Goal: Task Accomplishment & Management: Manage account settings

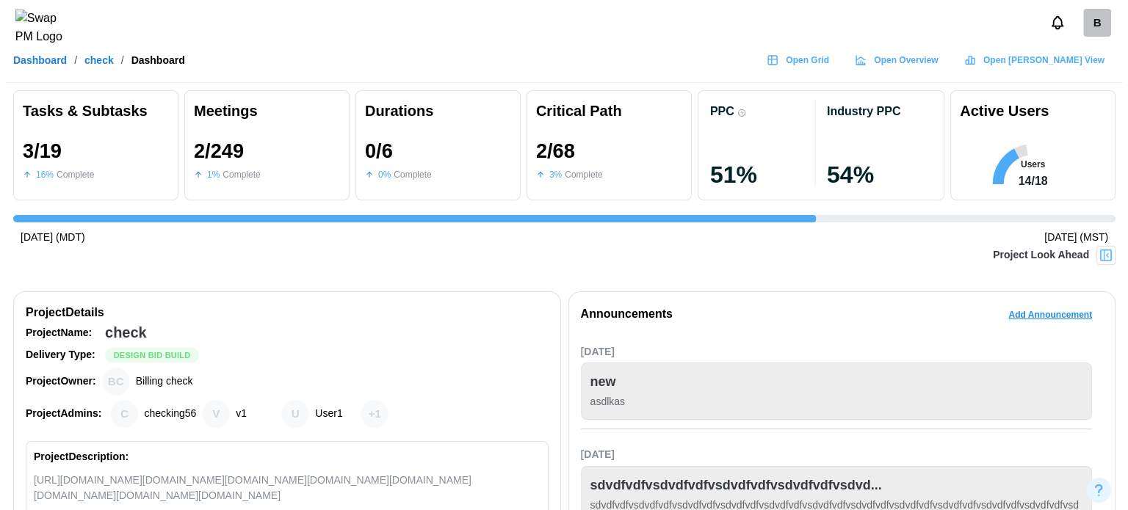
scroll to position [0, 2722]
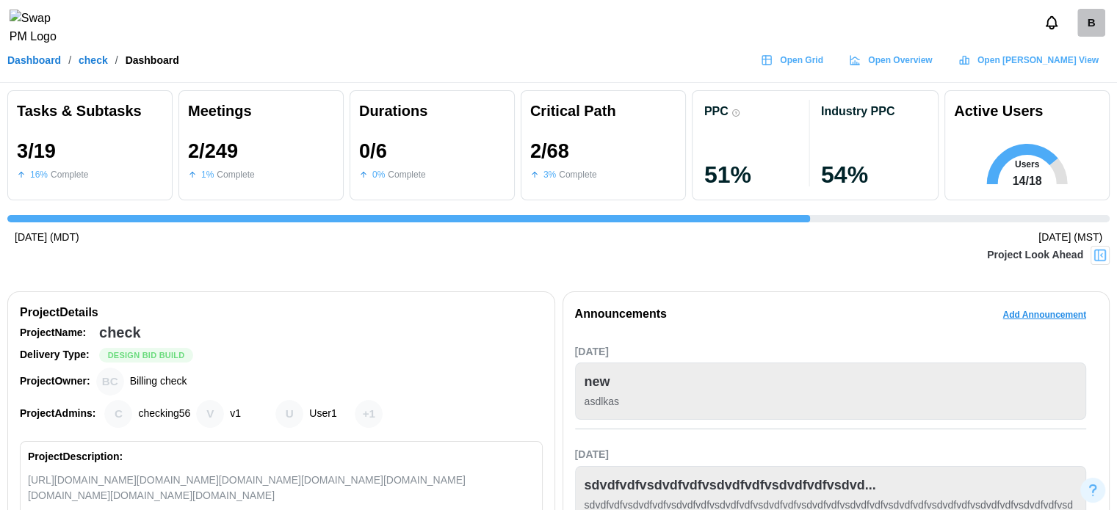
click at [1078, 26] on div "B" at bounding box center [1091, 23] width 28 height 28
click at [1077, 87] on div "Sign Out" at bounding box center [1082, 91] width 46 height 12
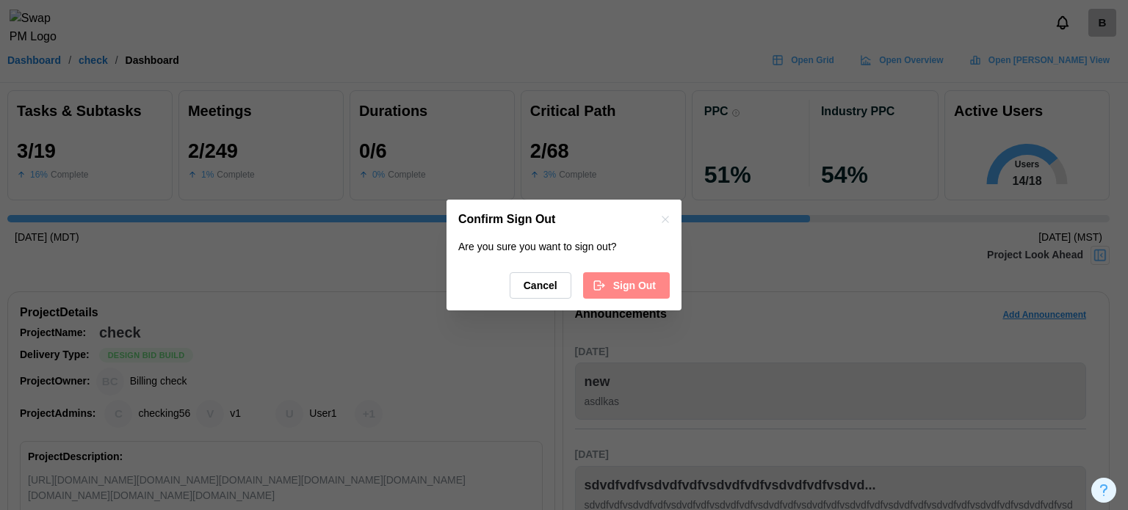
click at [617, 274] on span "Sign Out" at bounding box center [634, 285] width 43 height 25
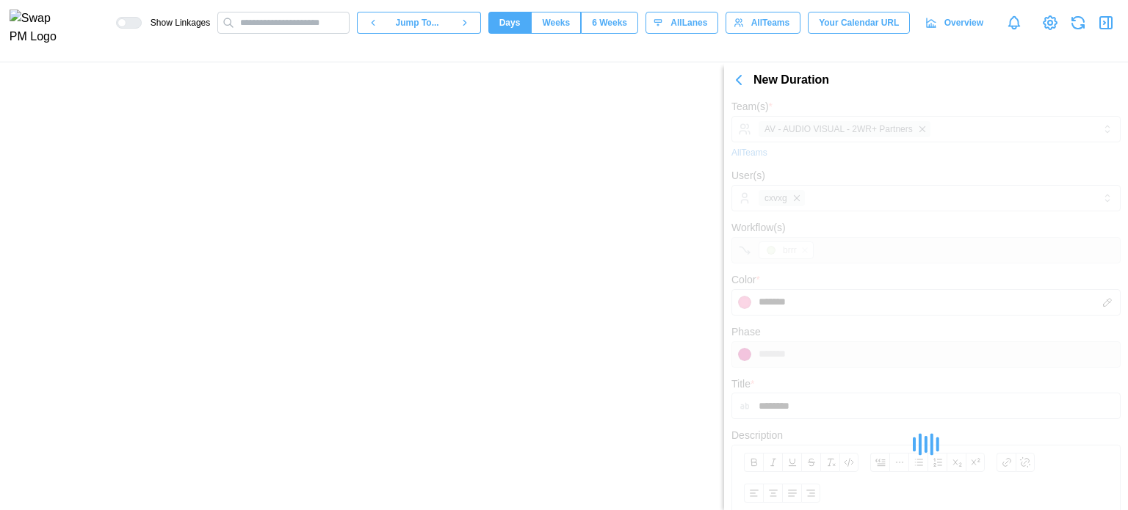
scroll to position [0, 16680]
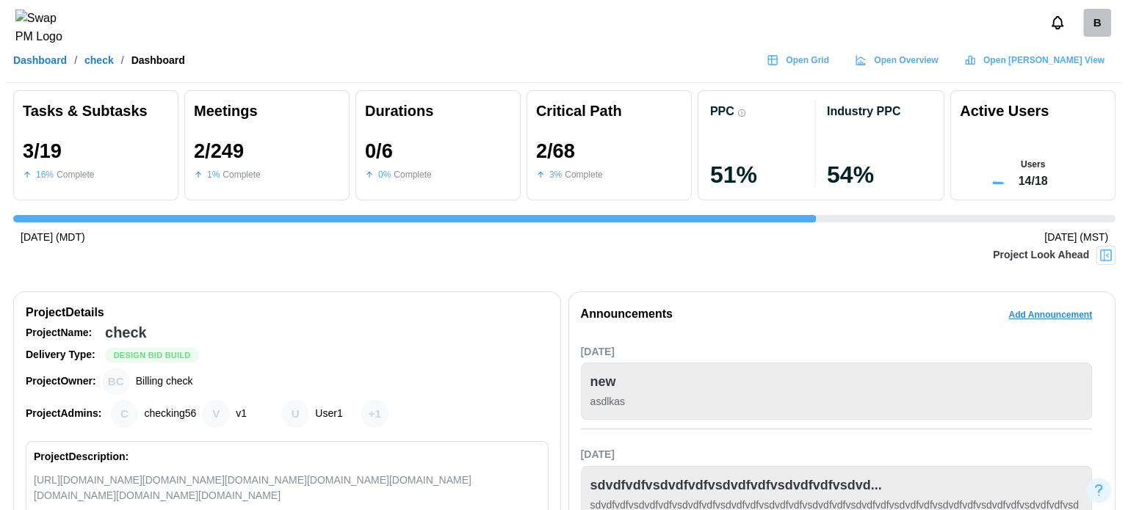
scroll to position [0, 2722]
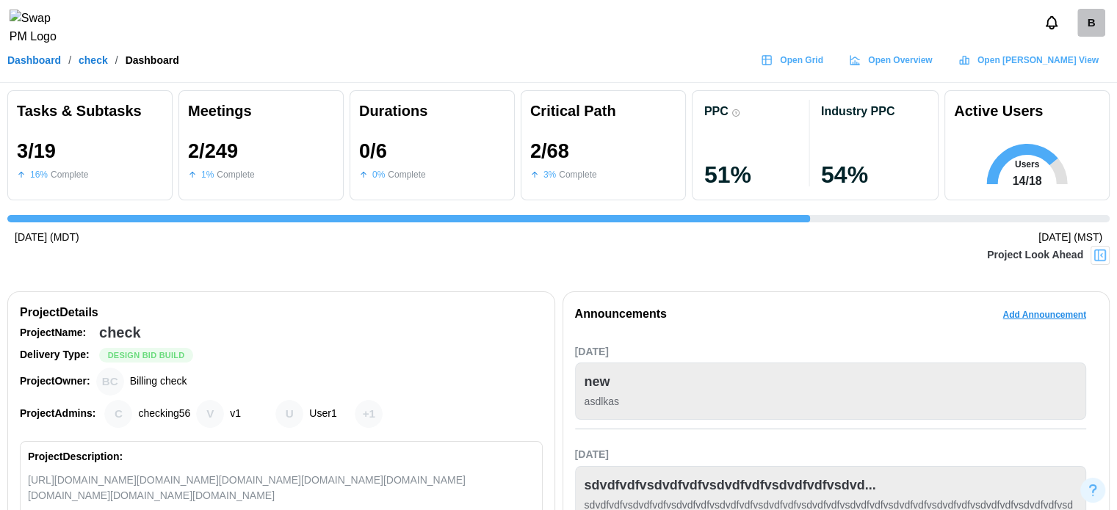
click at [1091, 30] on div "B" at bounding box center [1091, 23] width 28 height 28
click at [1090, 91] on div "Sign Out" at bounding box center [1082, 91] width 46 height 12
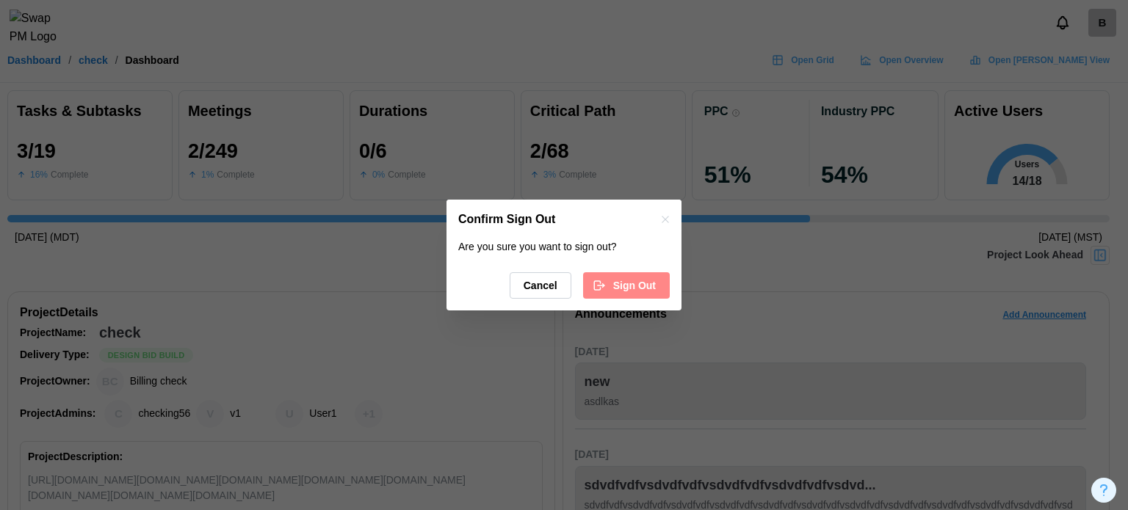
click at [646, 290] on span "Sign Out" at bounding box center [634, 285] width 43 height 25
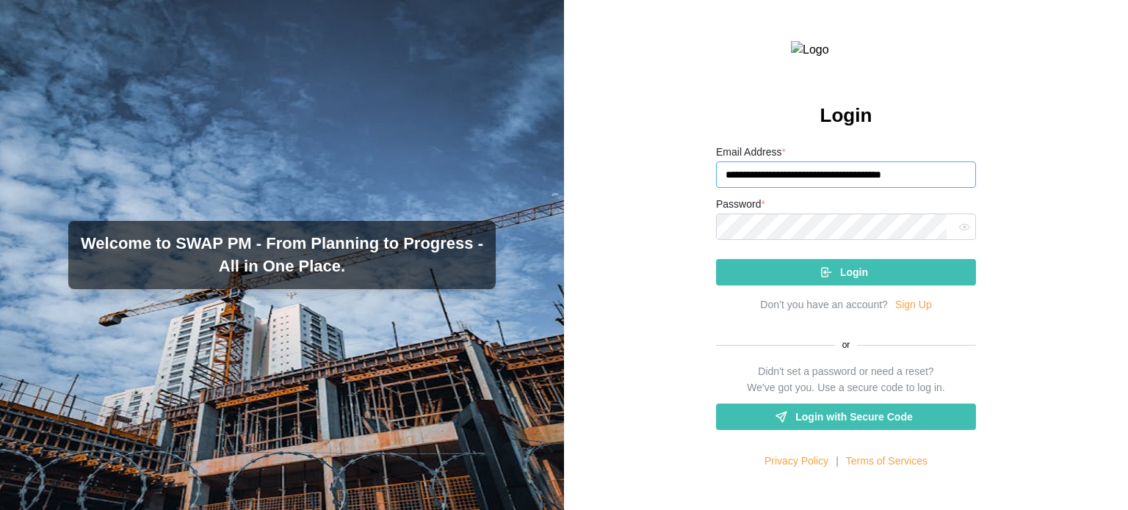
click at [869, 188] on input "**********" at bounding box center [846, 175] width 260 height 26
type input "**********"
click at [716, 259] on button "Login" at bounding box center [846, 272] width 260 height 26
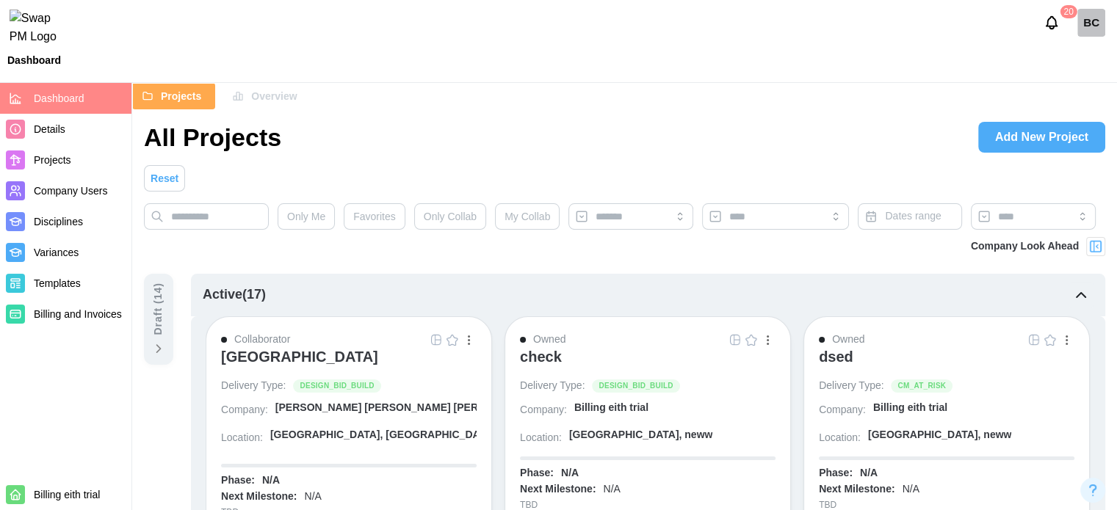
click at [731, 338] on img "button" at bounding box center [735, 340] width 12 height 12
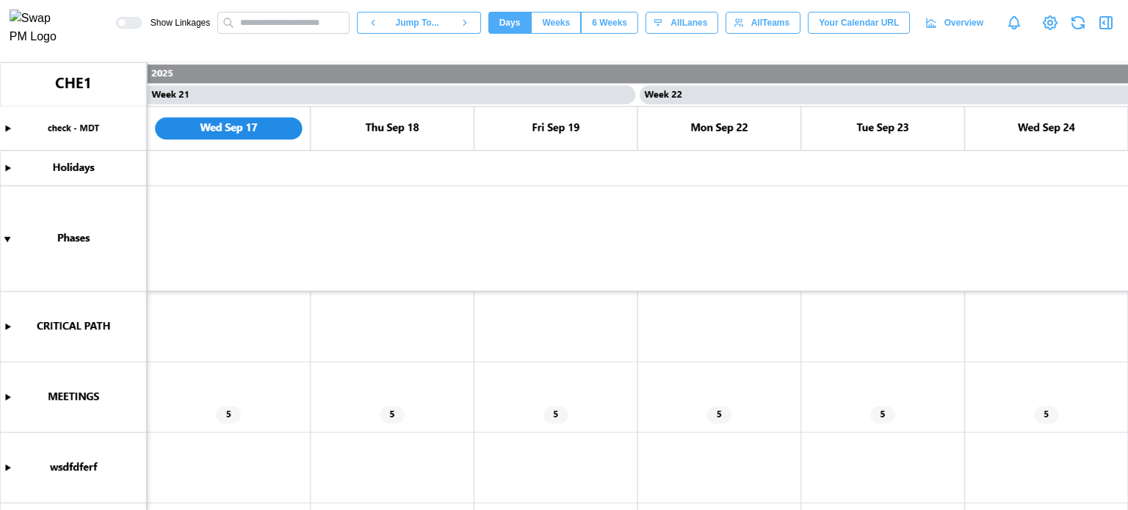
scroll to position [0, 16680]
click at [8, 323] on canvas at bounding box center [564, 286] width 1128 height 448
click at [7, 326] on canvas at bounding box center [564, 286] width 1128 height 448
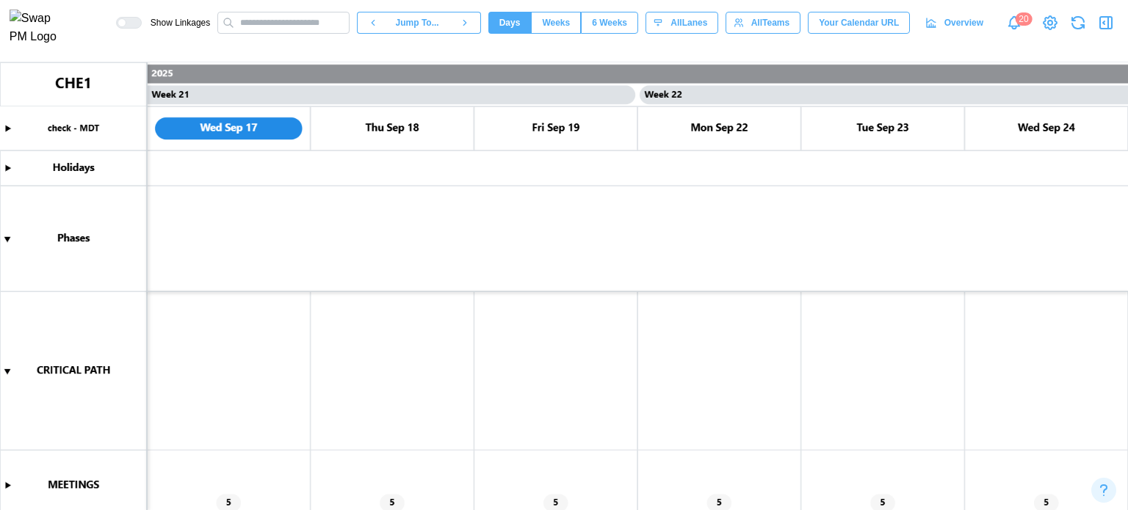
click at [1098, 30] on icon "button" at bounding box center [1106, 23] width 18 height 18
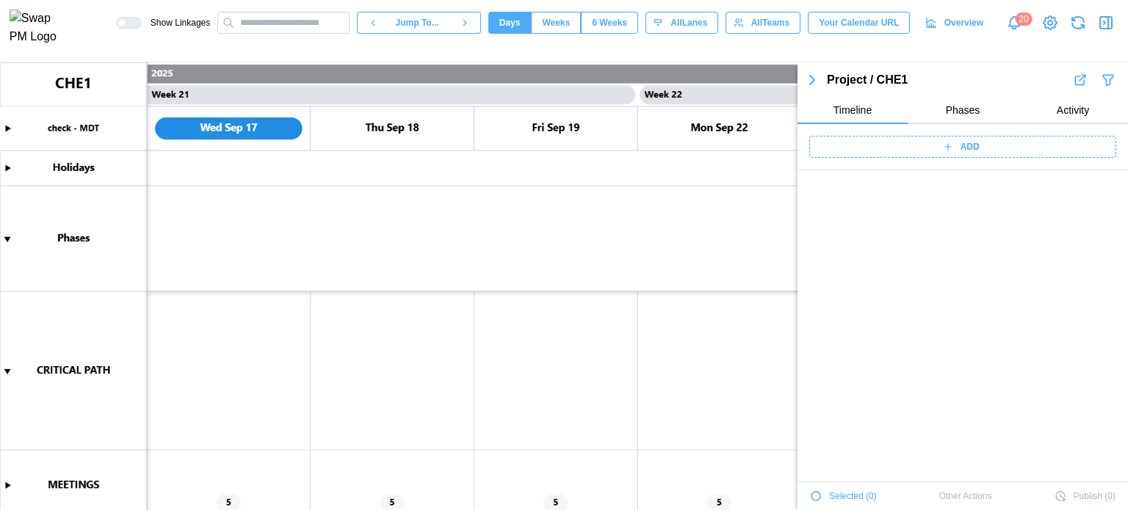
scroll to position [5244, 0]
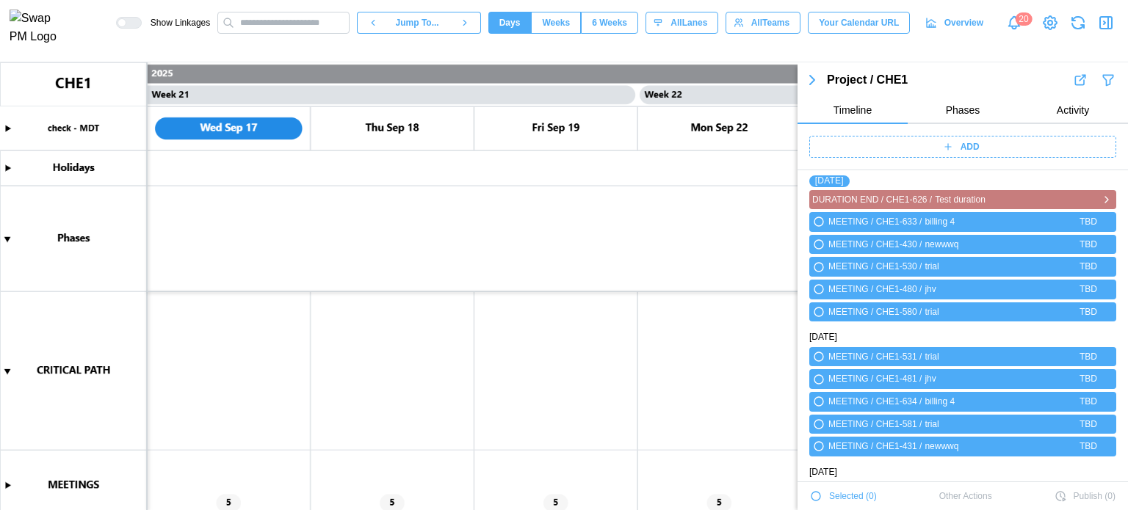
click at [1101, 195] on icon "button" at bounding box center [1107, 200] width 12 height 18
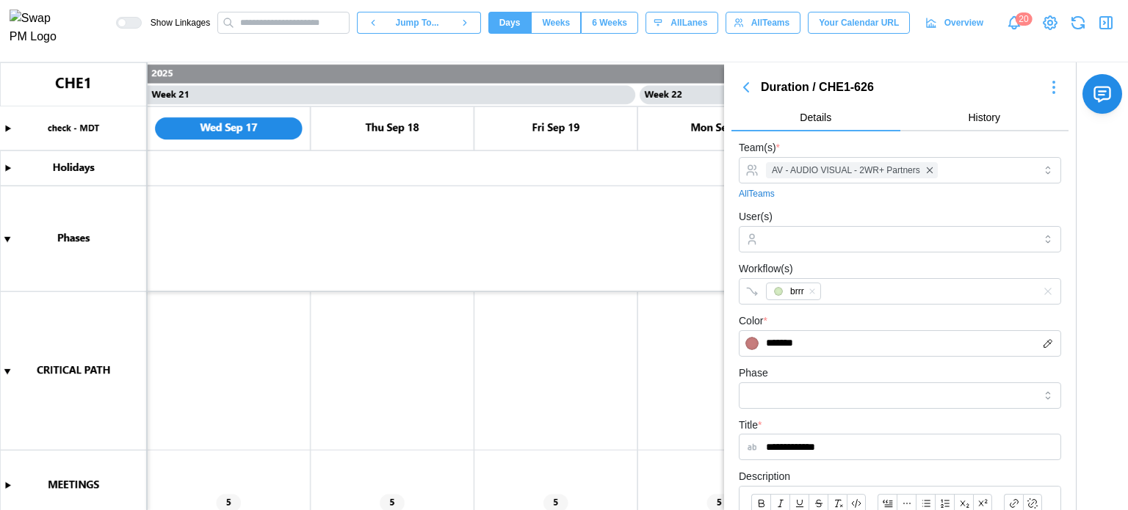
scroll to position [147, 0]
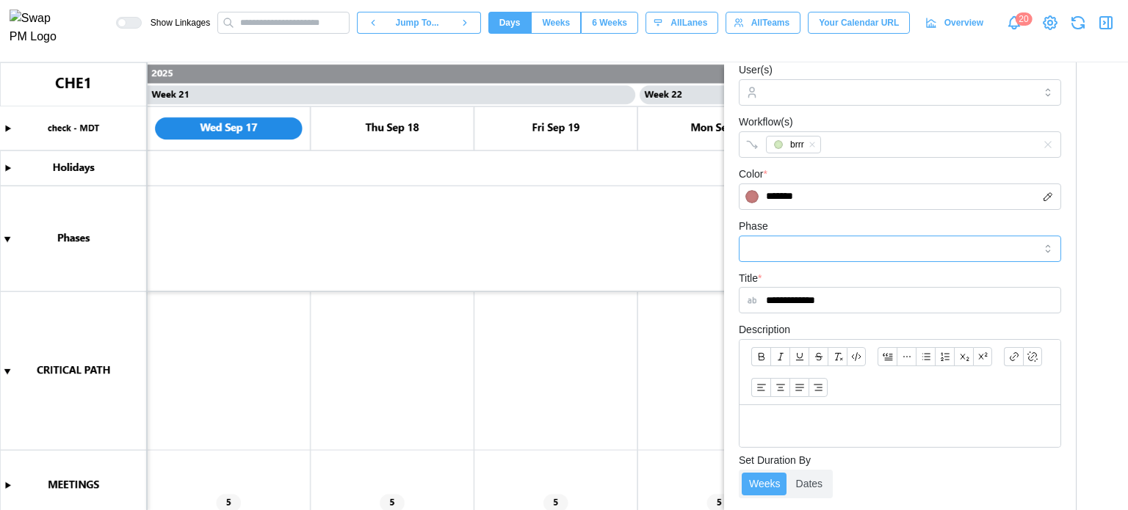
click at [770, 245] on input "Phase" at bounding box center [900, 249] width 322 height 26
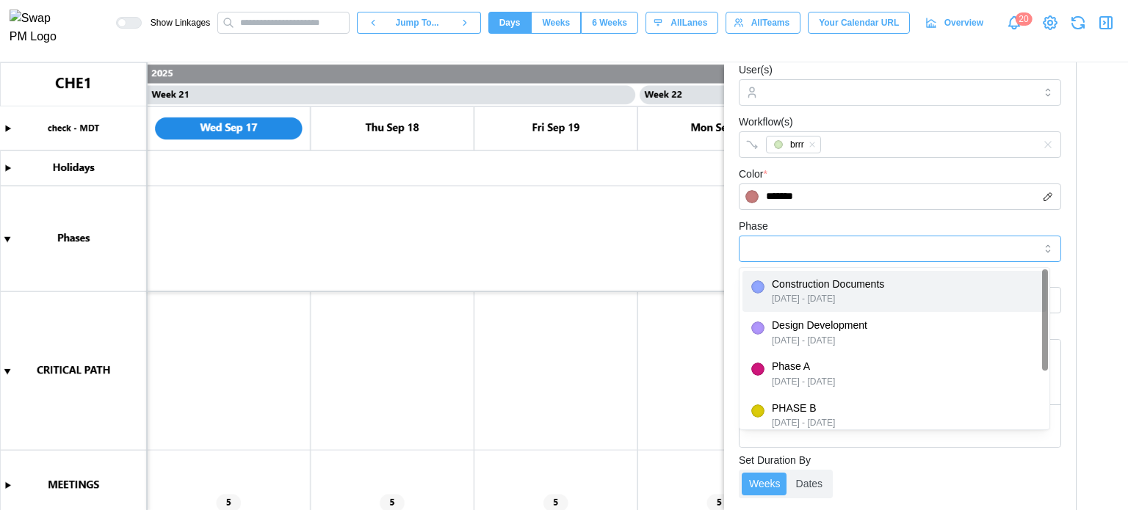
type input "**********"
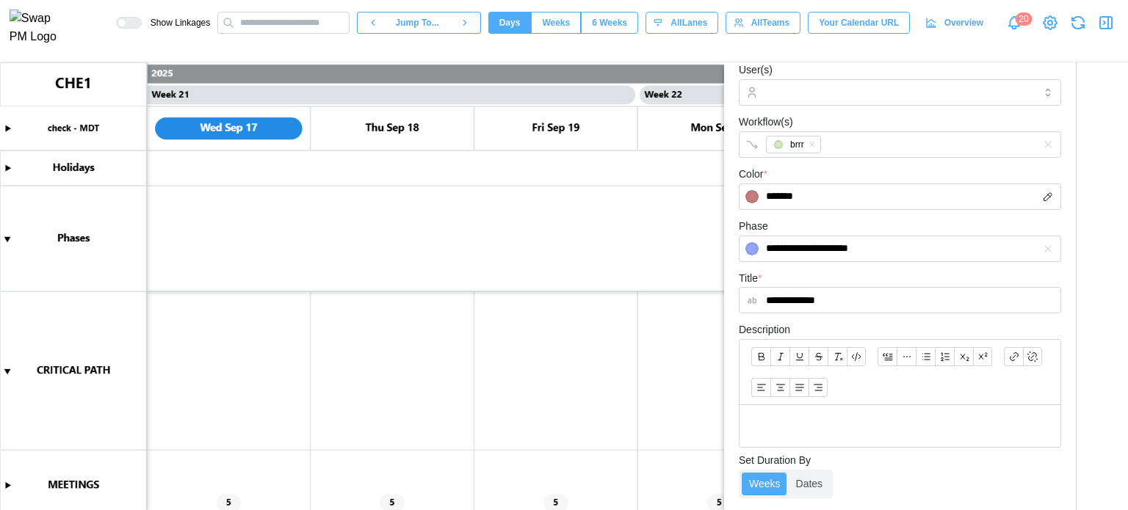
click at [808, 225] on div "**********" at bounding box center [900, 239] width 322 height 45
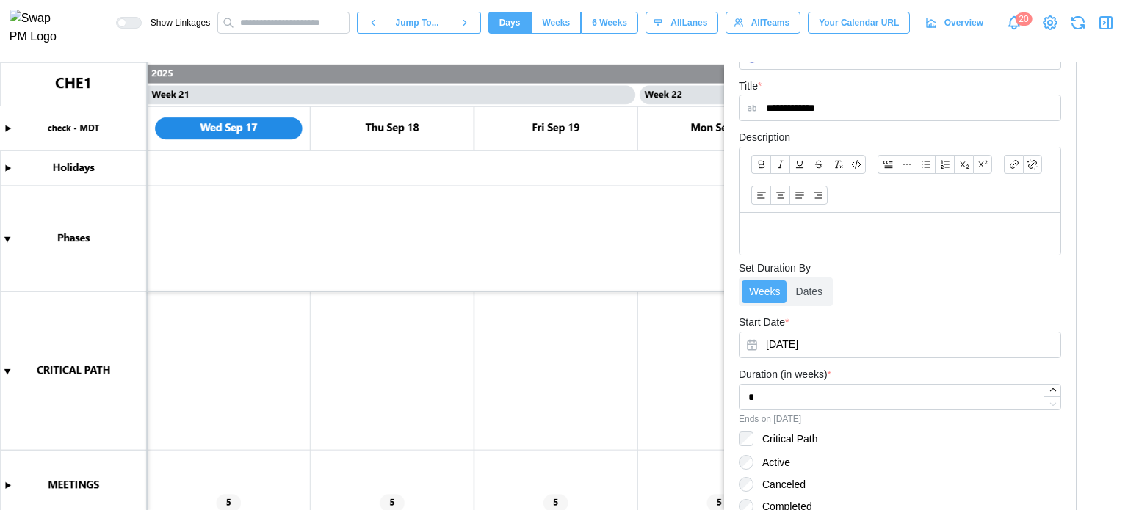
scroll to position [473, 0]
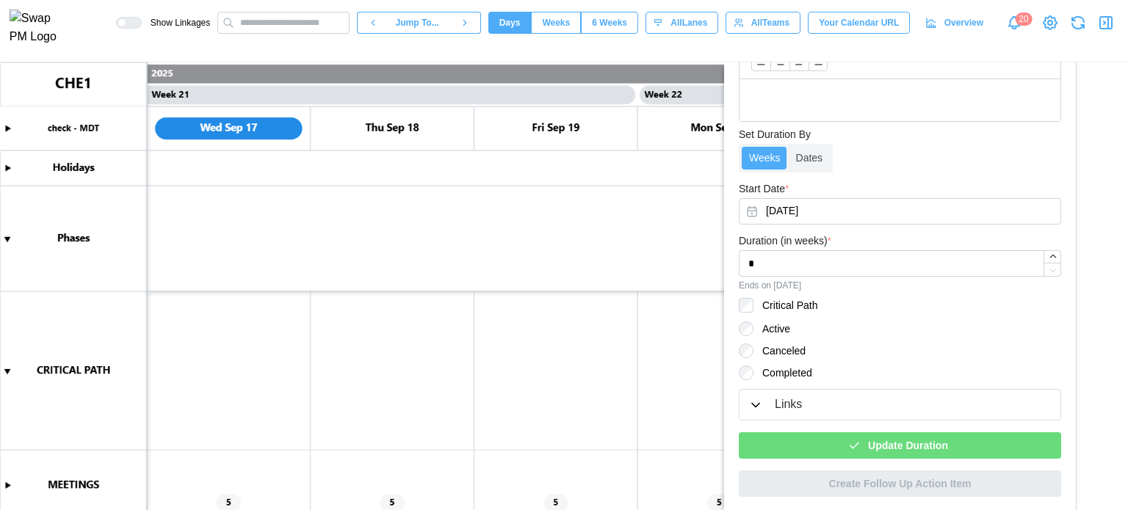
click at [761, 306] on label "Critical Path" at bounding box center [786, 305] width 64 height 15
click at [792, 435] on div "Update Duration" at bounding box center [897, 445] width 299 height 25
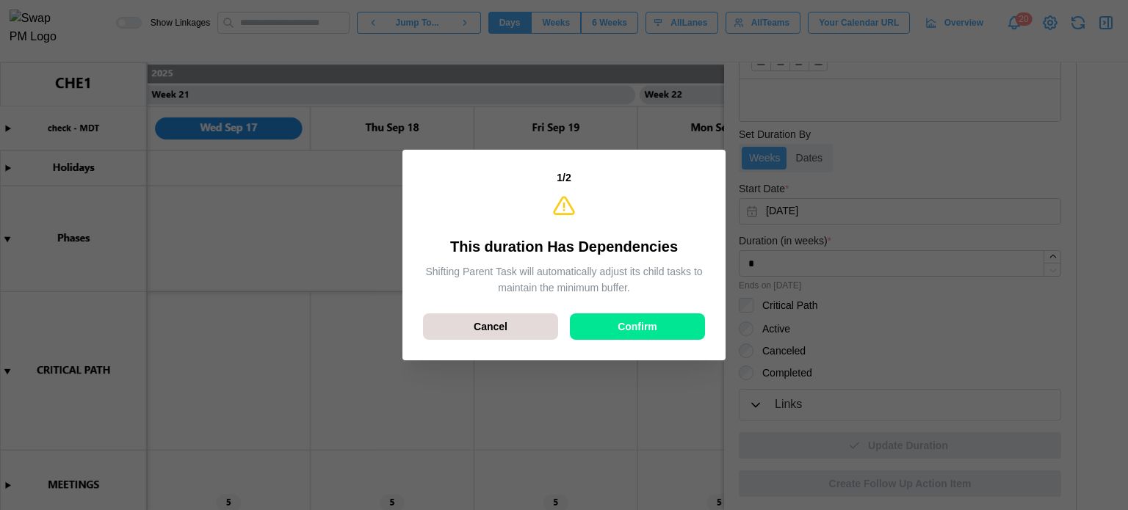
click at [601, 321] on div "Confirm" at bounding box center [637, 326] width 107 height 25
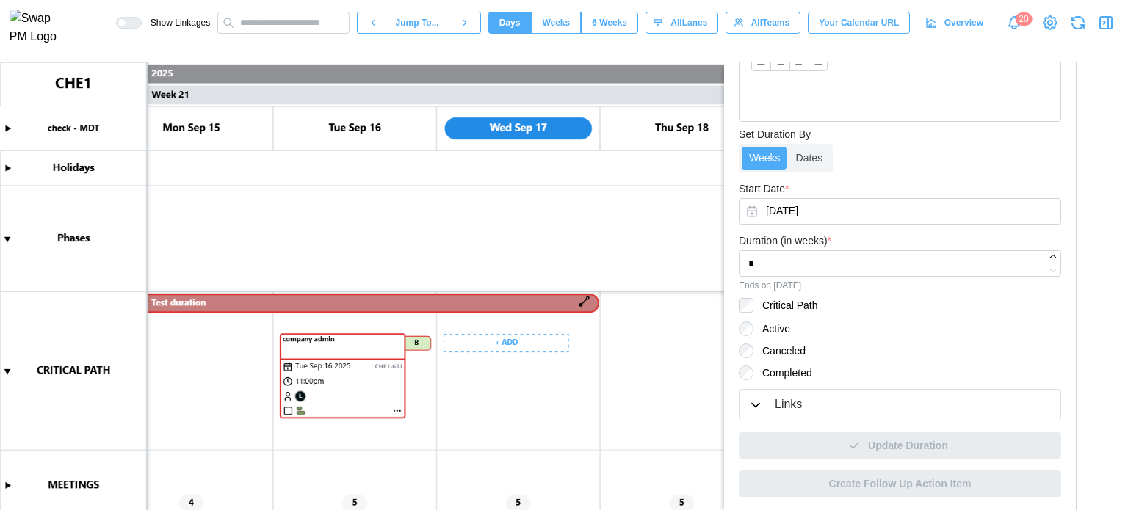
scroll to position [0, 16338]
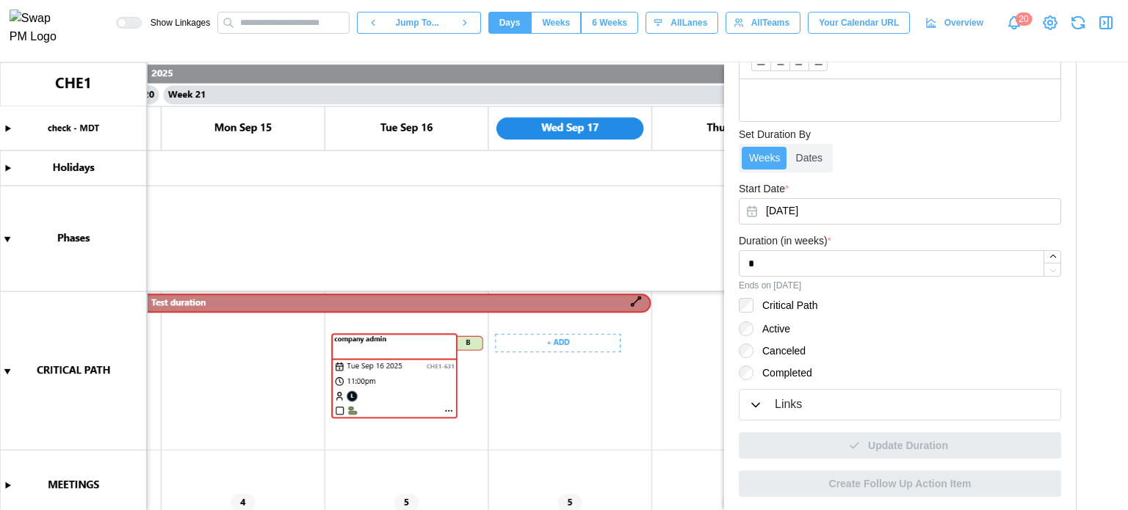
click at [606, 33] on span "6 Weeks" at bounding box center [609, 22] width 35 height 21
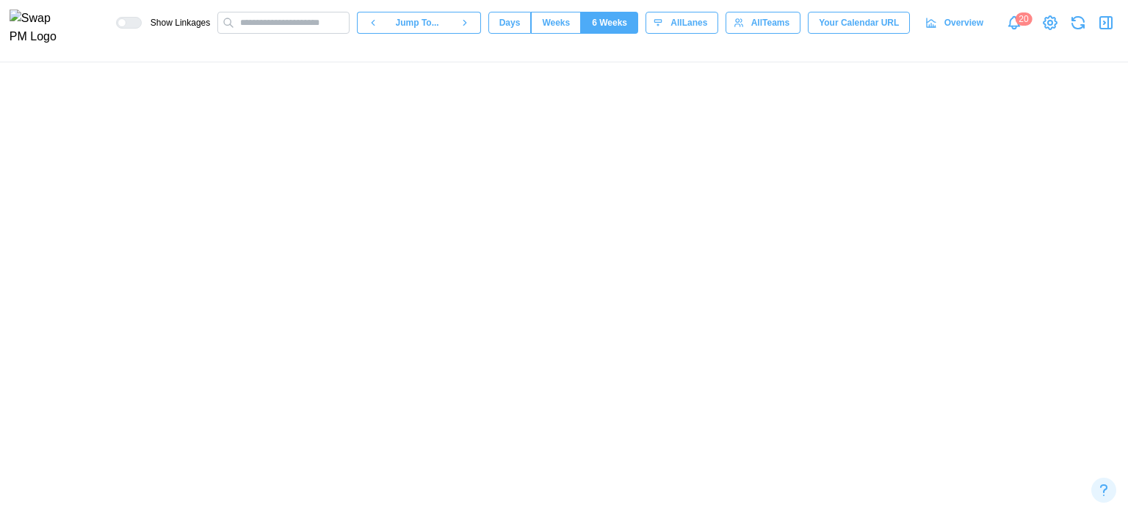
scroll to position [0, 3389]
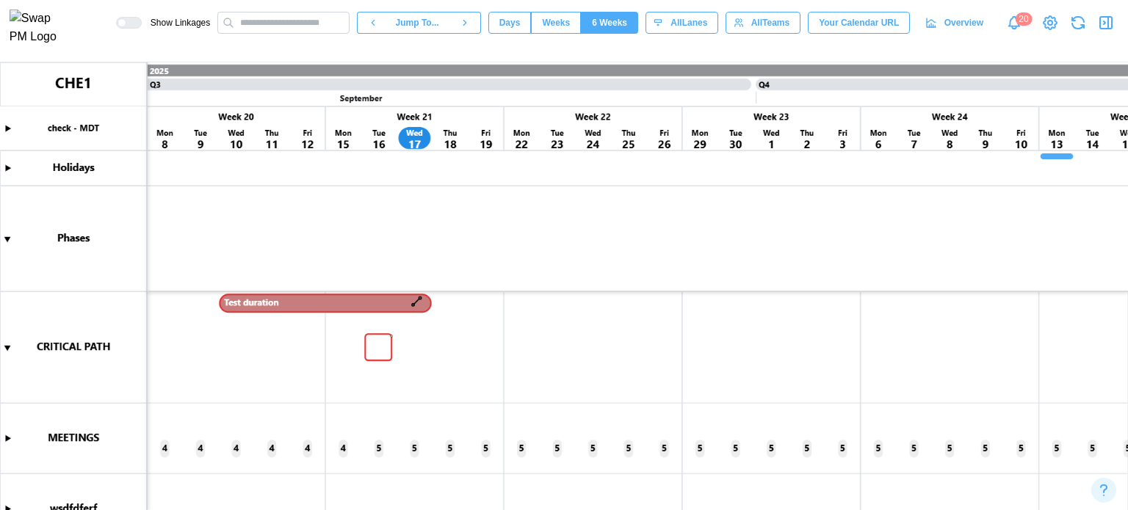
click at [570, 29] on span "Weeks" at bounding box center [556, 22] width 28 height 21
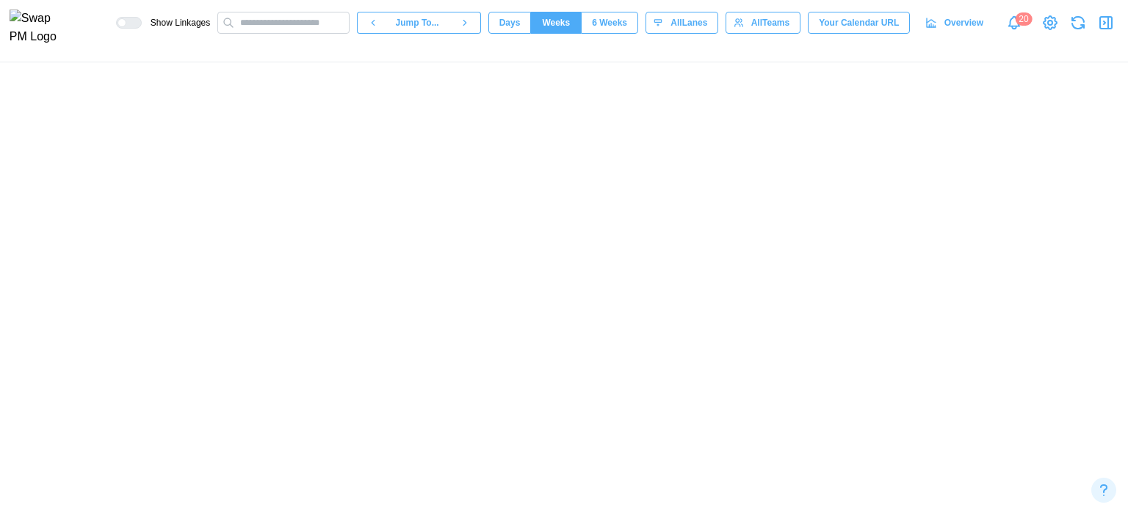
scroll to position [0, 8831]
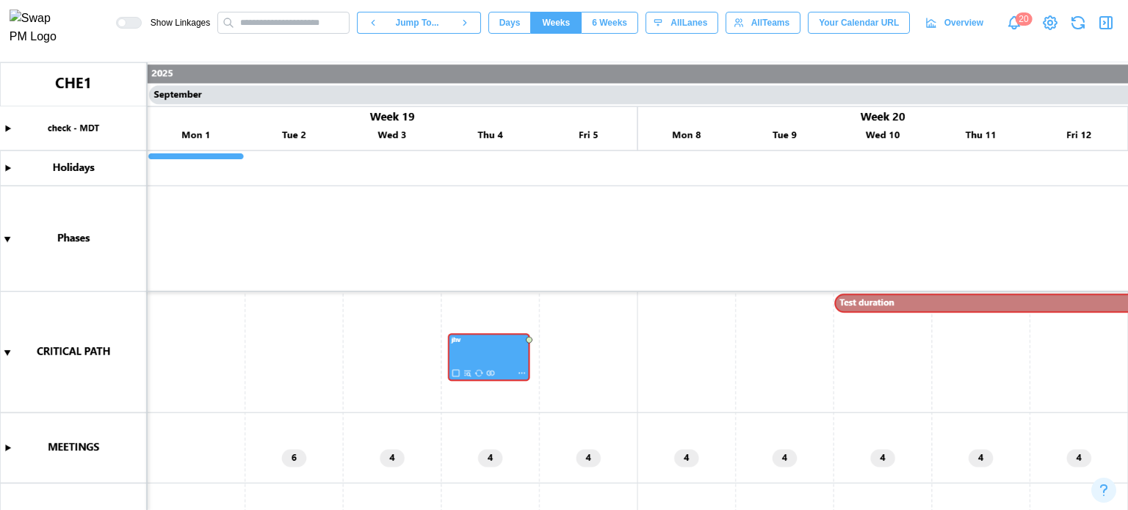
click at [521, 29] on span "Days" at bounding box center [509, 22] width 21 height 21
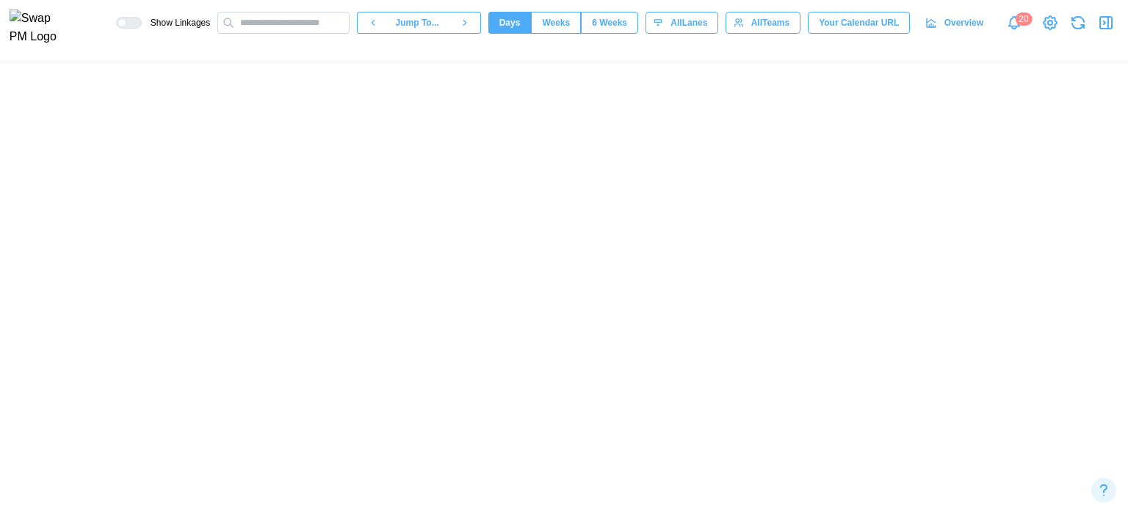
scroll to position [0, 14718]
click at [627, 23] on span "6 Weeks" at bounding box center [609, 22] width 35 height 21
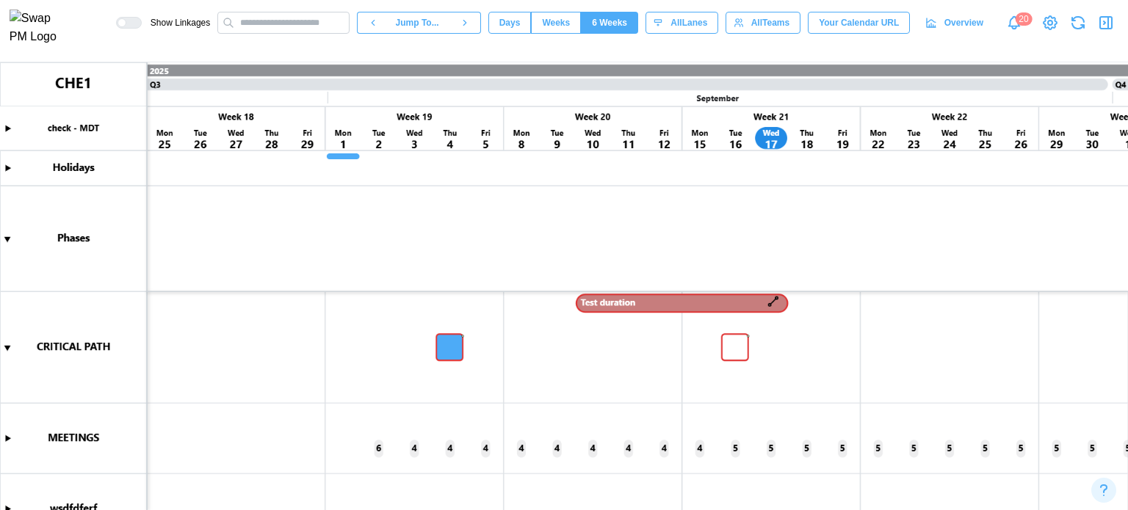
click at [1113, 28] on icon "button" at bounding box center [1106, 23] width 18 height 18
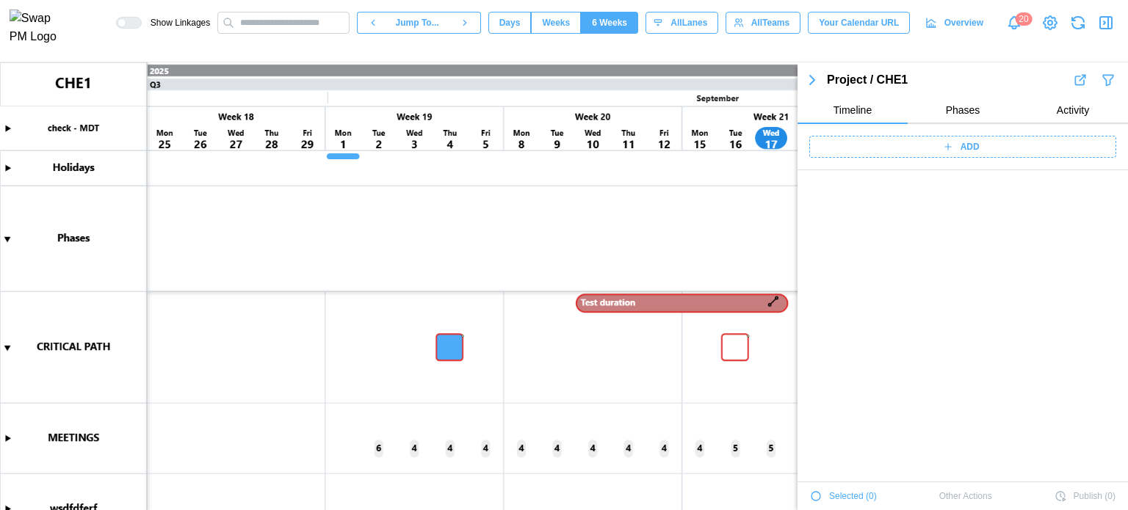
scroll to position [5244, 0]
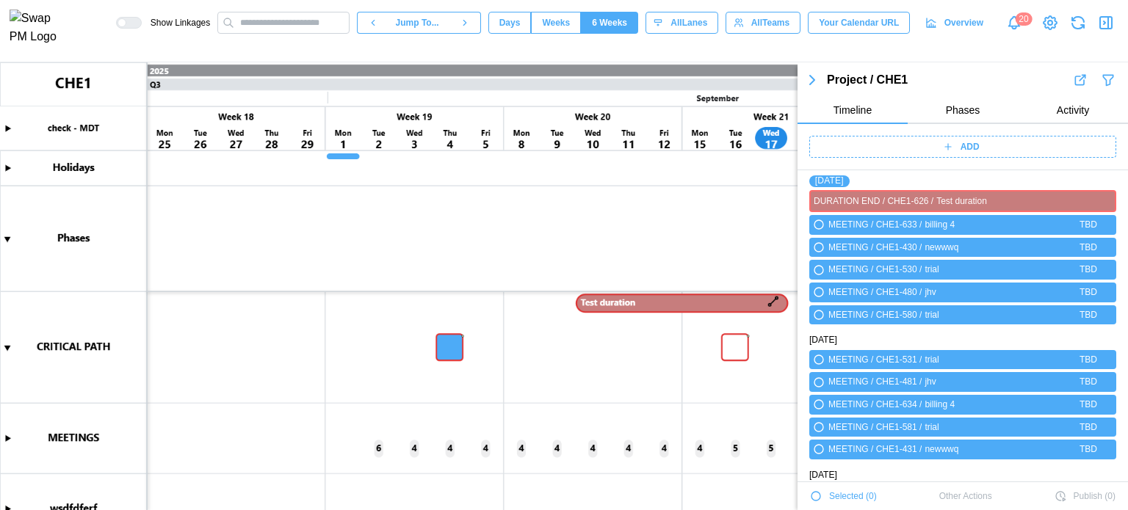
click at [984, 150] on div "ADD" at bounding box center [961, 147] width 289 height 21
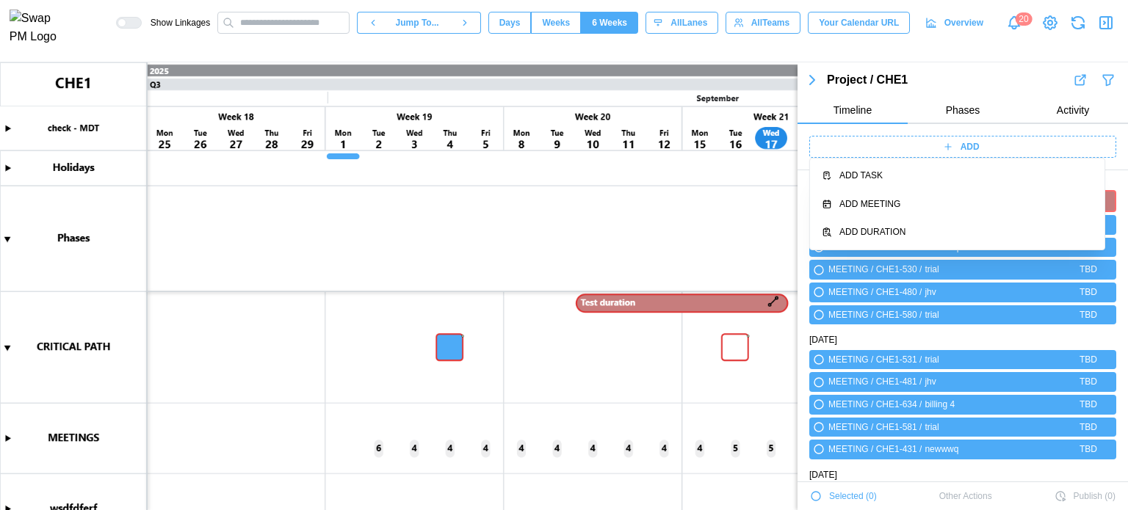
click at [606, 165] on canvas at bounding box center [564, 286] width 1128 height 448
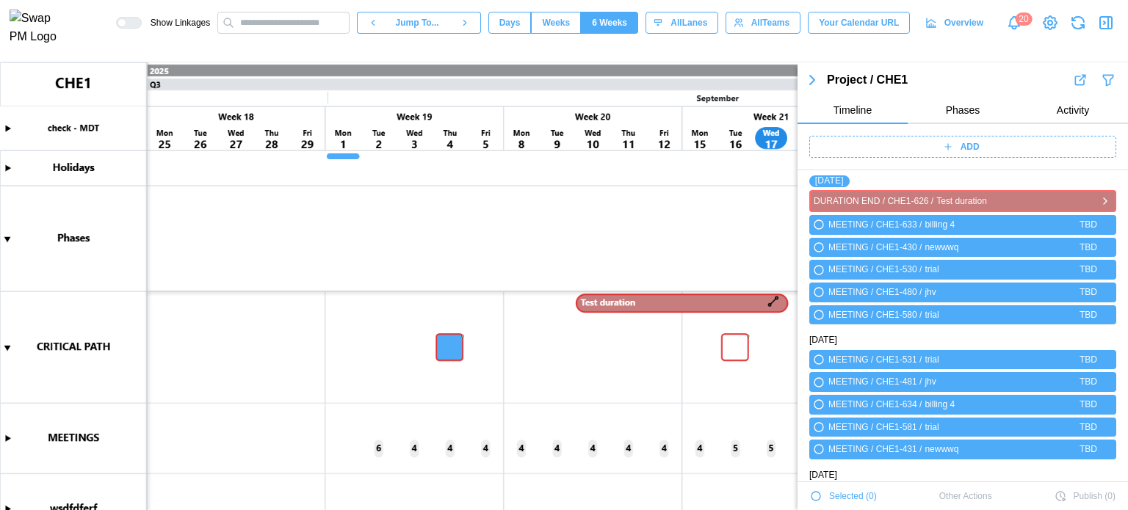
click at [1099, 198] on icon "button" at bounding box center [1105, 201] width 12 height 18
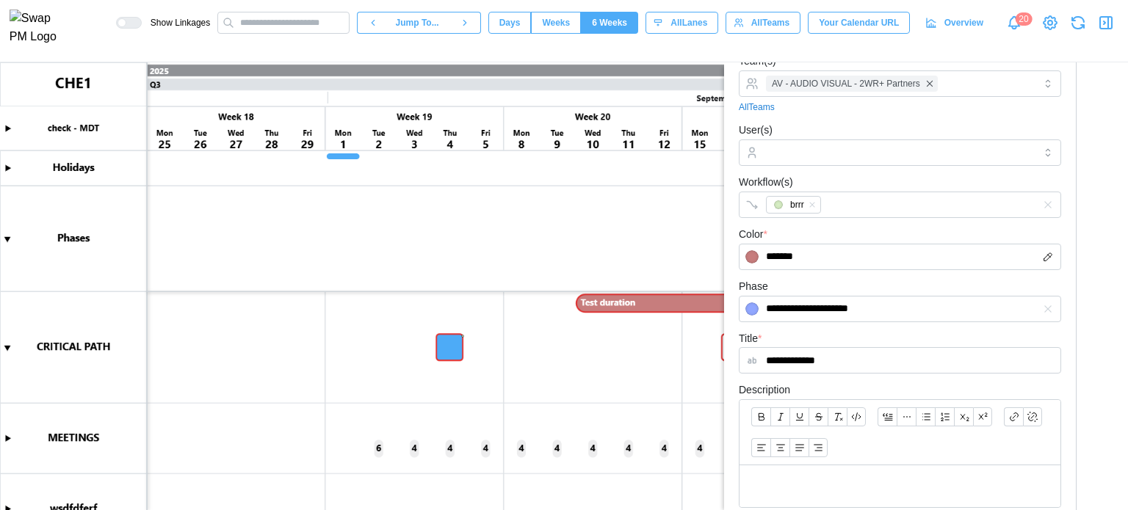
scroll to position [13, 0]
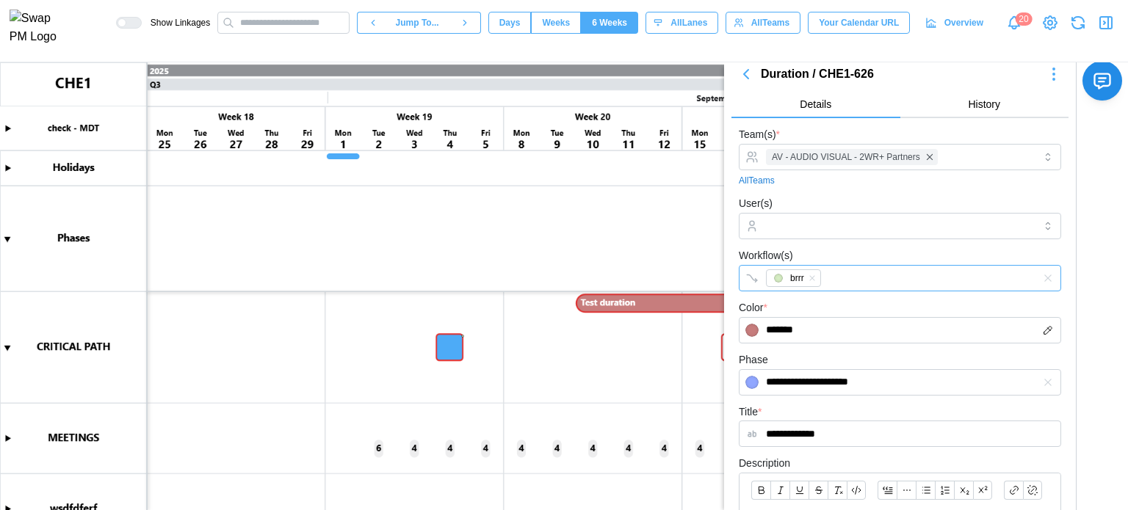
click at [894, 275] on div "brrr" at bounding box center [884, 278] width 245 height 25
type input "****"
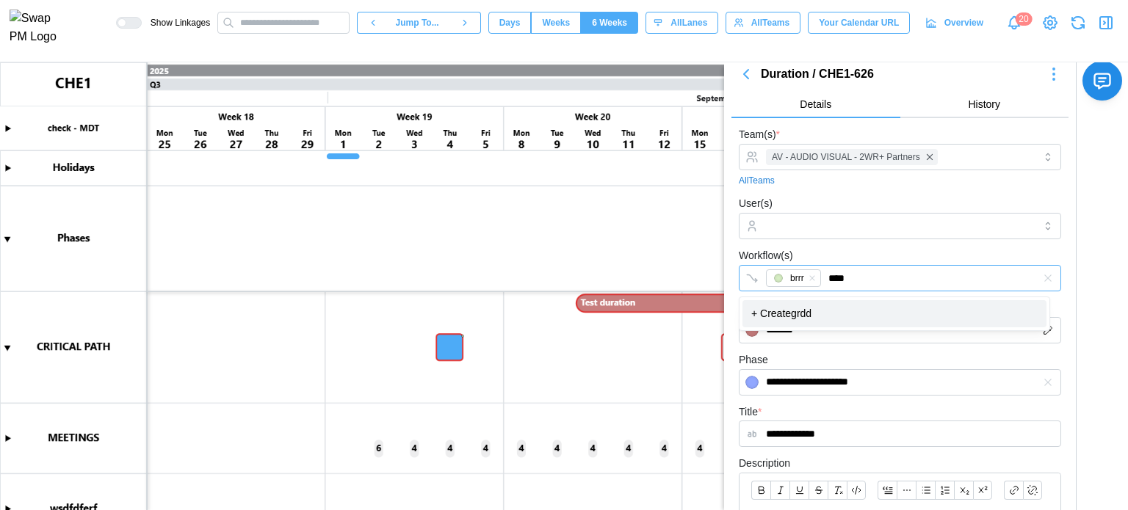
click at [766, 303] on div "+ Create grdd" at bounding box center [894, 314] width 304 height 28
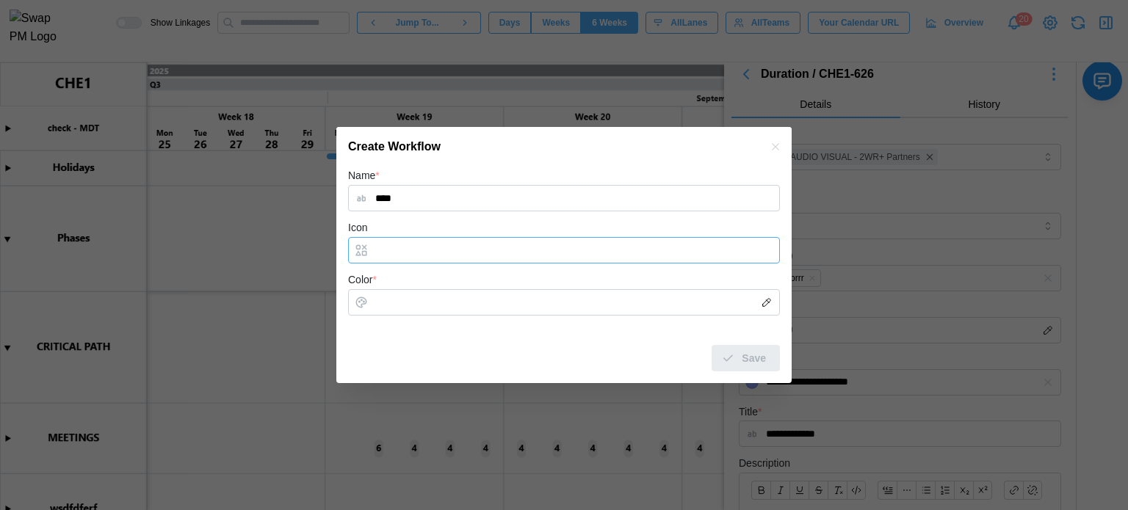
click at [386, 245] on input "Icon" at bounding box center [564, 250] width 432 height 26
type input "*"
click at [404, 302] on input "Color *" at bounding box center [564, 302] width 432 height 26
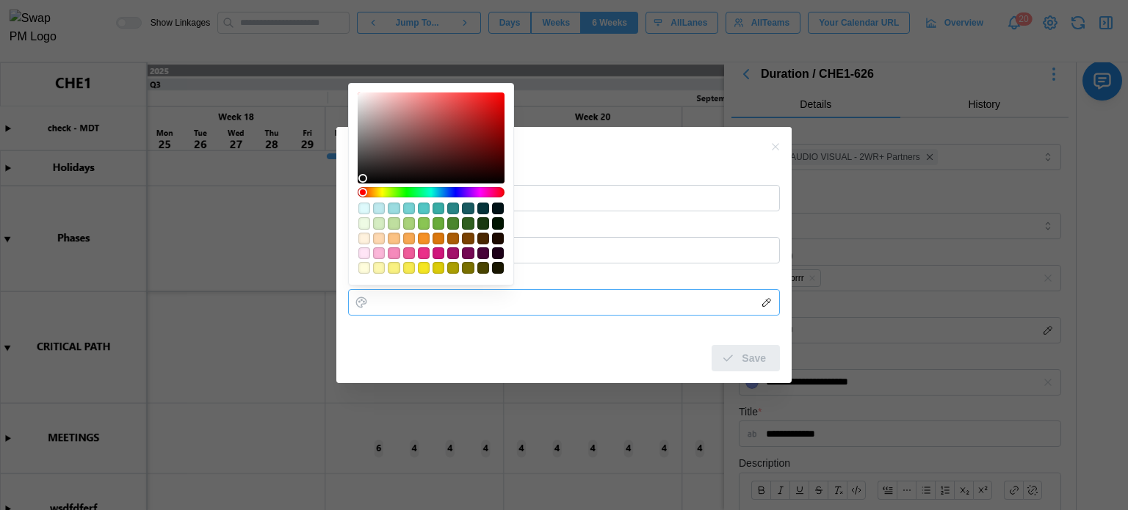
click at [409, 270] on div "#f7eb52" at bounding box center [409, 268] width 12 height 12
type input "*******"
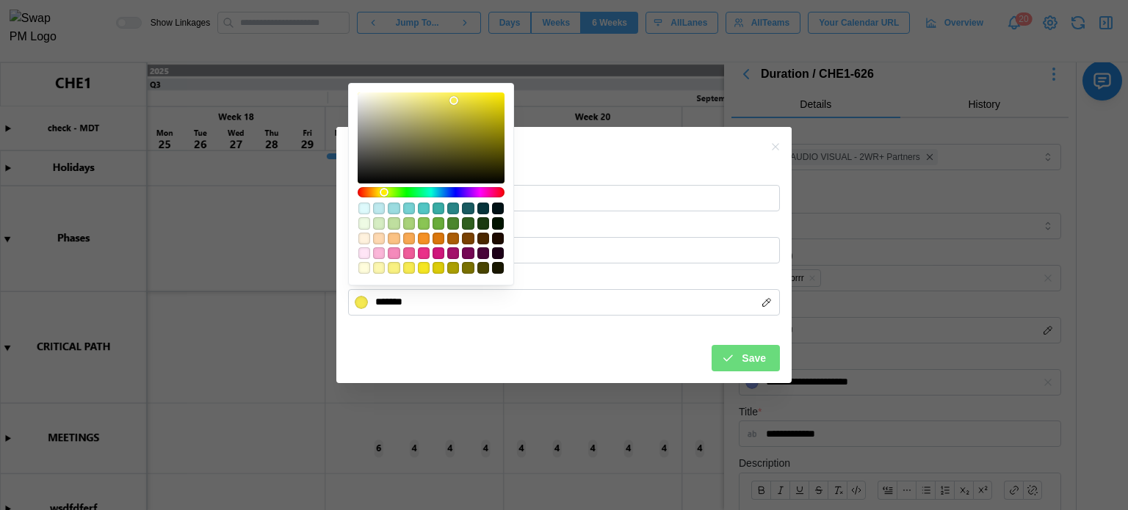
click at [633, 327] on form "Name * **** Icon * Color * ******* Save" at bounding box center [564, 269] width 432 height 204
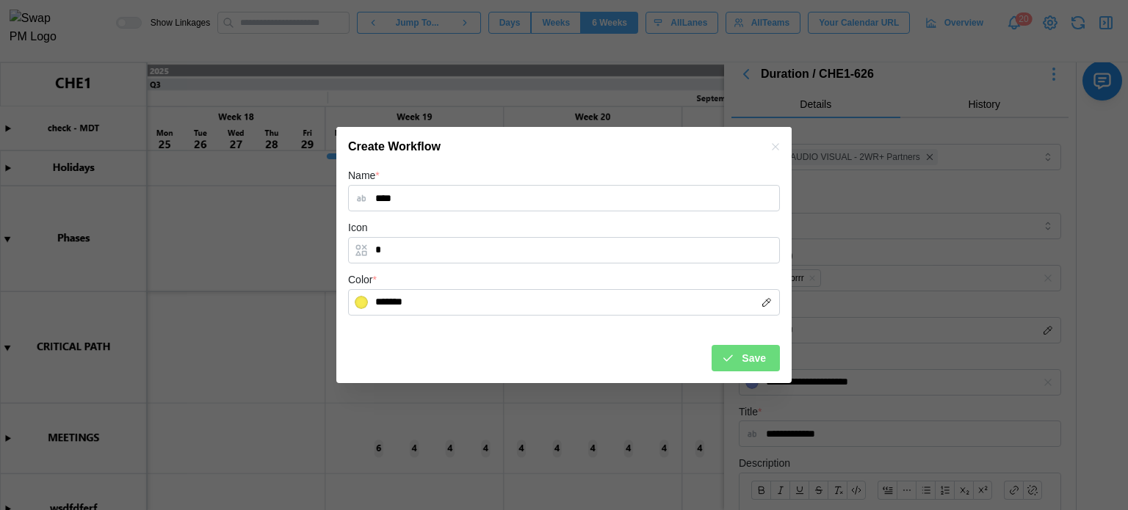
click at [716, 355] on button "Save" at bounding box center [746, 358] width 68 height 26
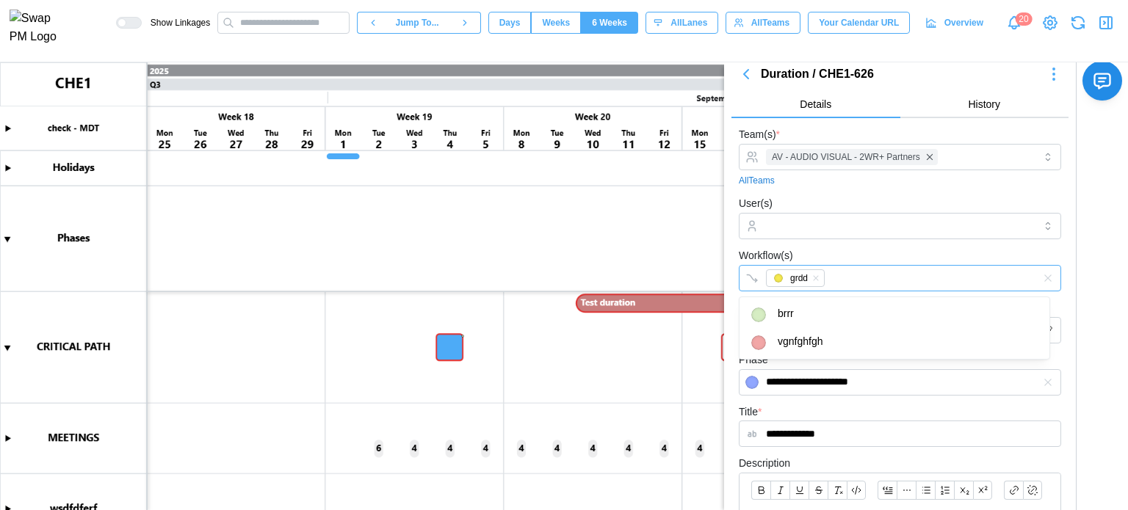
click at [866, 275] on div "grdd" at bounding box center [884, 278] width 245 height 25
type input "***"
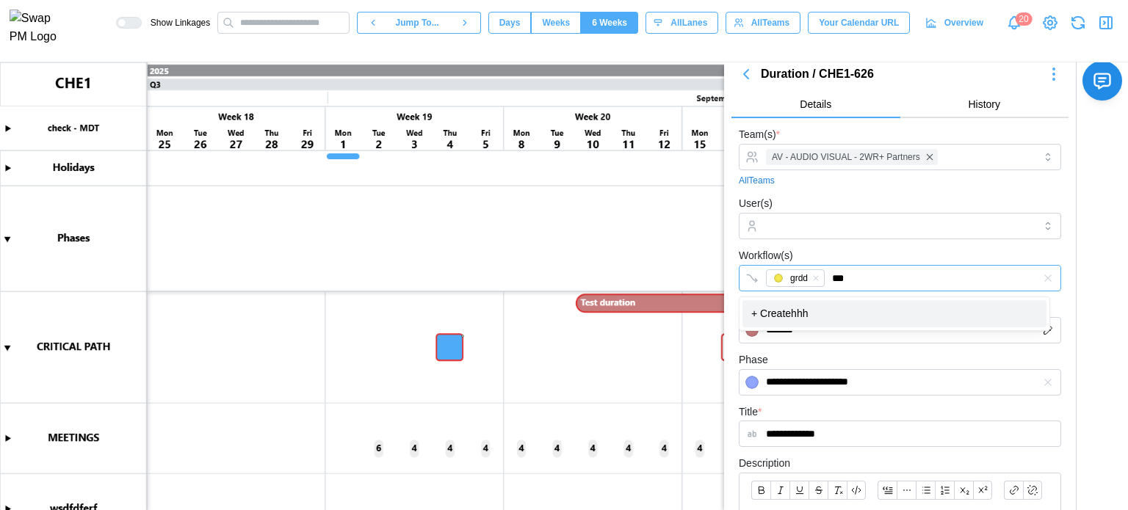
click at [784, 316] on div "+ Create hhh" at bounding box center [894, 314] width 304 height 28
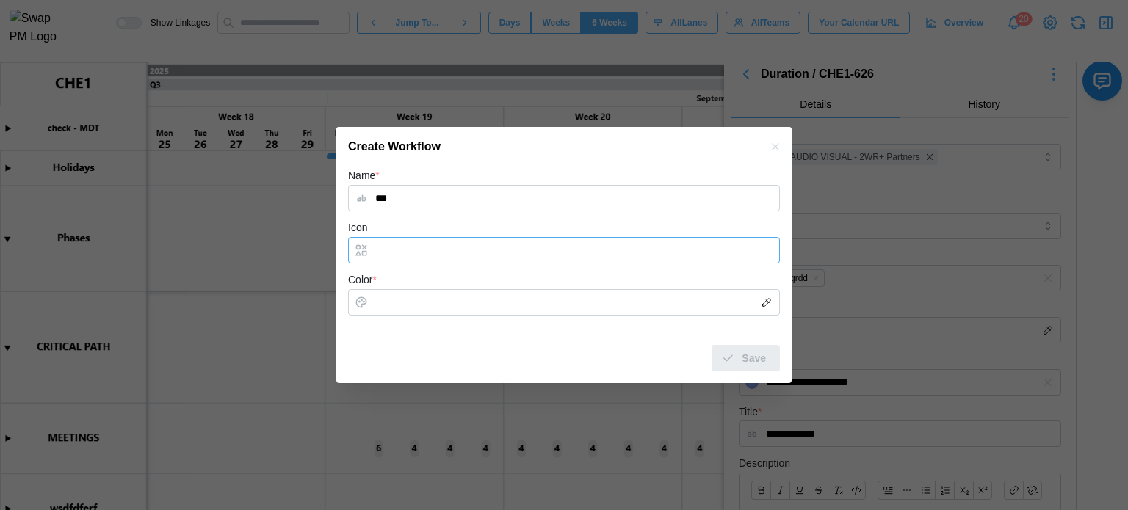
click at [455, 247] on input "Icon" at bounding box center [564, 250] width 432 height 26
type input "**"
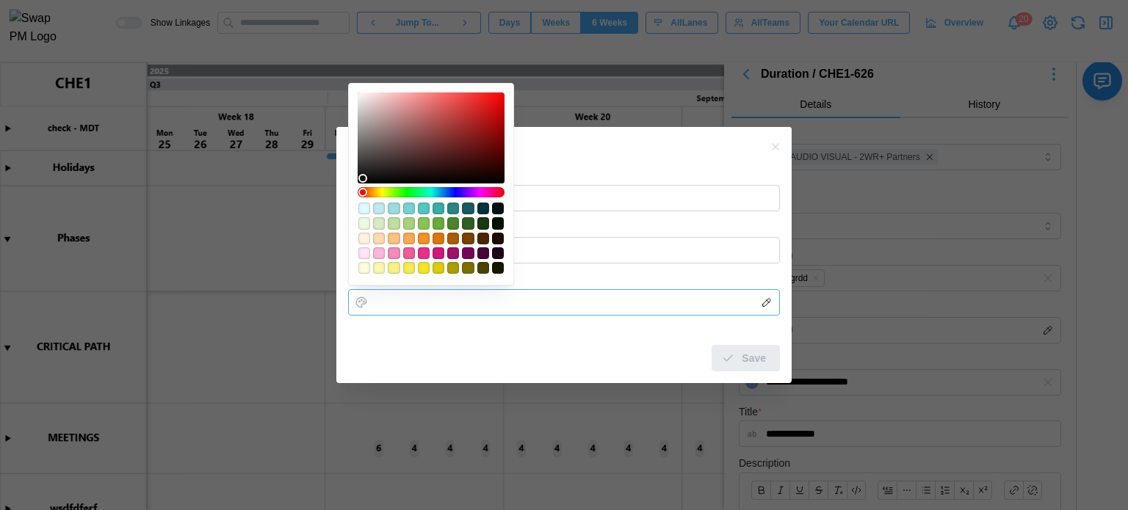
click at [432, 308] on input "Color *" at bounding box center [564, 302] width 432 height 26
click at [463, 256] on div "#750854" at bounding box center [468, 253] width 12 height 12
type input "*******"
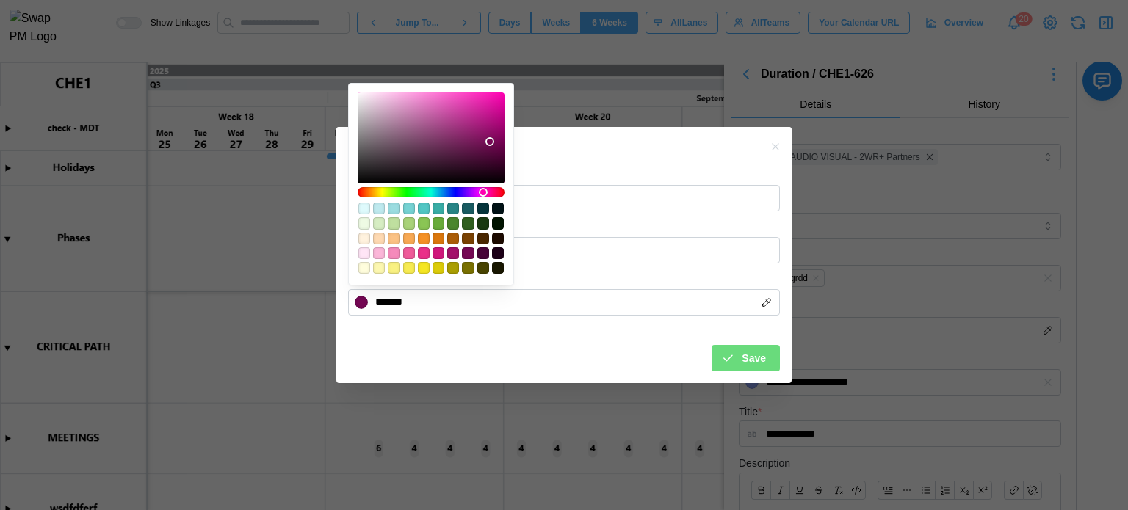
click at [720, 355] on button "Save" at bounding box center [746, 358] width 68 height 26
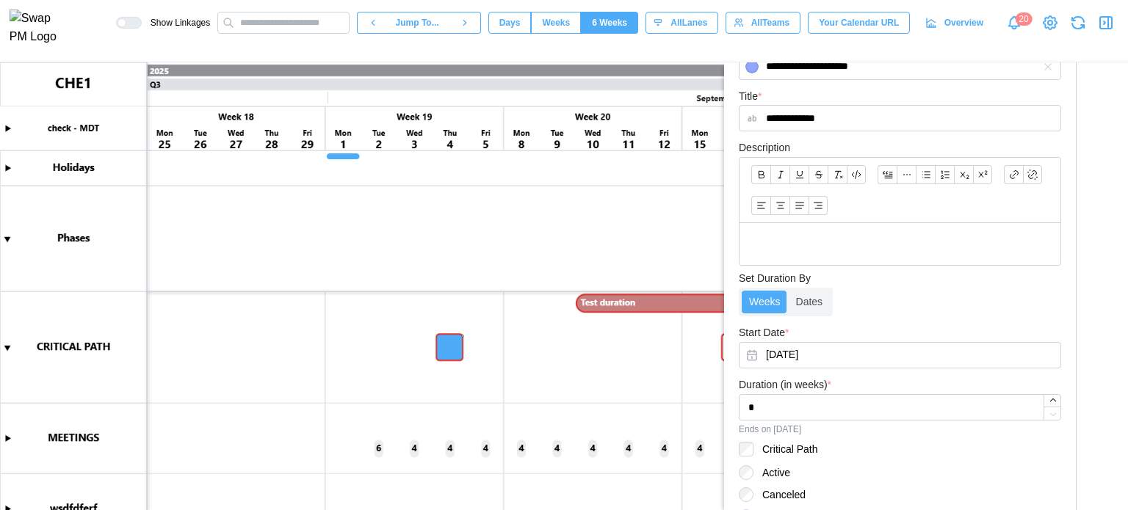
scroll to position [473, 0]
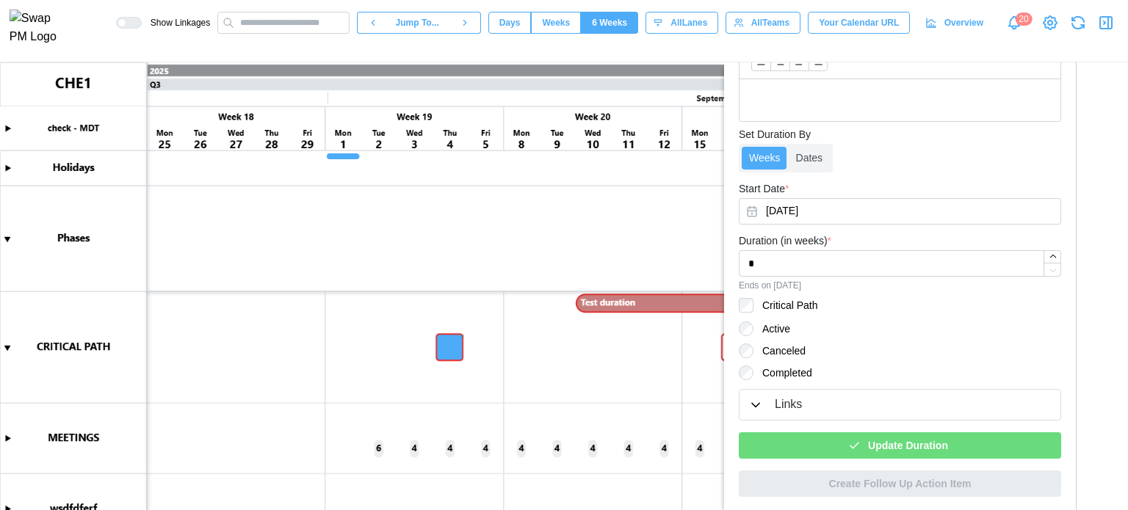
click at [868, 441] on span "Update Duration" at bounding box center [908, 445] width 80 height 25
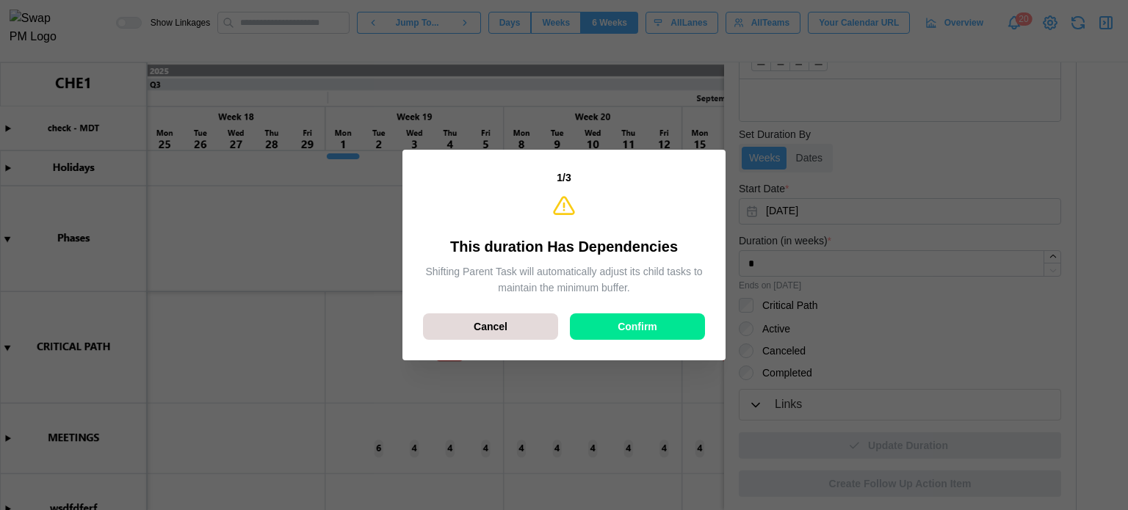
click at [637, 337] on span "Confirm" at bounding box center [638, 326] width 40 height 25
click at [639, 330] on span "Confirm" at bounding box center [638, 326] width 40 height 25
click at [601, 325] on div "Confirm" at bounding box center [637, 326] width 107 height 25
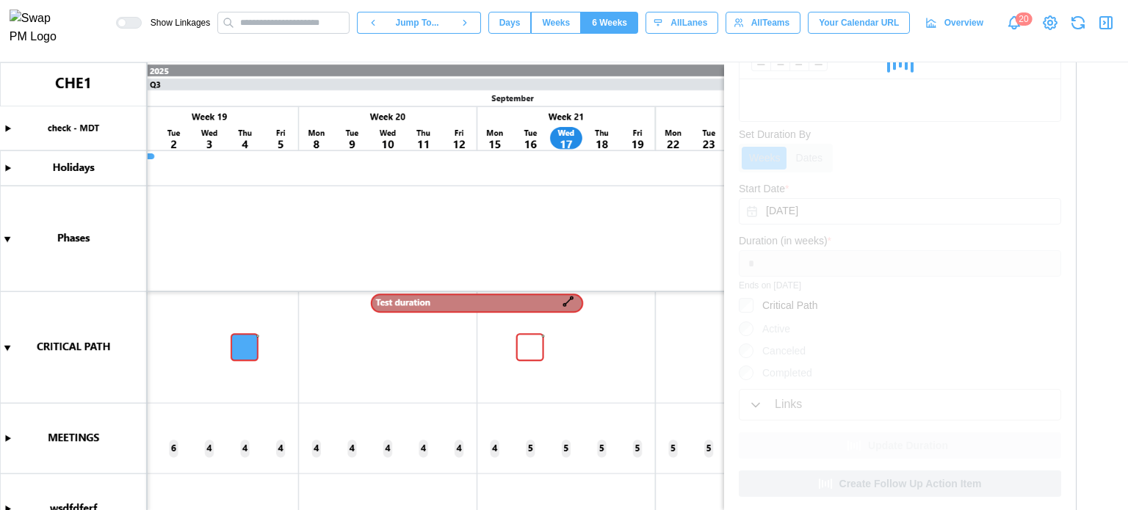
scroll to position [253, 0]
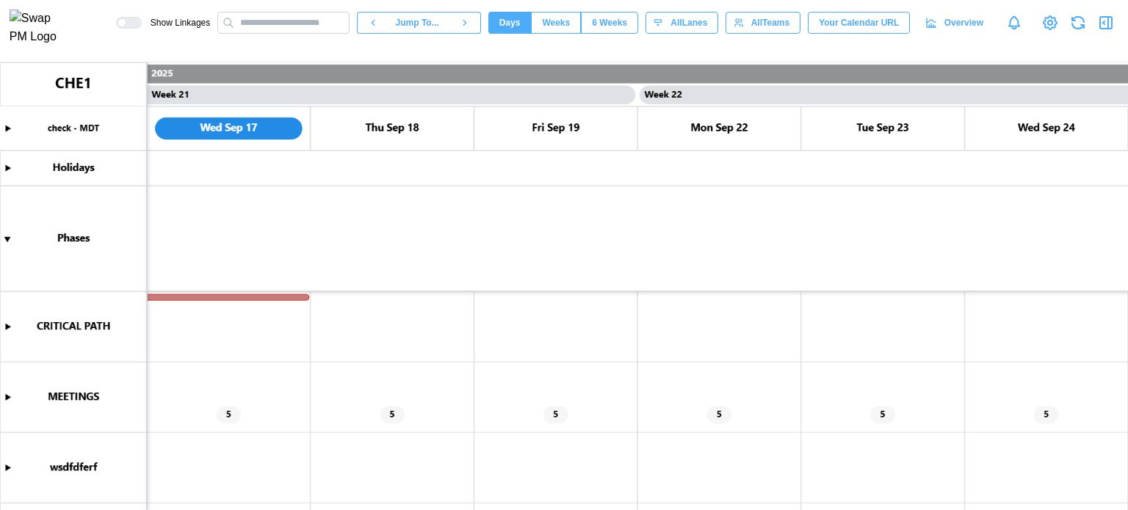
scroll to position [0, 16488]
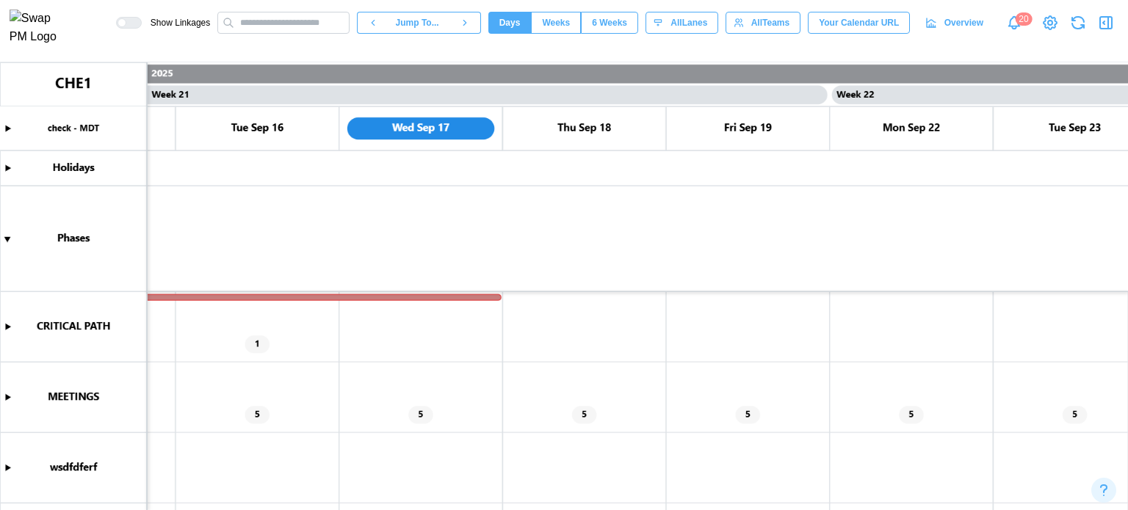
click at [223, 298] on canvas at bounding box center [564, 286] width 1128 height 448
click at [435, 299] on canvas at bounding box center [564, 286] width 1128 height 448
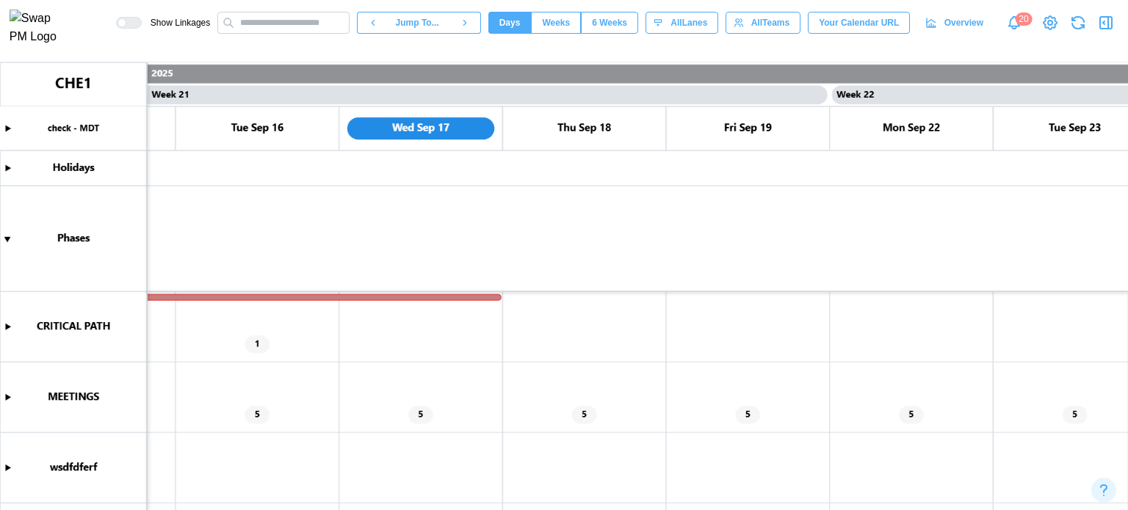
click at [435, 299] on canvas at bounding box center [564, 286] width 1128 height 448
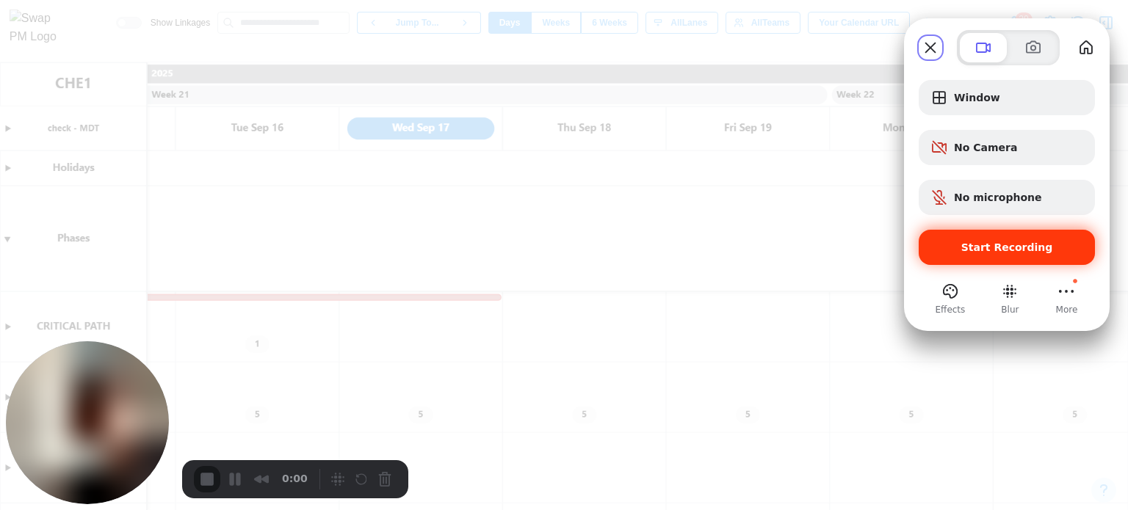
click at [1007, 247] on span "Start Recording" at bounding box center [1007, 248] width 92 height 12
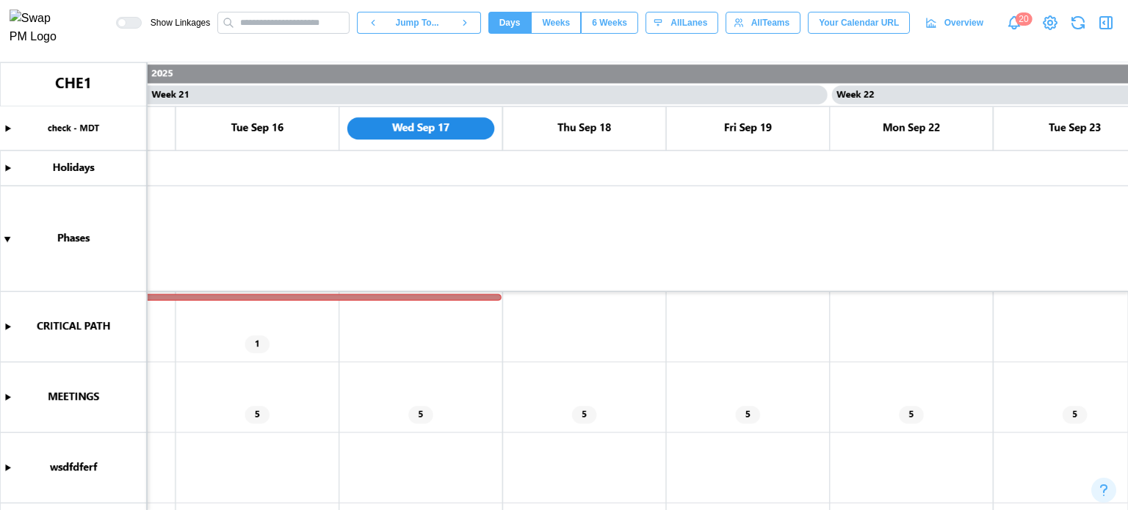
click at [1104, 24] on icon "button" at bounding box center [1103, 22] width 1 height 3
click at [7, 395] on canvas at bounding box center [564, 286] width 1128 height 448
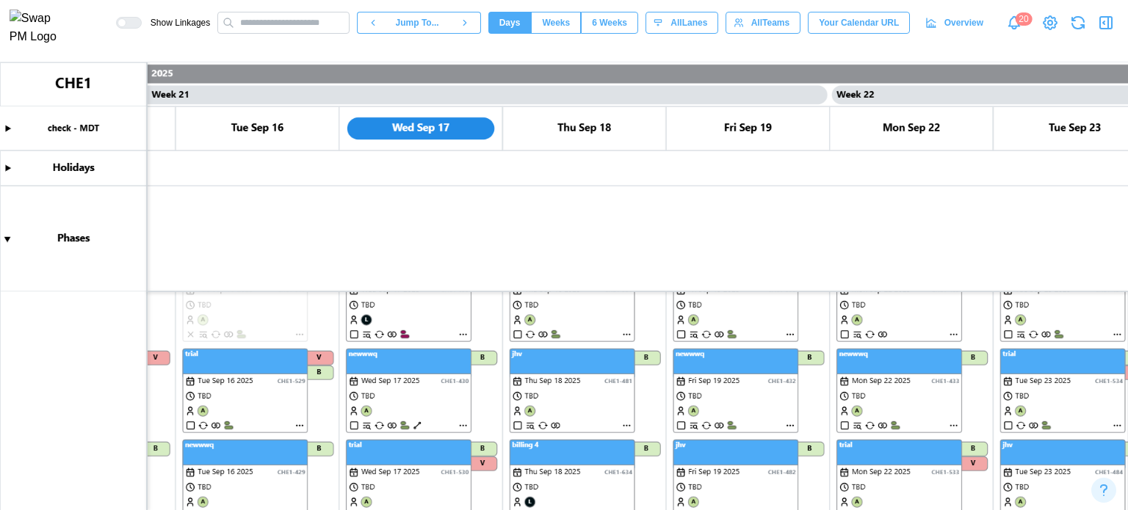
click at [463, 334] on canvas at bounding box center [564, 286] width 1128 height 448
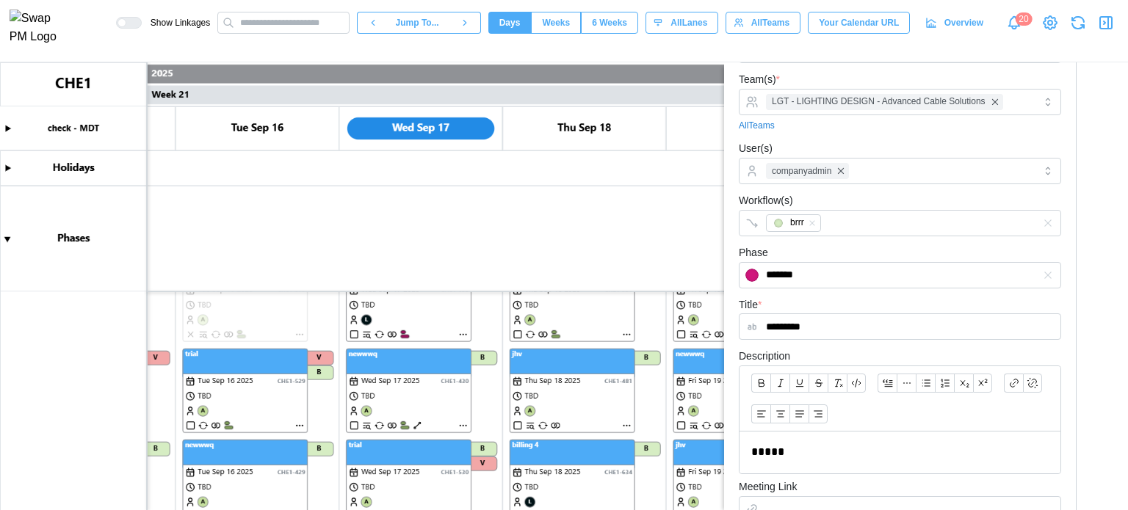
scroll to position [220, 0]
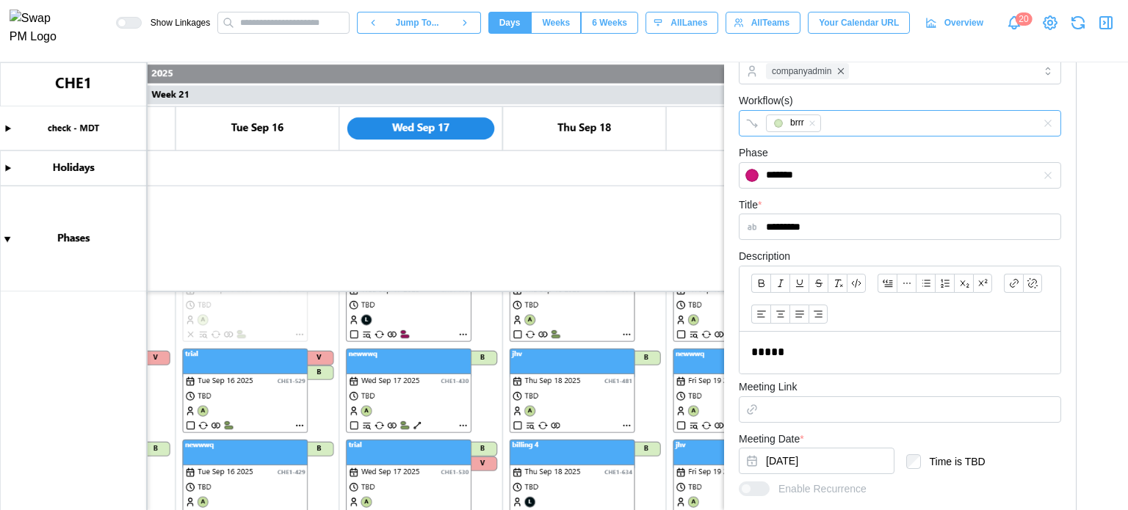
click at [828, 128] on div "brrr" at bounding box center [884, 123] width 245 height 25
type input "****"
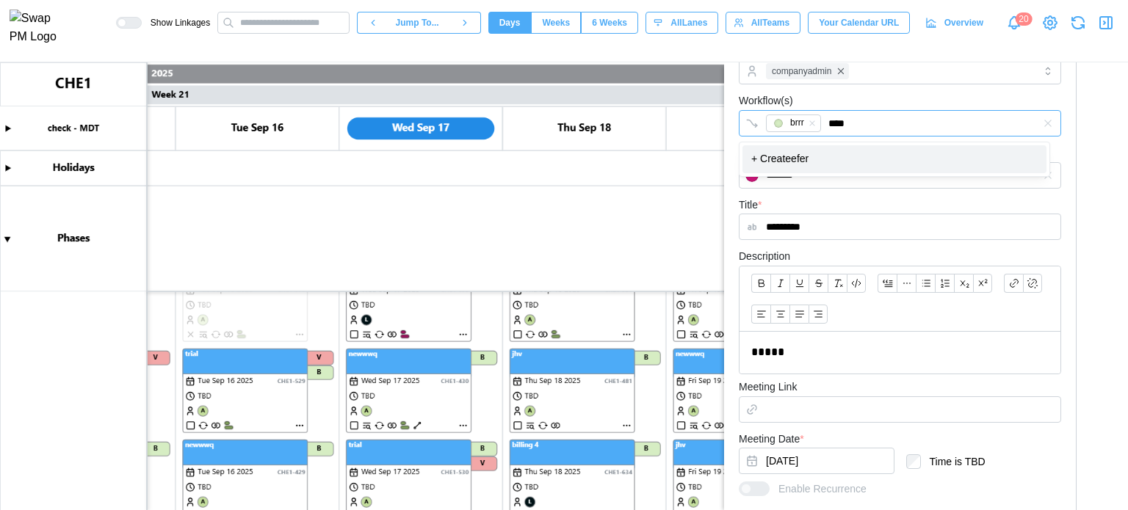
click at [789, 166] on div "+ Create efer" at bounding box center [894, 159] width 304 height 28
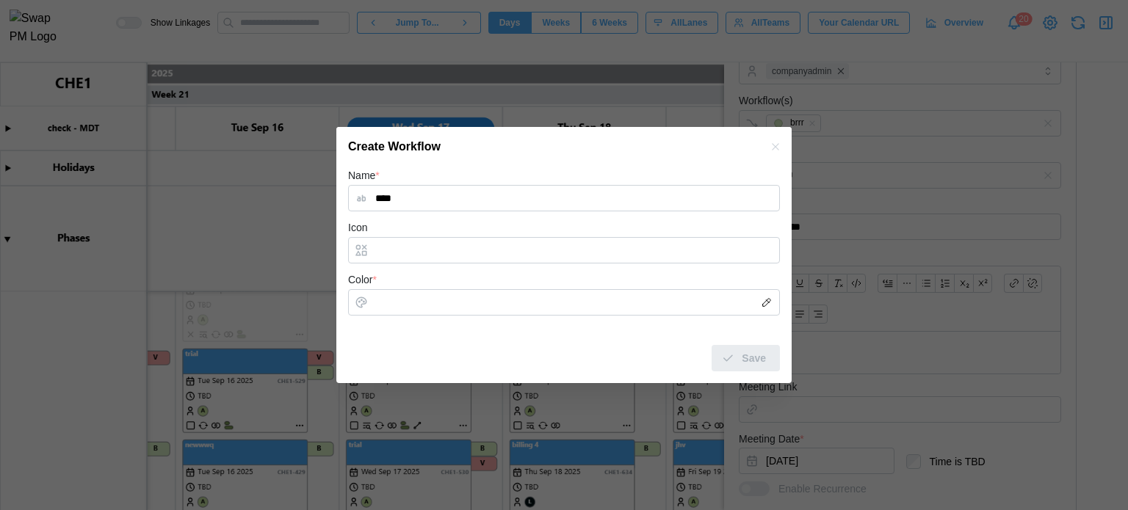
click at [782, 149] on button "button" at bounding box center [775, 147] width 16 height 16
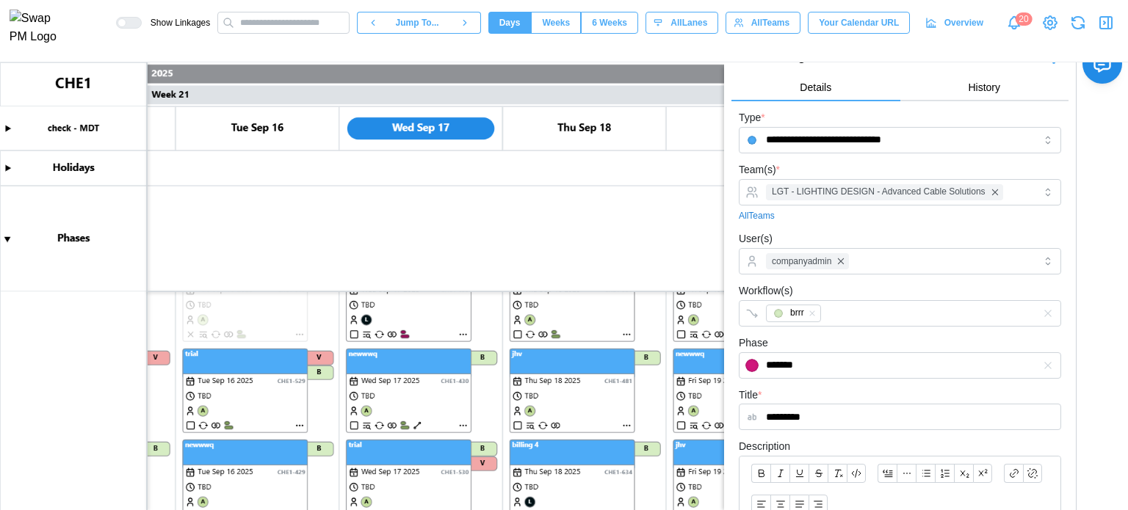
scroll to position [0, 0]
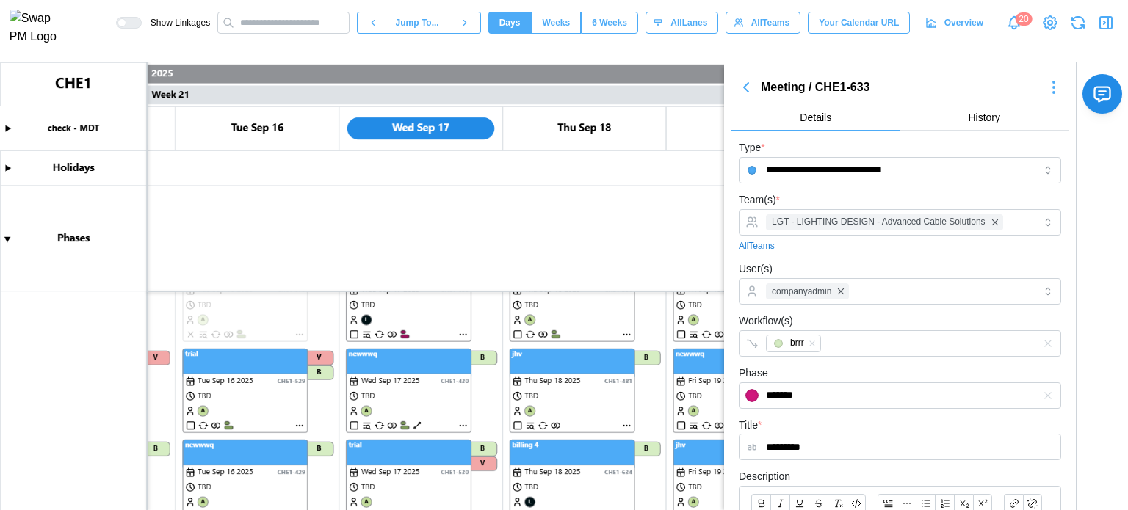
click at [749, 95] on icon "button" at bounding box center [746, 88] width 18 height 18
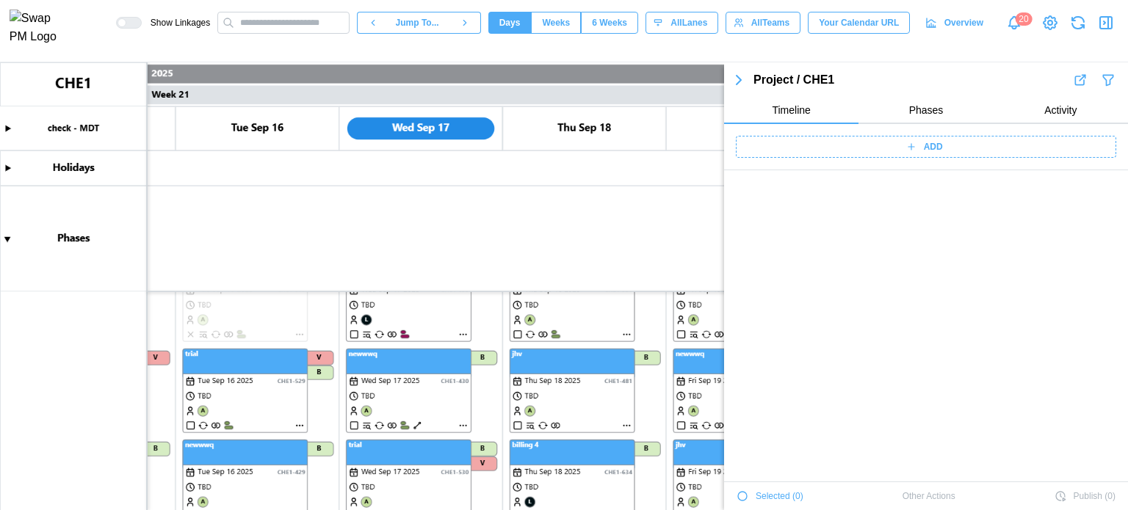
scroll to position [5239, 0]
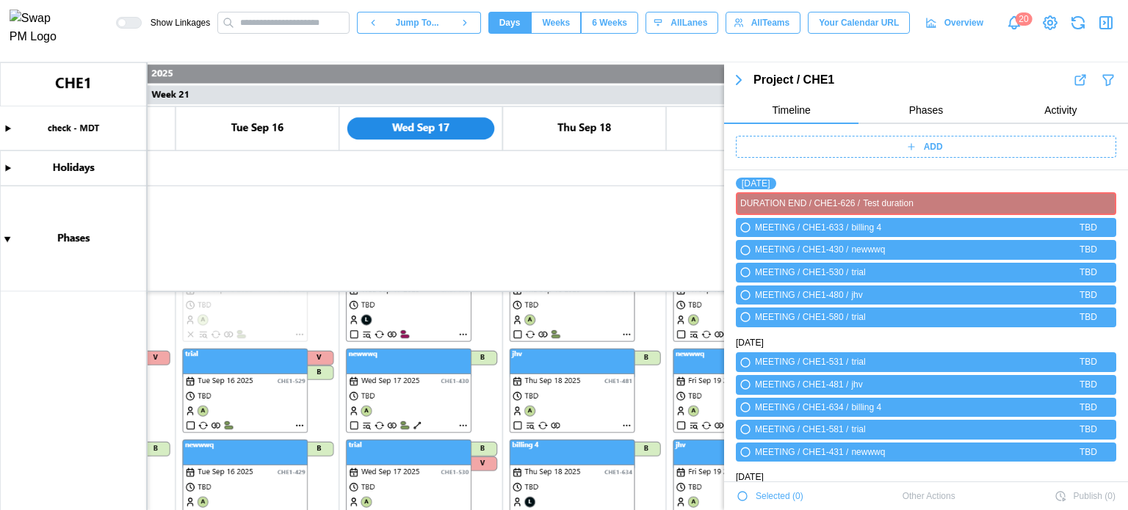
click at [889, 146] on div "ADD" at bounding box center [924, 147] width 362 height 21
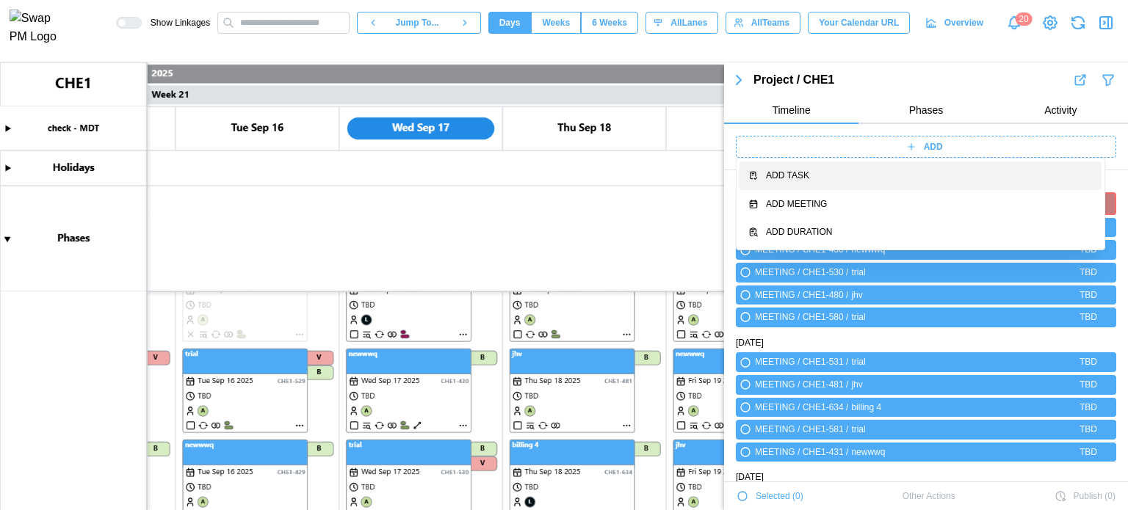
click at [888, 180] on div "Add Task" at bounding box center [929, 176] width 327 height 14
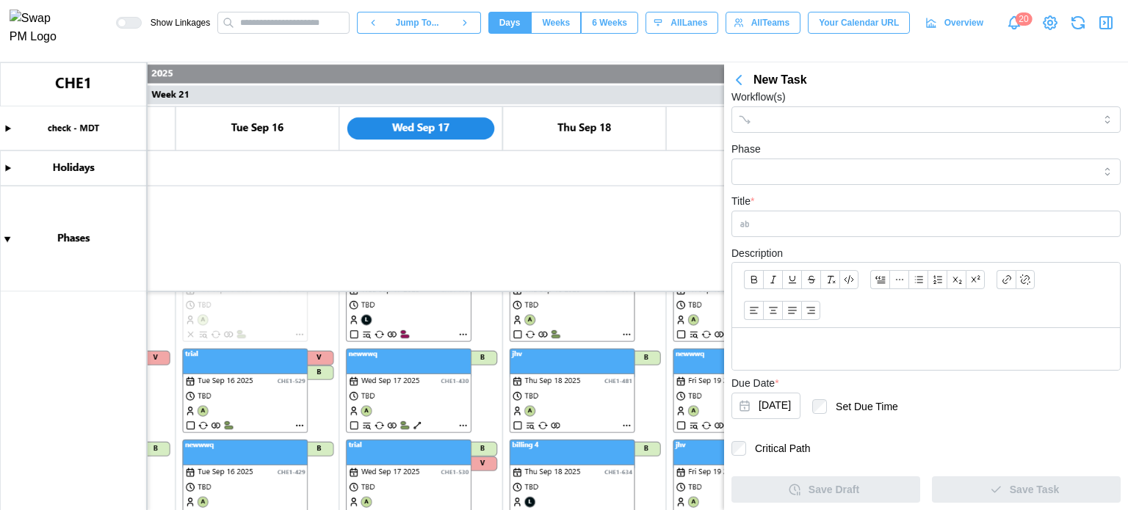
scroll to position [88, 0]
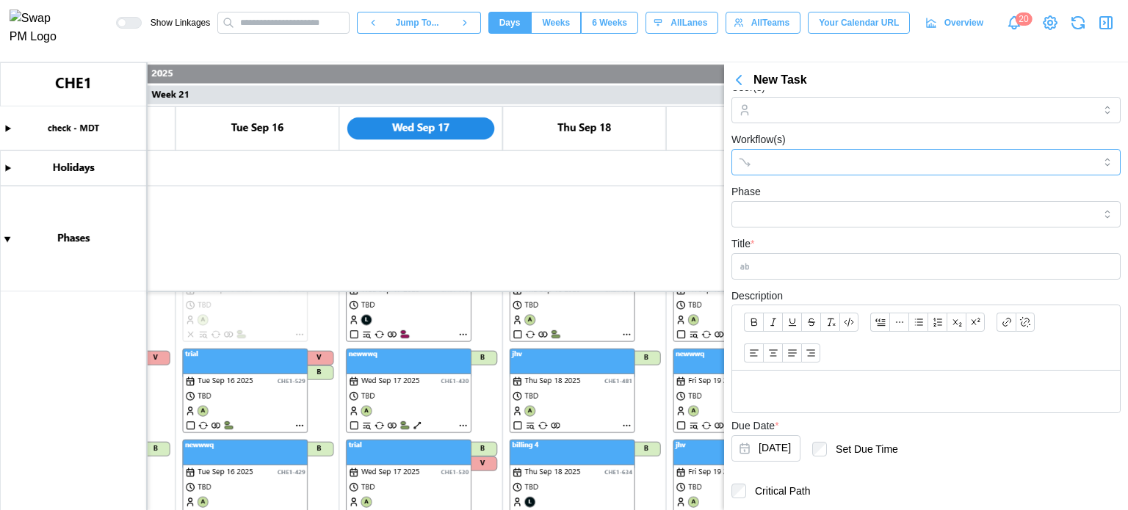
click at [789, 162] on input "Workflow(s)" at bounding box center [913, 162] width 308 height 12
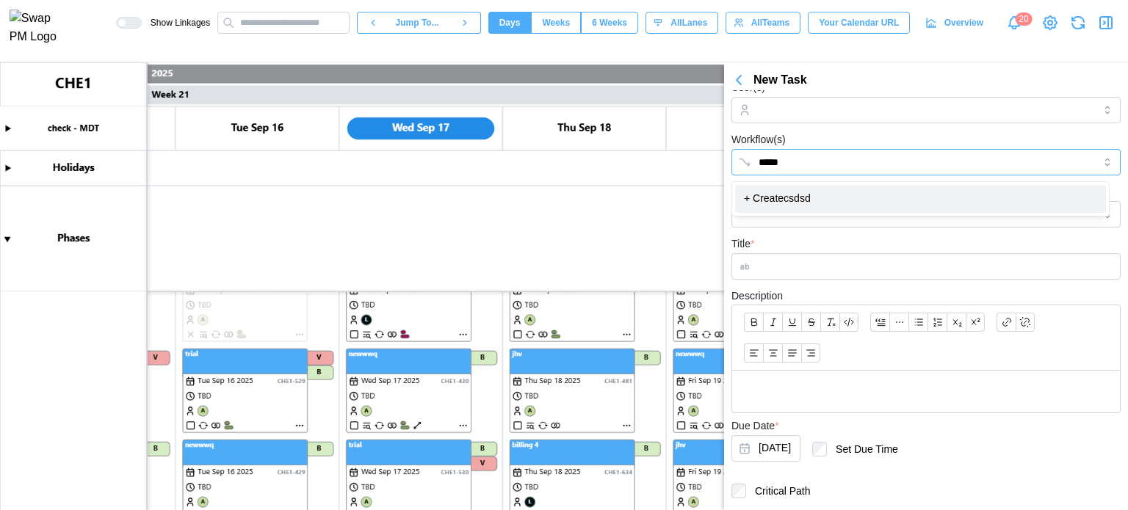
click at [781, 198] on div "+ Create csdsd" at bounding box center [920, 199] width 371 height 28
type input "*****"
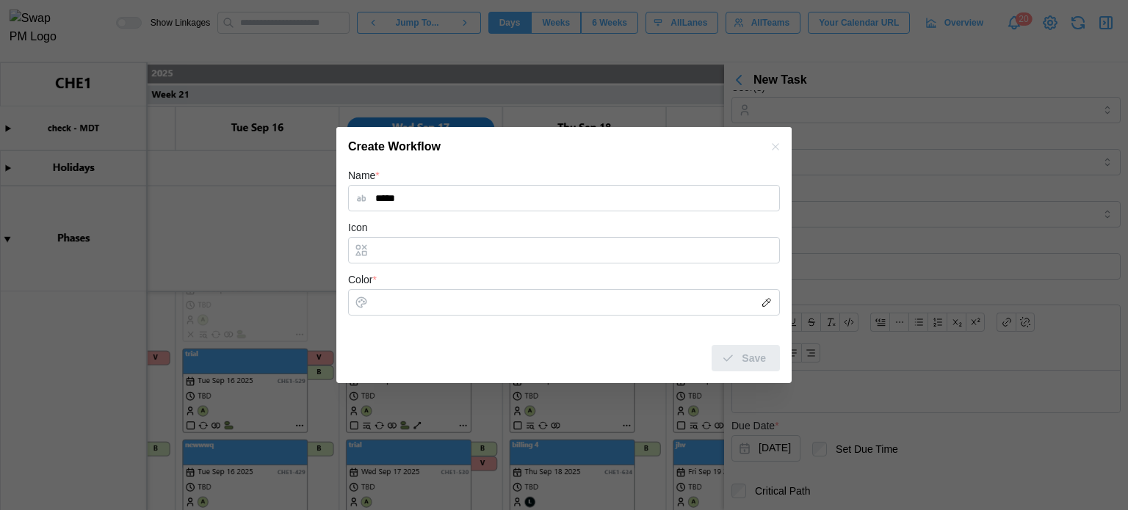
click at [492, 236] on div "Icon" at bounding box center [564, 241] width 432 height 45
click at [488, 242] on input "Icon" at bounding box center [564, 250] width 432 height 26
type input "**"
click at [394, 294] on input "Color *" at bounding box center [564, 302] width 432 height 26
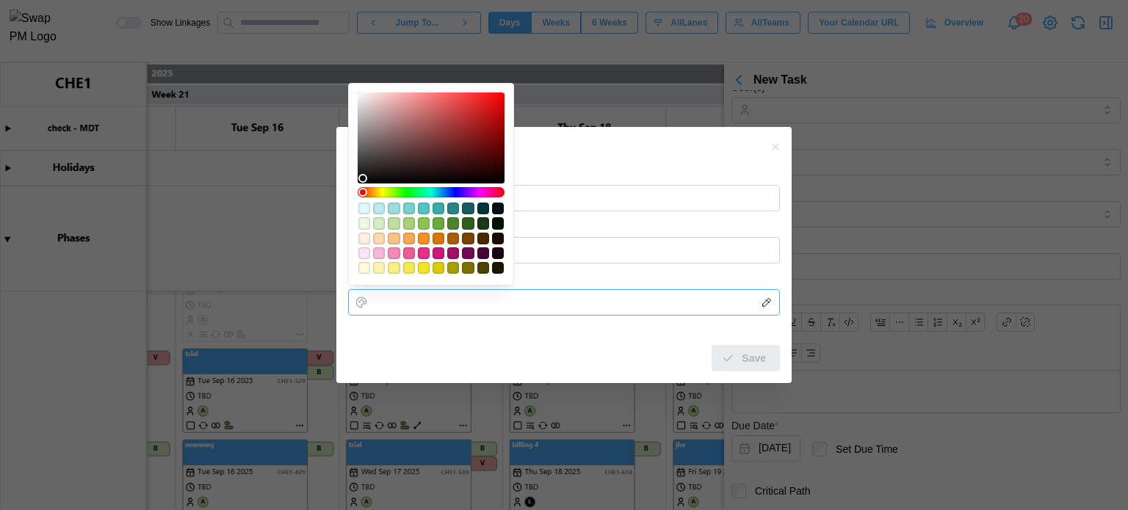
click at [411, 258] on div "#ef5c9a" at bounding box center [409, 253] width 12 height 12
type input "*******"
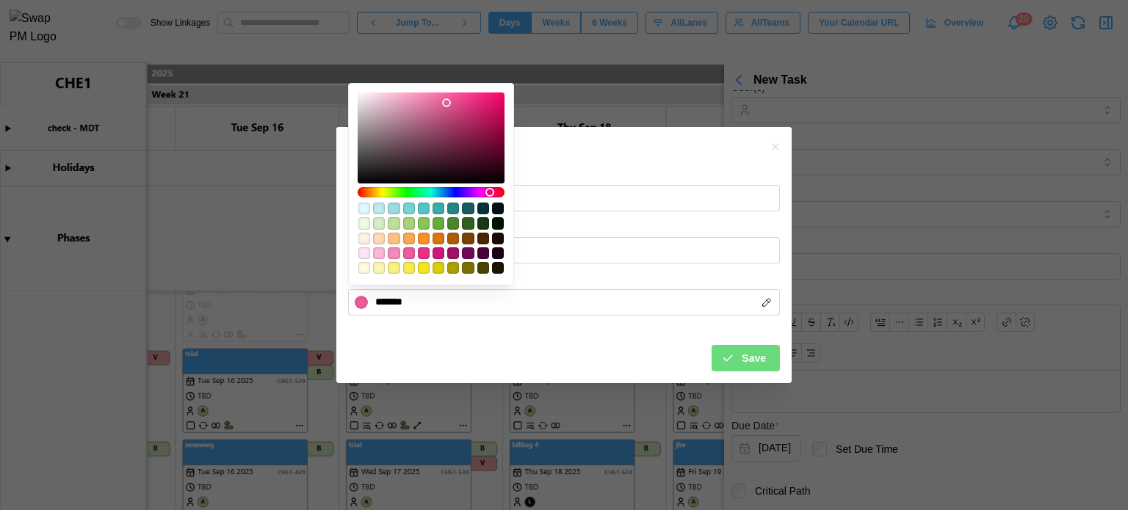
click at [744, 355] on span "Save" at bounding box center [754, 358] width 24 height 25
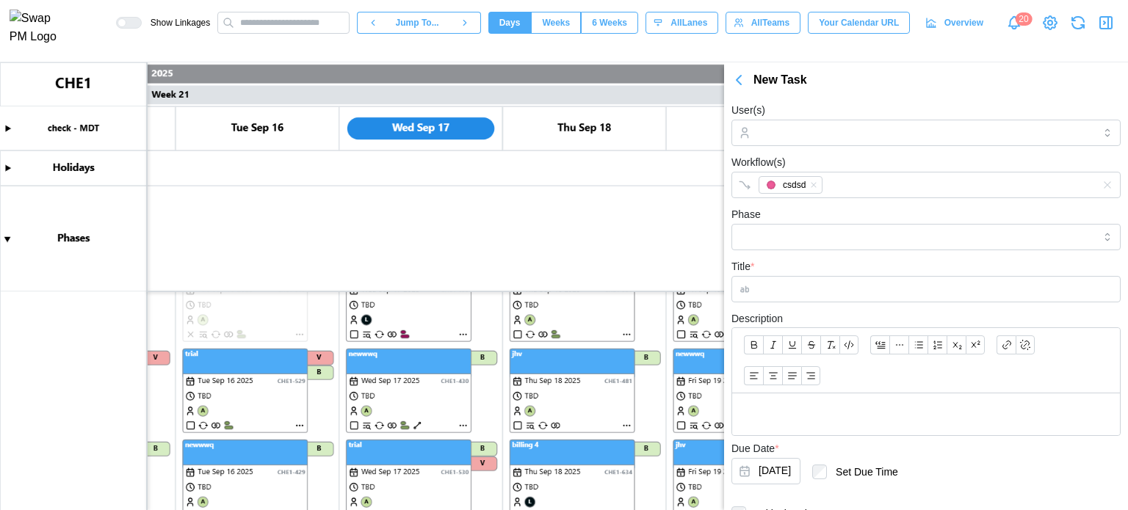
scroll to position [0, 0]
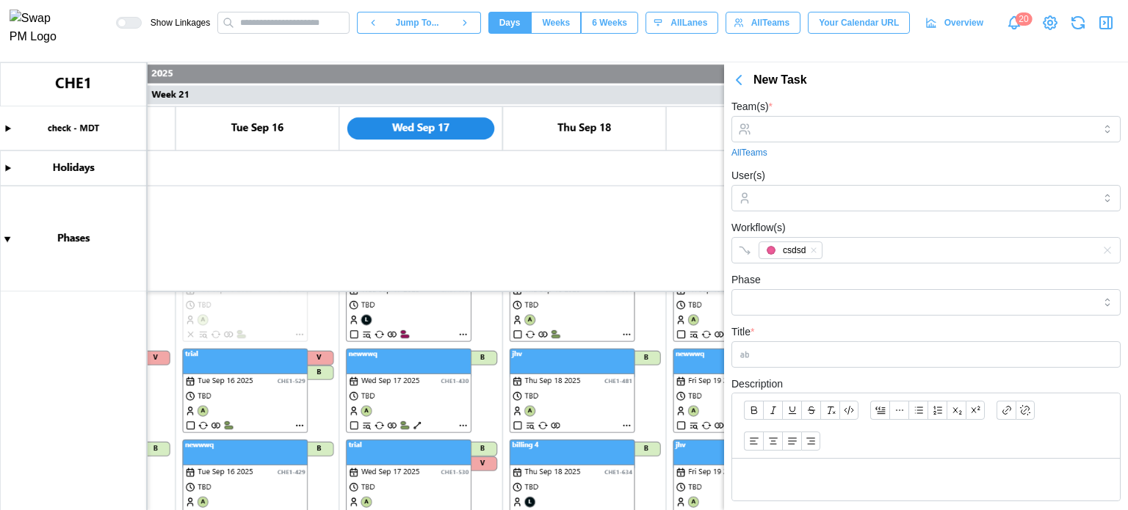
click at [738, 87] on icon "button" at bounding box center [739, 80] width 18 height 18
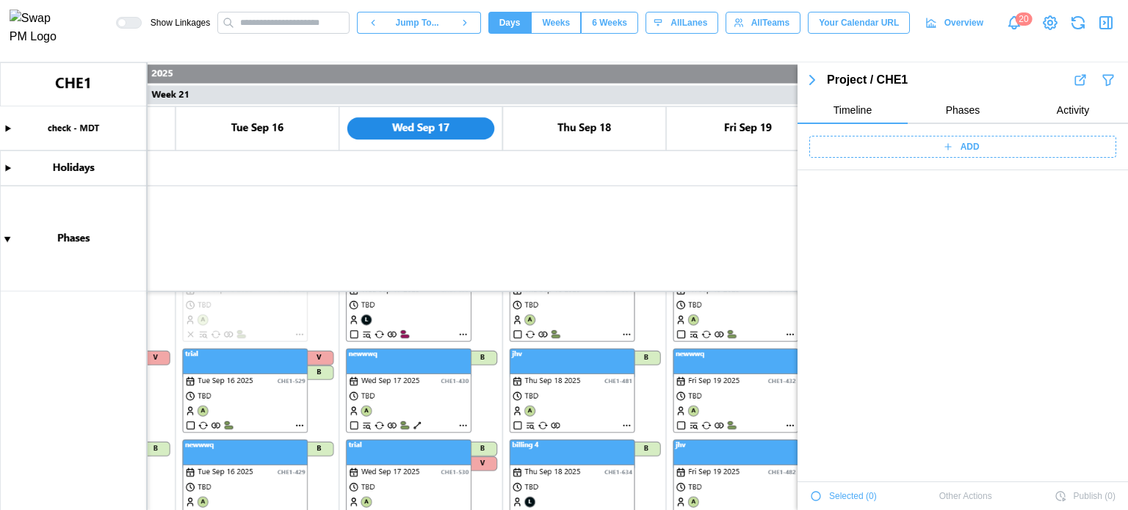
scroll to position [5239, 0]
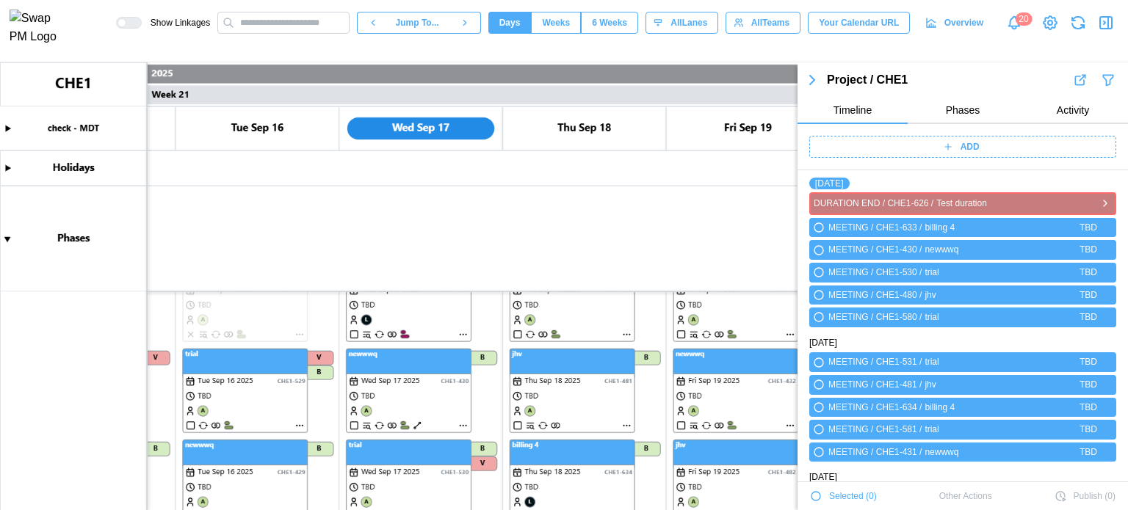
click at [1099, 203] on icon "button" at bounding box center [1105, 204] width 12 height 18
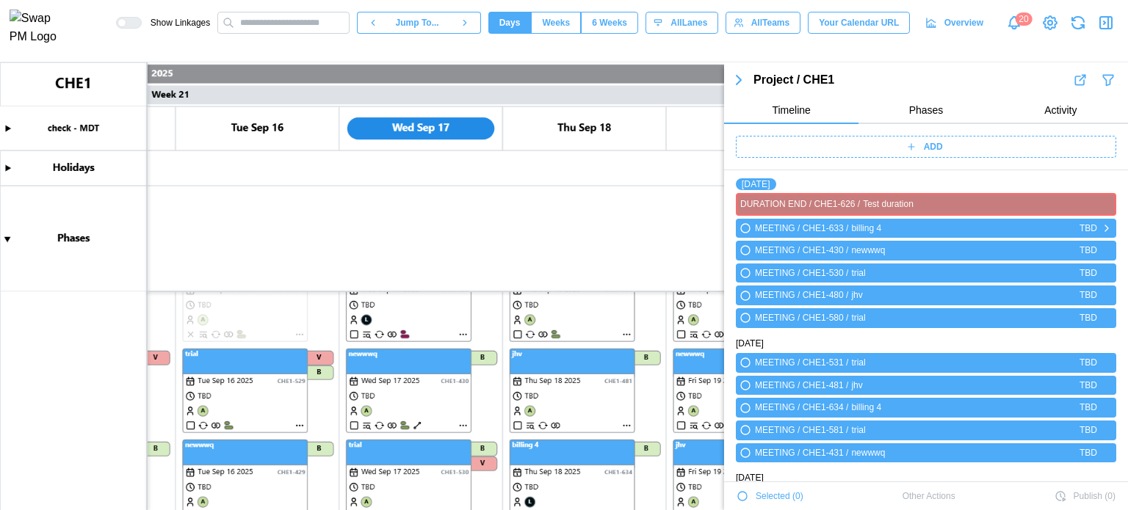
scroll to position [0, 0]
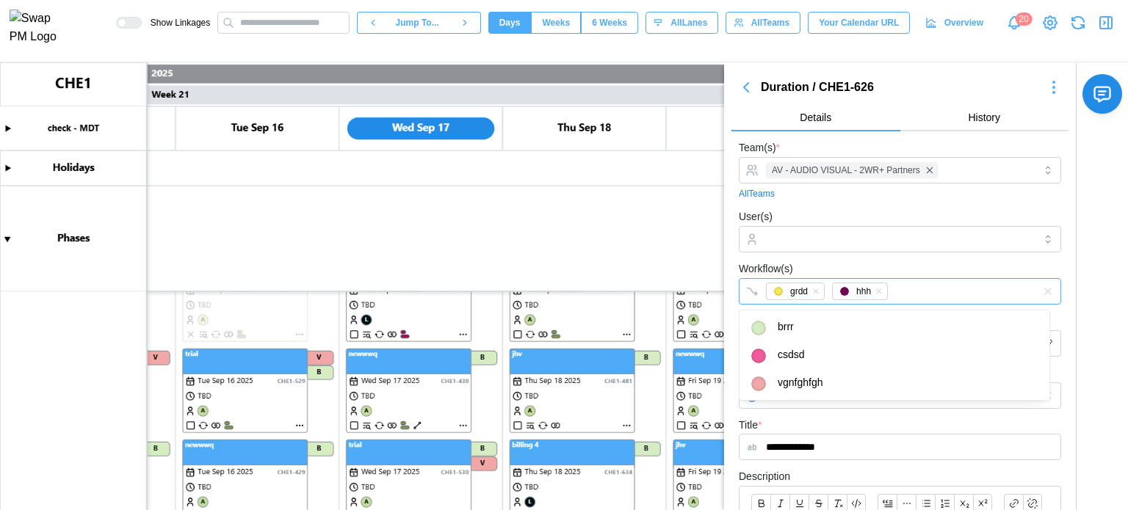
click at [919, 296] on div "grdd hhh" at bounding box center [884, 291] width 245 height 25
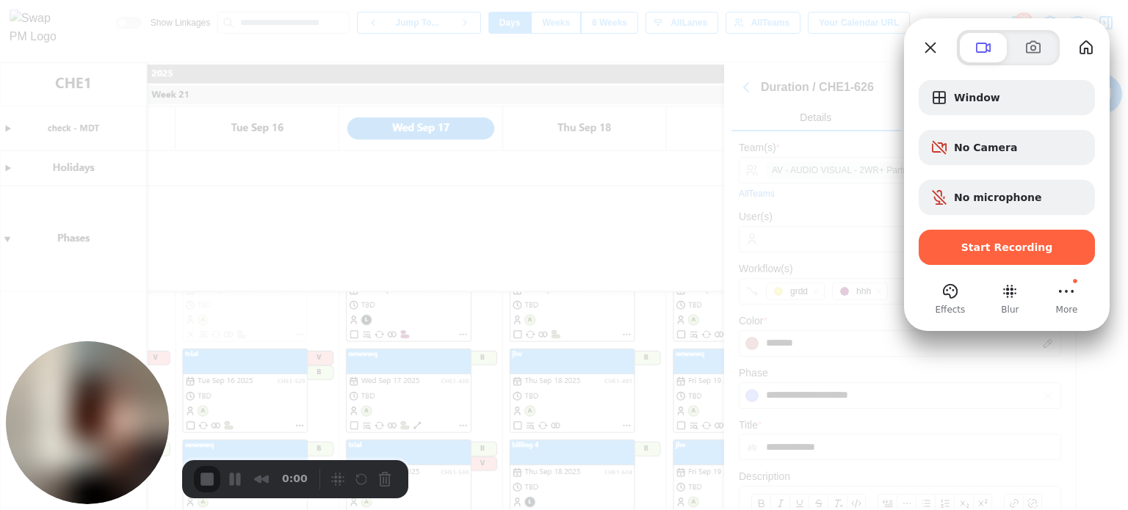
click at [791, 99] on div at bounding box center [564, 255] width 1128 height 510
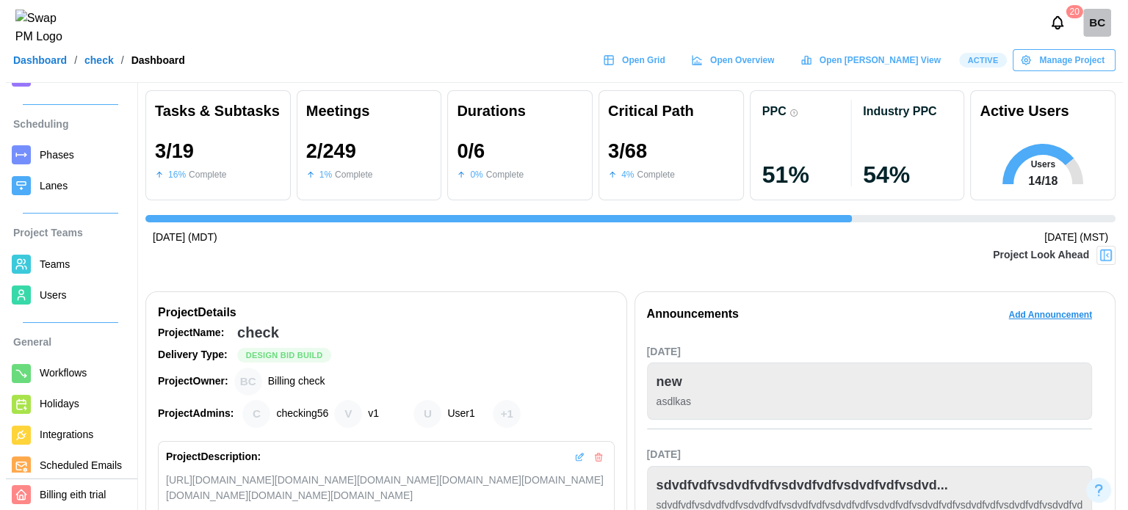
scroll to position [217, 0]
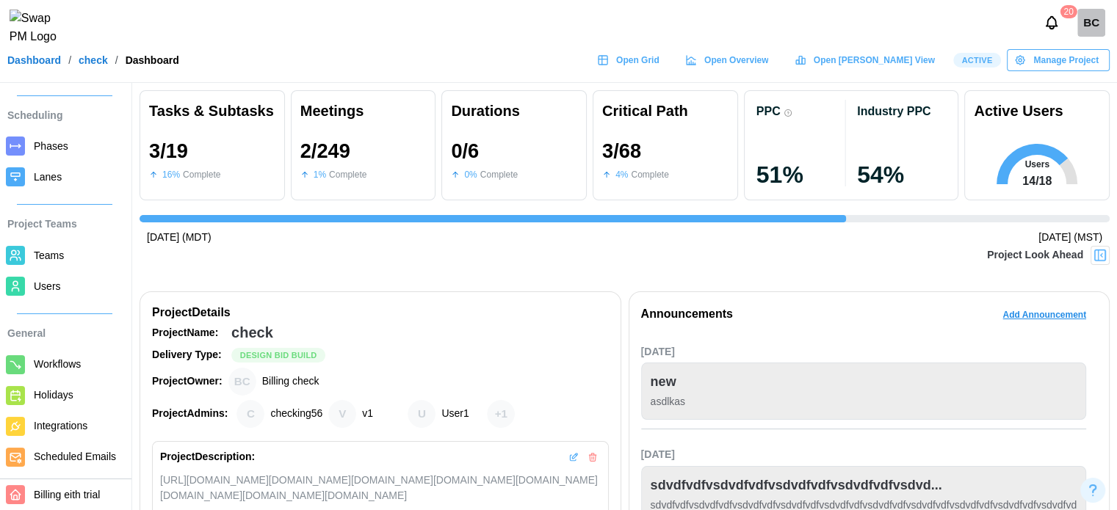
click at [57, 358] on span "Workflows" at bounding box center [57, 364] width 47 height 12
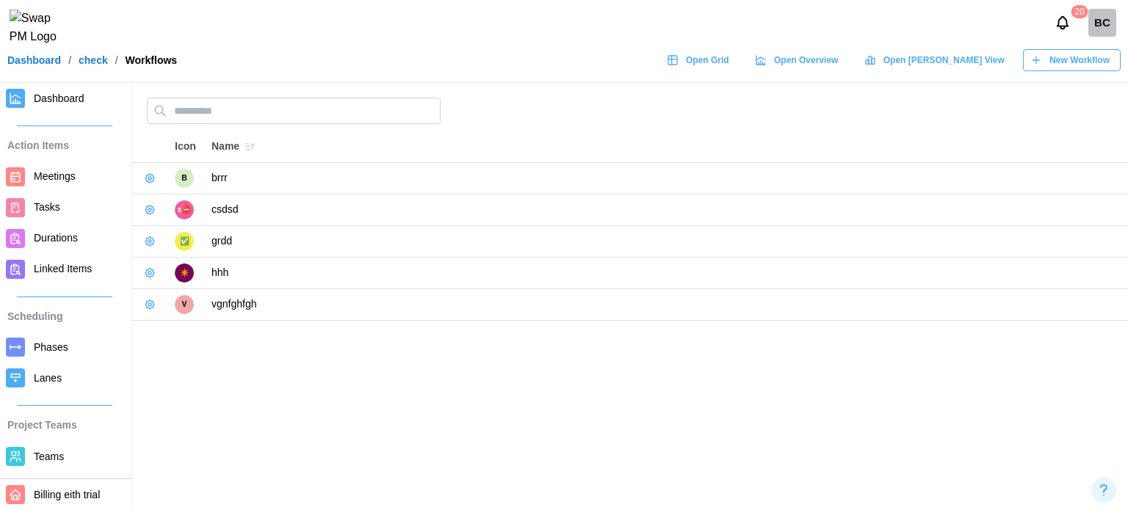
click at [1060, 65] on span "New Workflow" at bounding box center [1079, 60] width 60 height 21
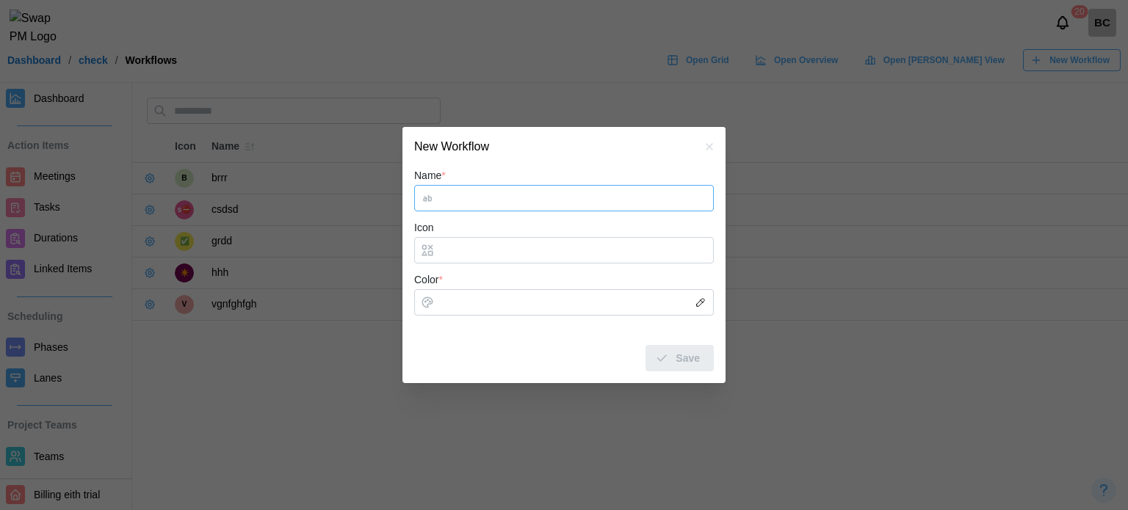
click at [465, 207] on input "Name *" at bounding box center [564, 198] width 300 height 26
type input "***"
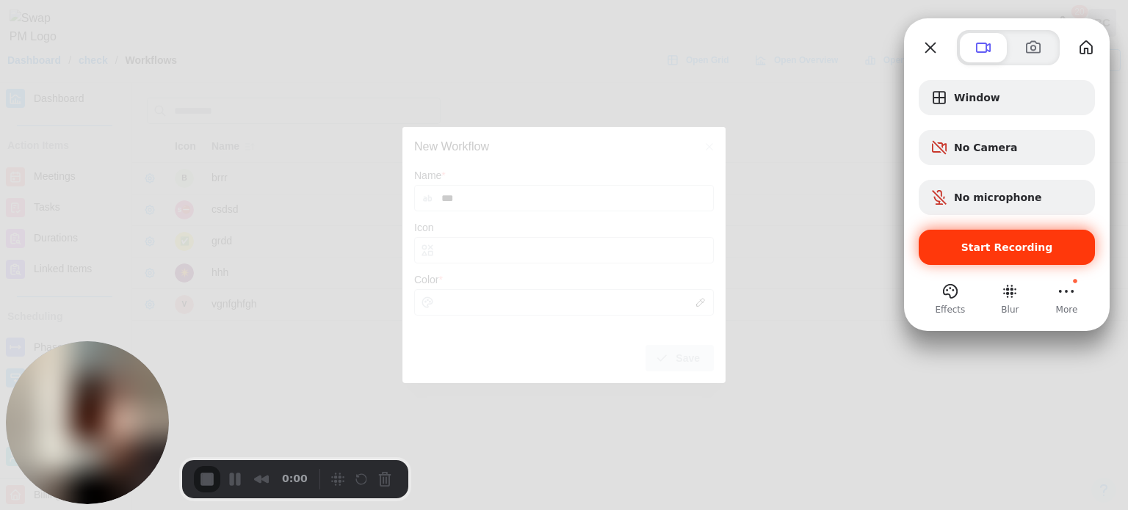
click at [935, 245] on span "Start Recording" at bounding box center [1007, 248] width 153 height 12
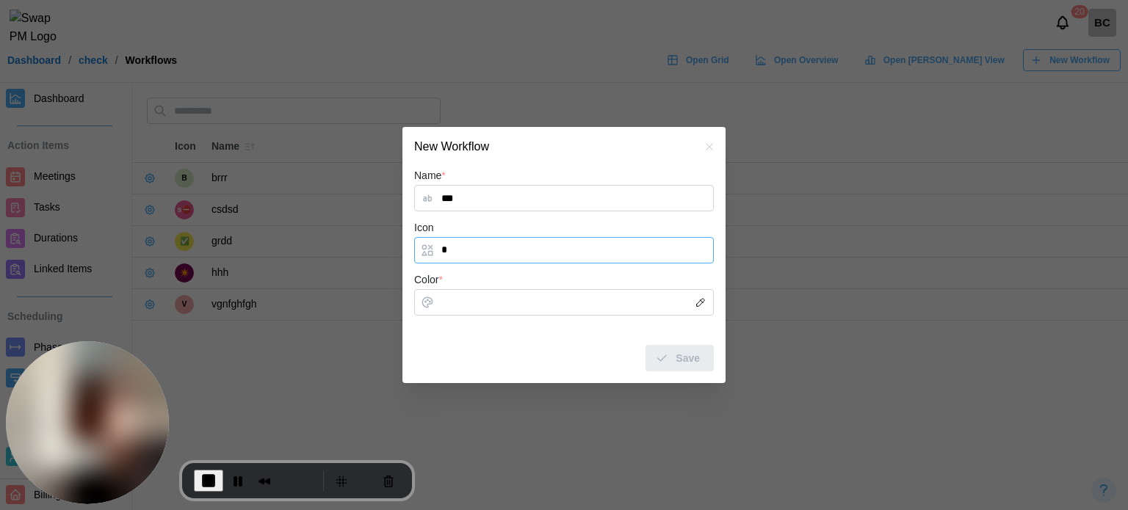
type input "*"
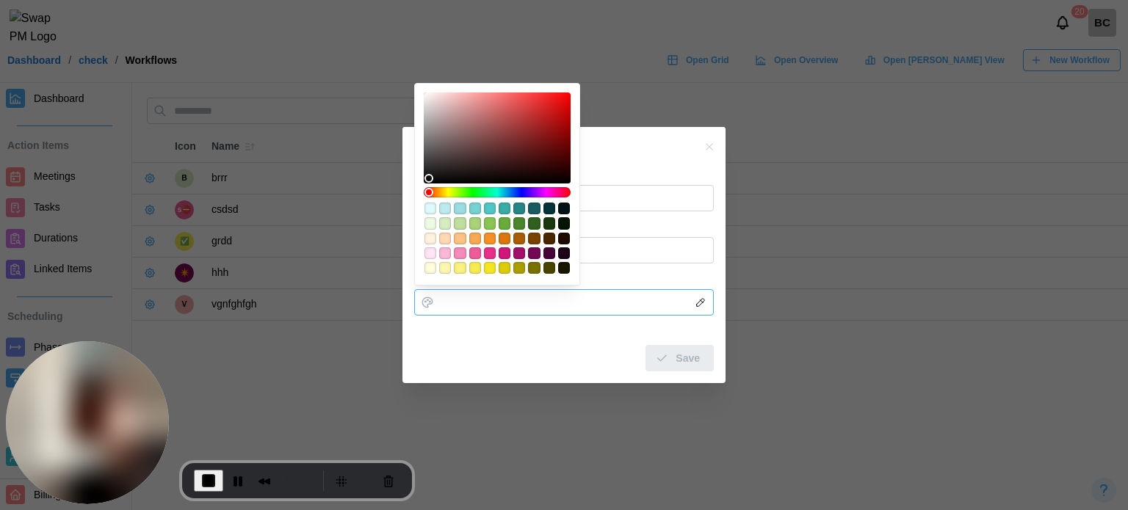
click at [541, 300] on input "Color *" at bounding box center [564, 302] width 300 height 26
click at [535, 263] on div "#7a7100" at bounding box center [534, 268] width 12 height 12
type input "*******"
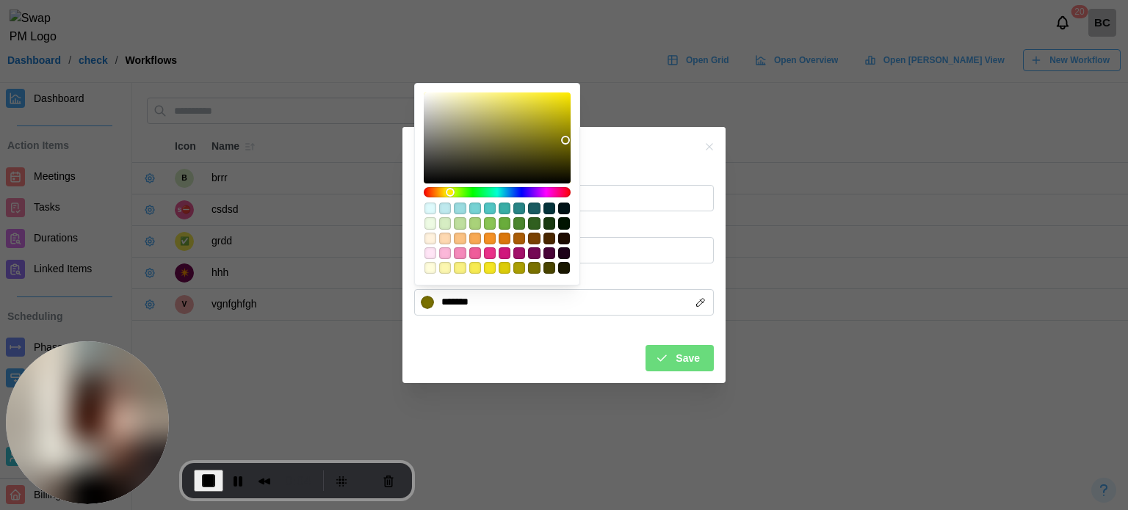
click at [651, 350] on button "Save" at bounding box center [680, 358] width 68 height 26
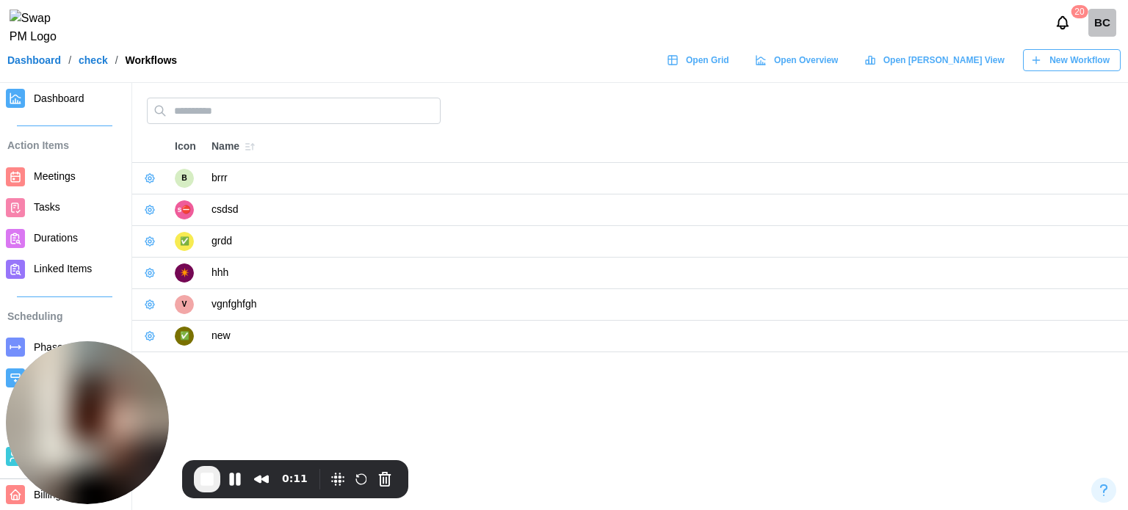
click at [729, 71] on span "Open Grid" at bounding box center [707, 60] width 43 height 21
click at [232, 475] on button "Pause Recording" at bounding box center [235, 480] width 24 height 24
click at [243, 479] on button "Play Recording" at bounding box center [233, 479] width 26 height 26
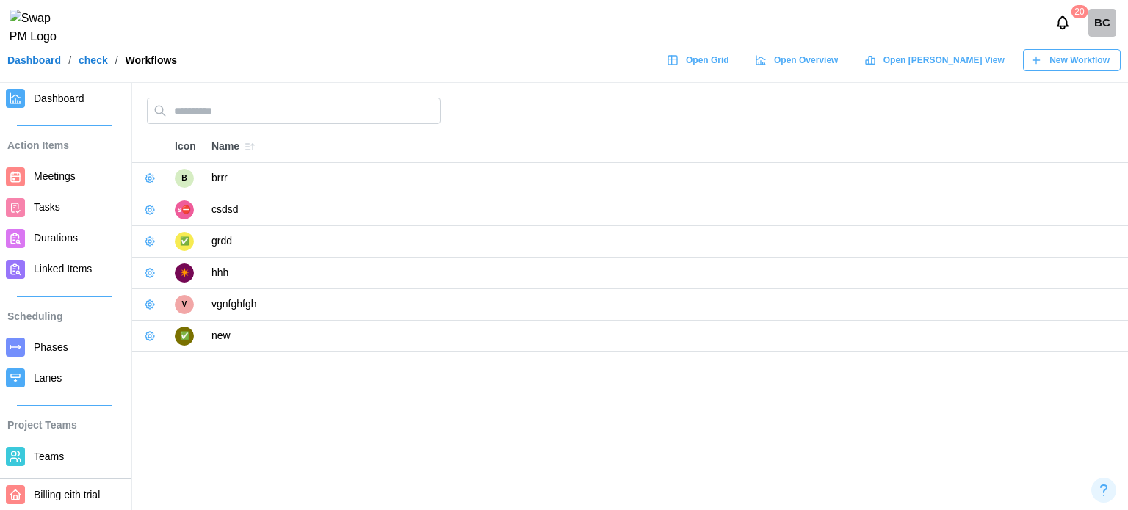
drag, startPoint x: 770, startPoint y: 433, endPoint x: 786, endPoint y: 390, distance: 45.6
click at [770, 433] on main "Icon Name B brrr s⛔ csdsd ✅ grdd ✴️ hhh V vgnfghfgh ✅ new" at bounding box center [564, 255] width 1128 height 510
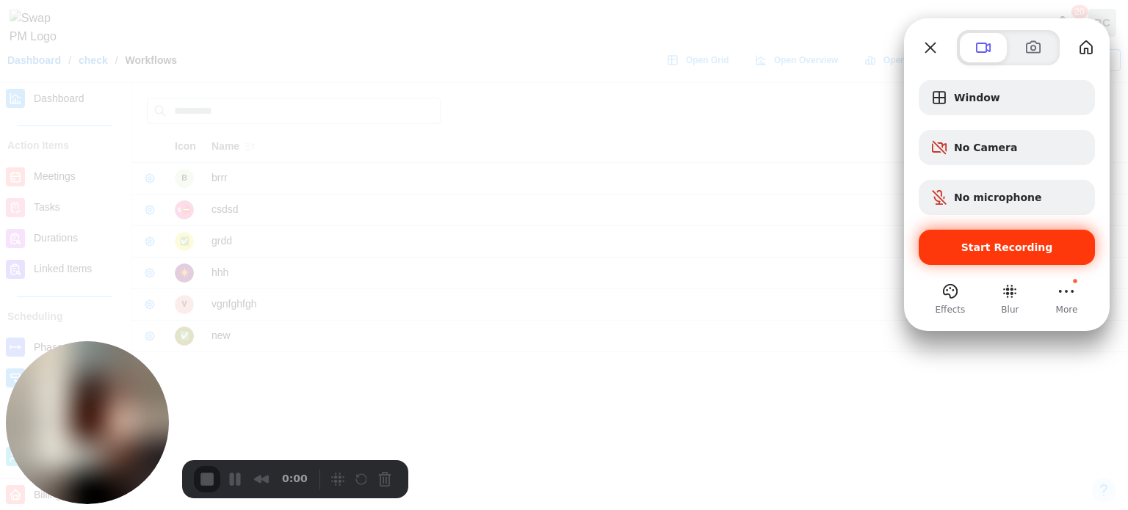
click at [1034, 242] on span "Start Recording" at bounding box center [1007, 248] width 92 height 12
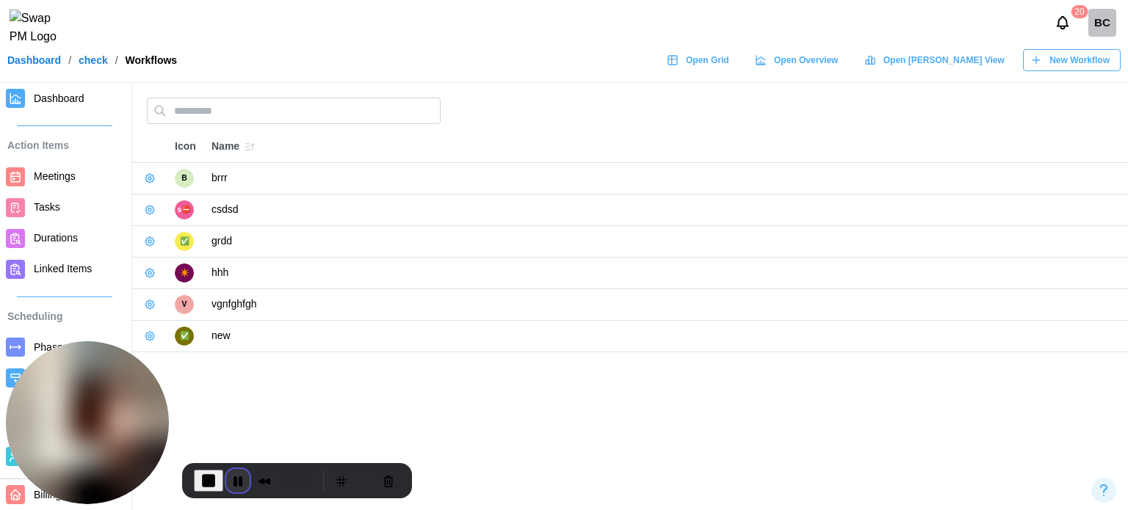
click at [235, 480] on button "Pause Recording" at bounding box center [238, 481] width 24 height 24
click at [226, 478] on span "Play Recording" at bounding box center [235, 481] width 18 height 18
click at [226, 473] on button "Pause Recording" at bounding box center [238, 481] width 24 height 24
click at [677, 289] on td "vgnfghfgh" at bounding box center [666, 305] width 924 height 32
click at [241, 475] on span "Play Recording" at bounding box center [235, 481] width 18 height 18
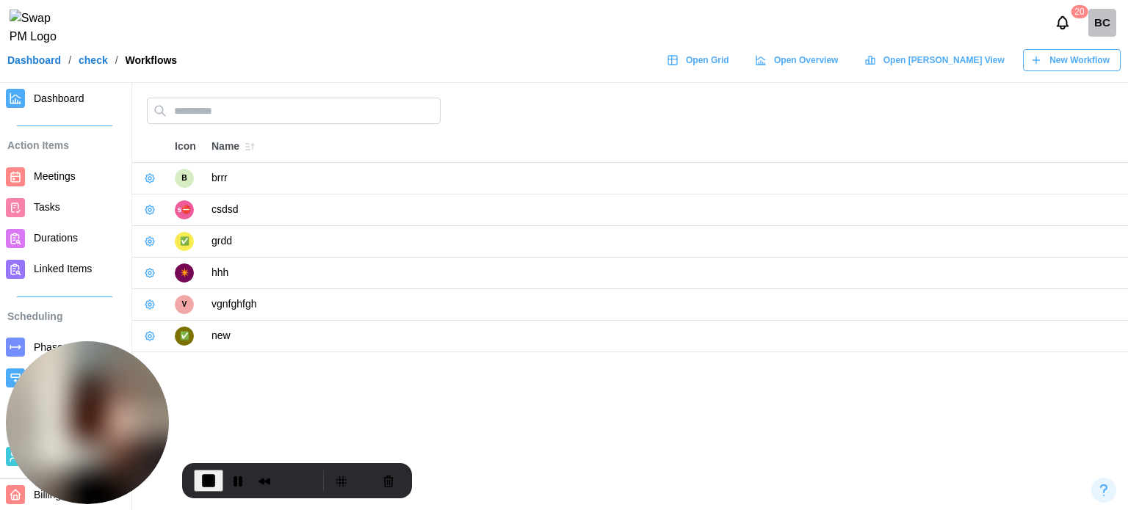
click at [219, 483] on button "End Recording" at bounding box center [208, 481] width 29 height 22
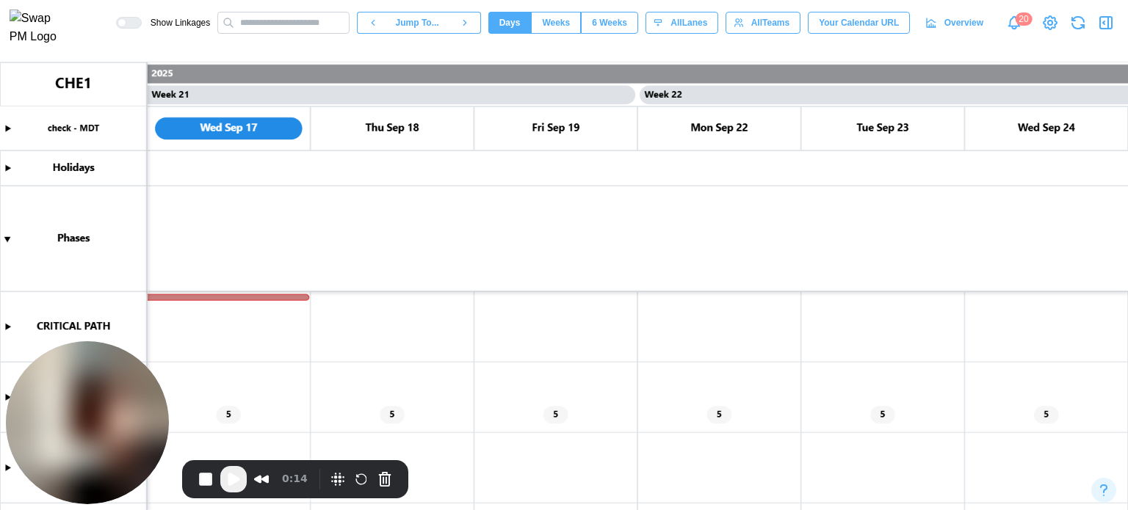
click at [1107, 26] on icon "button" at bounding box center [1106, 23] width 18 height 18
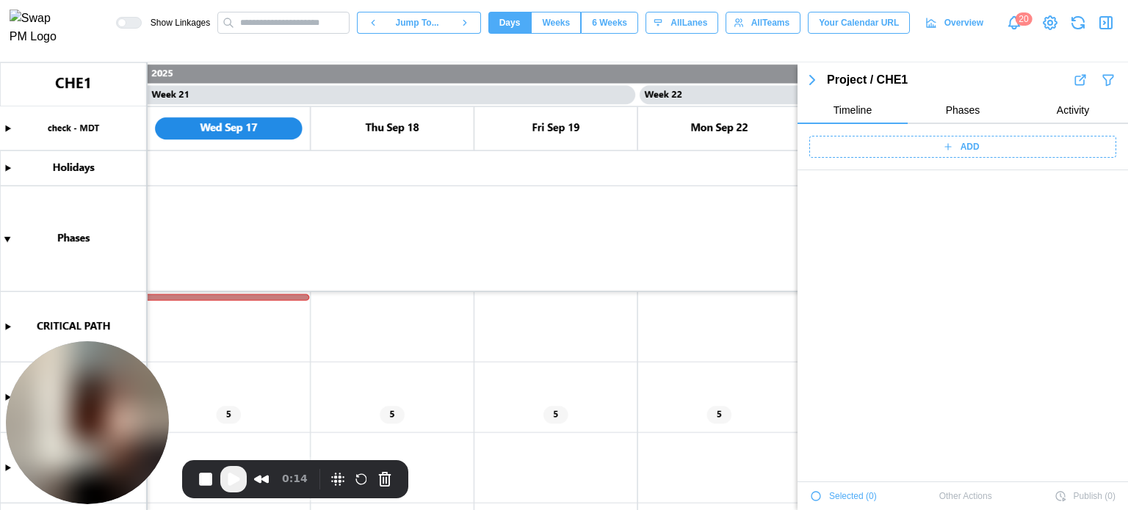
scroll to position [5244, 0]
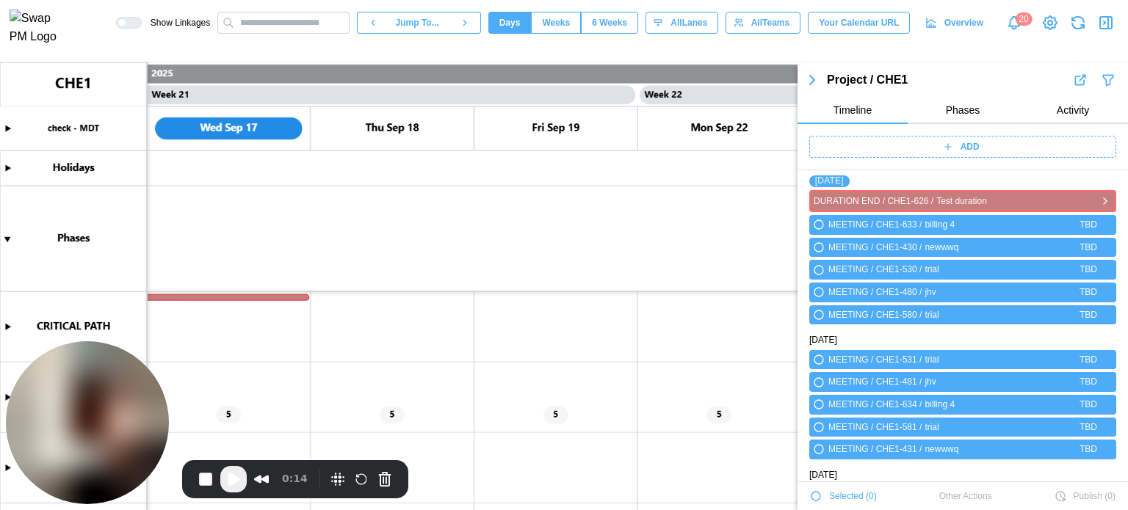
click at [1099, 199] on icon "button" at bounding box center [1105, 201] width 12 height 18
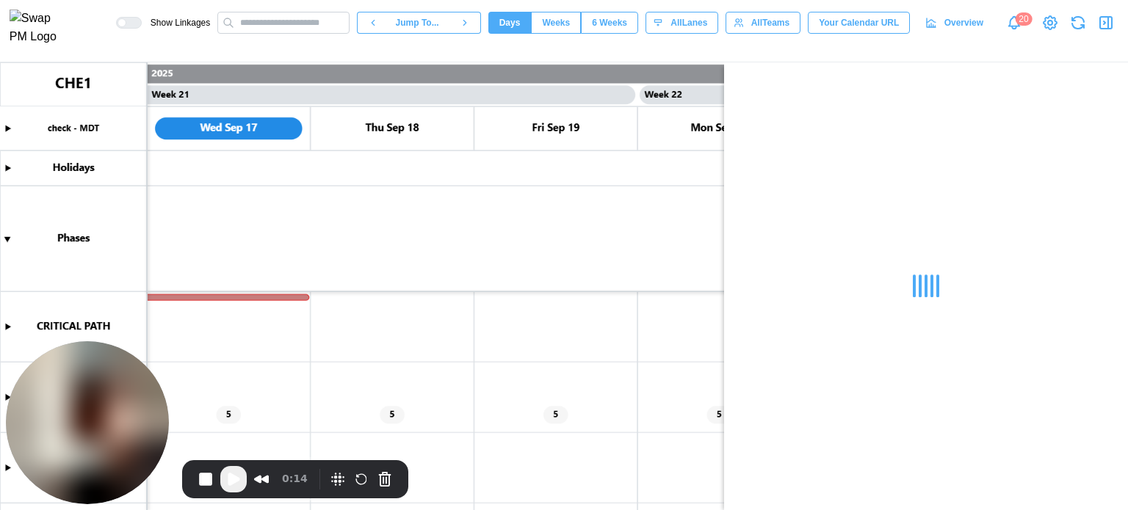
scroll to position [0, 0]
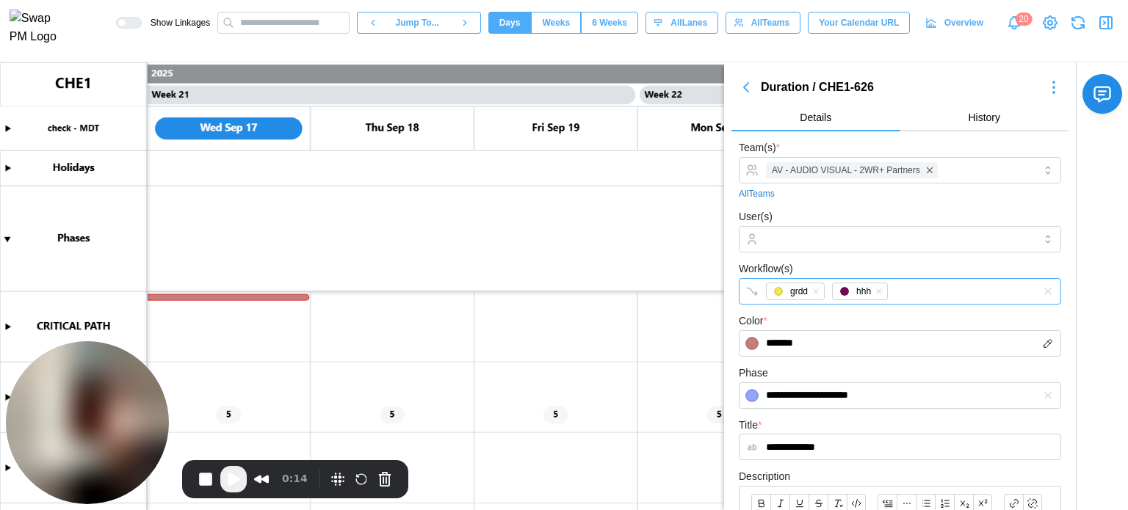
click at [902, 289] on div "grdd hhh" at bounding box center [884, 291] width 245 height 25
click at [821, 269] on div "Workflow(s) grdd hhh new" at bounding box center [900, 282] width 322 height 45
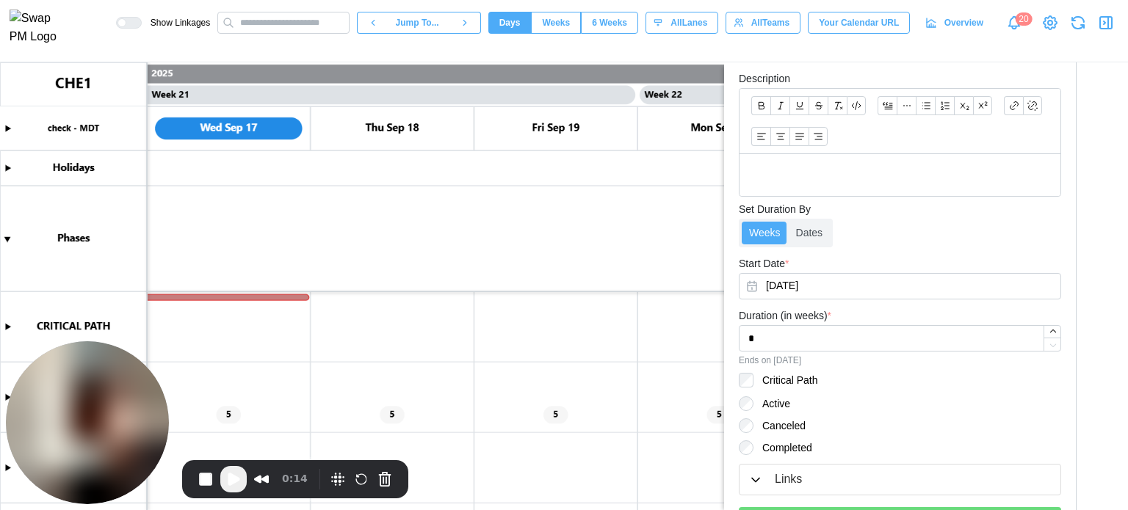
scroll to position [473, 0]
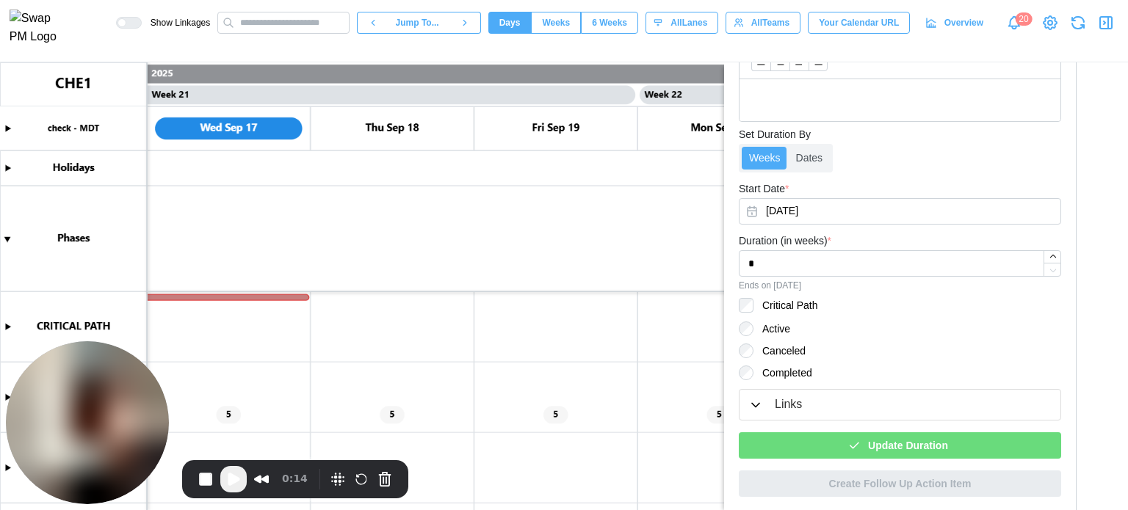
click at [861, 447] on div "Update Duration" at bounding box center [897, 445] width 299 height 25
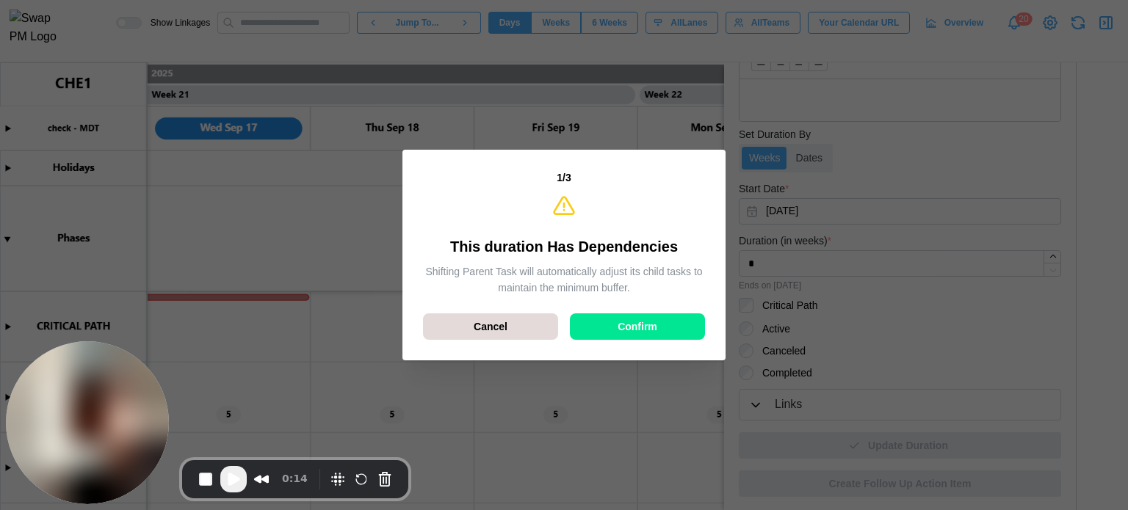
click at [638, 320] on span "Confirm" at bounding box center [638, 326] width 40 height 25
click at [648, 336] on span "Confirm" at bounding box center [638, 326] width 40 height 25
click at [669, 322] on div "Confirm" at bounding box center [637, 326] width 107 height 25
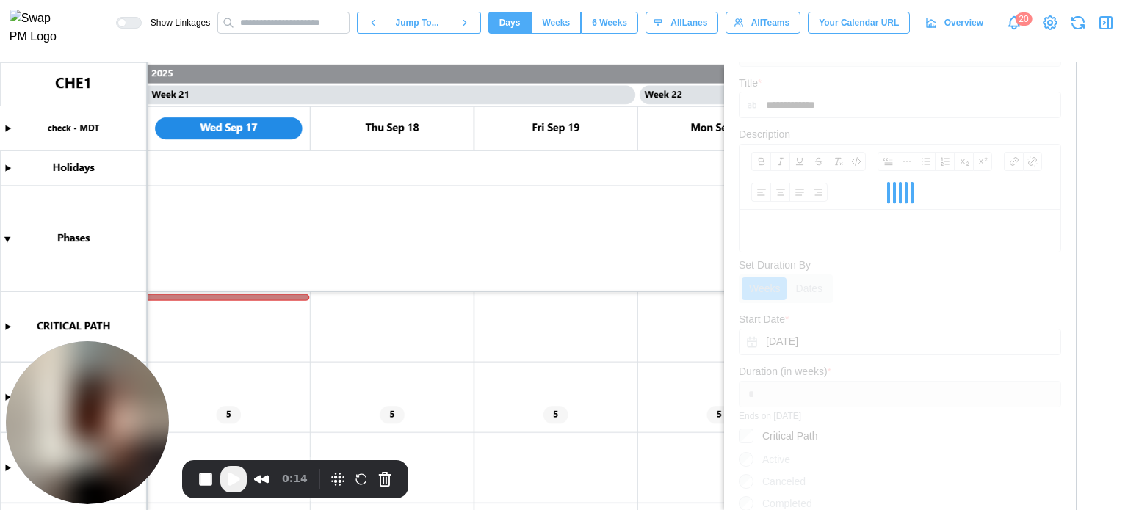
scroll to position [253, 0]
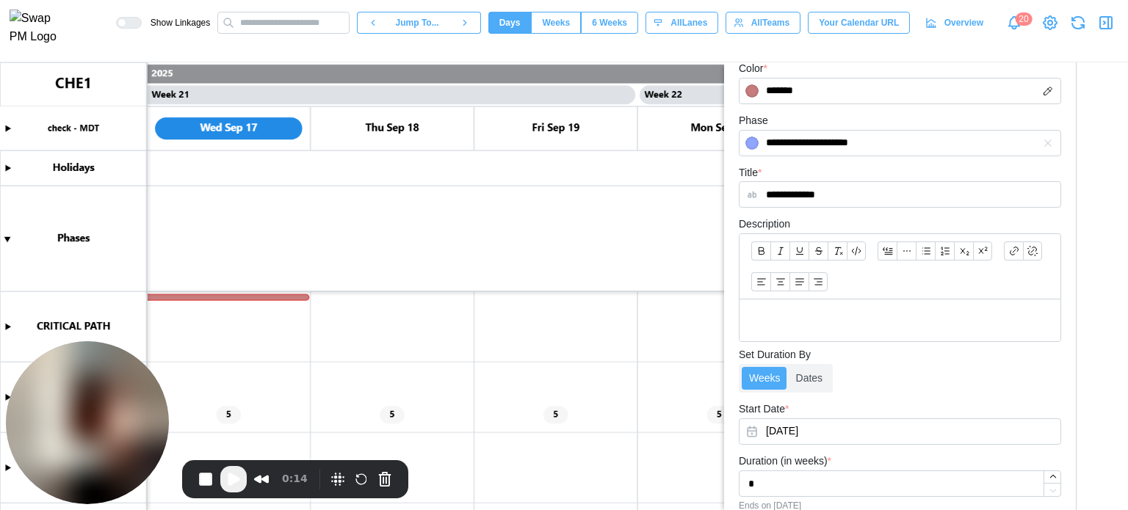
click at [267, 300] on canvas at bounding box center [564, 286] width 1128 height 448
click at [256, 298] on canvas at bounding box center [564, 286] width 1128 height 448
click at [258, 297] on canvas at bounding box center [564, 286] width 1128 height 448
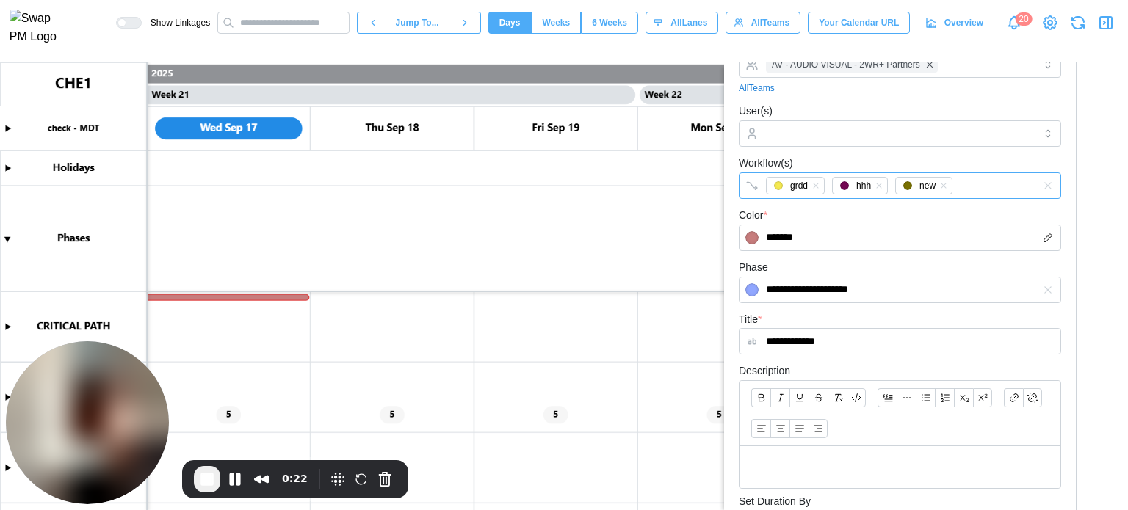
click at [954, 181] on div "grdd hhh new" at bounding box center [884, 185] width 245 height 25
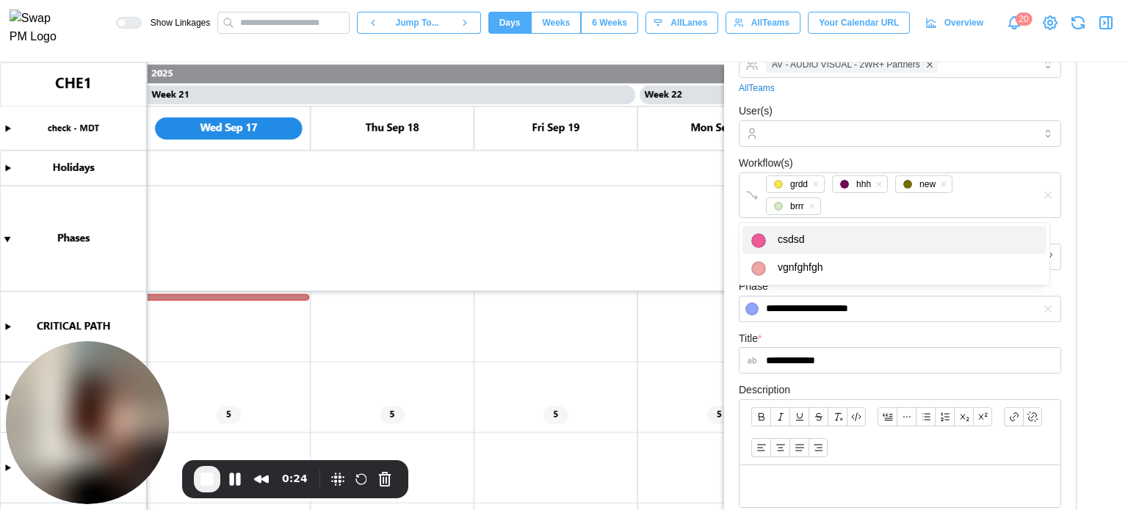
click at [212, 486] on span "End Recording" at bounding box center [207, 480] width 18 height 18
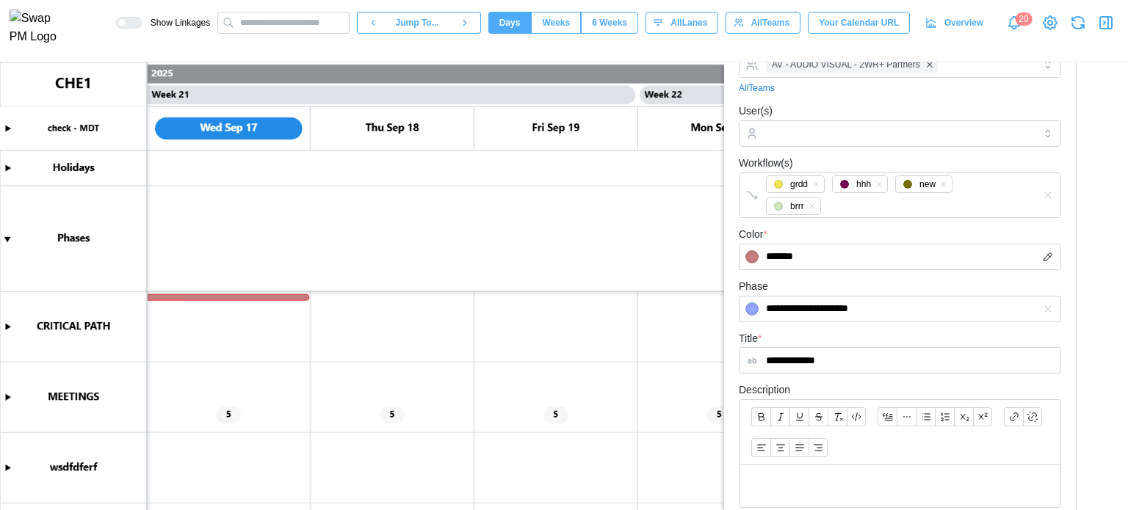
click at [944, 33] on div "Overview" at bounding box center [954, 22] width 58 height 21
click at [847, 206] on div "grdd hhh new brrr" at bounding box center [884, 195] width 245 height 44
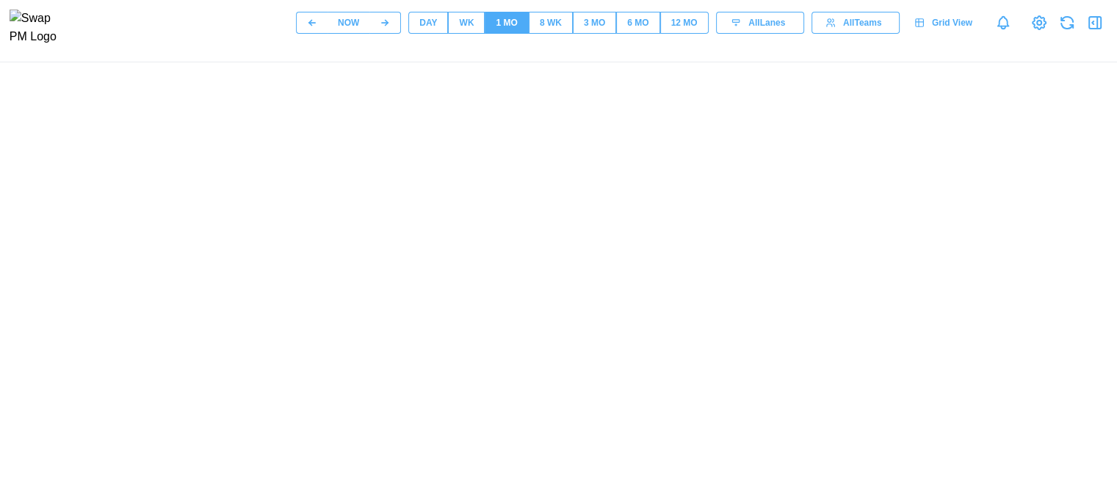
click at [1094, 30] on icon "button" at bounding box center [1095, 23] width 18 height 18
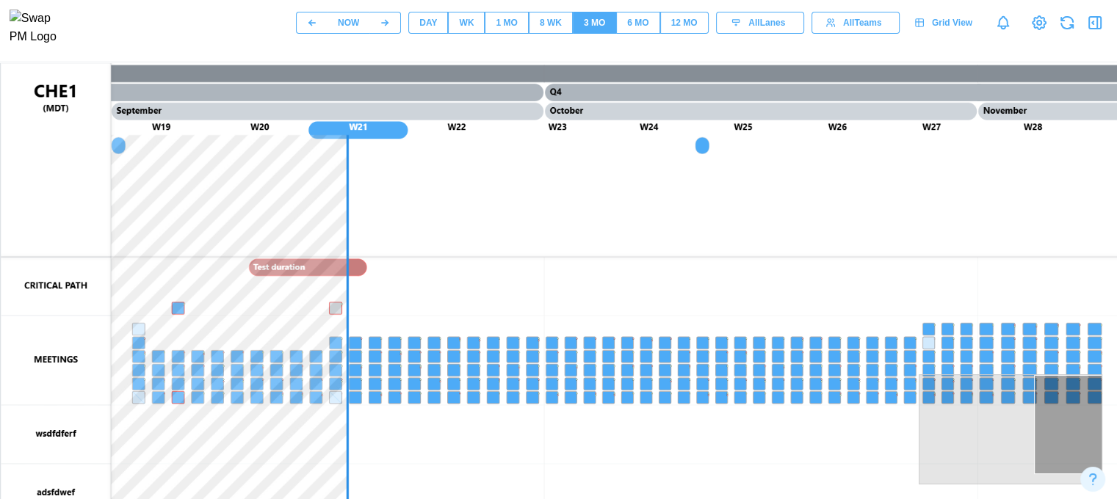
click at [1093, 30] on icon "button" at bounding box center [1095, 23] width 18 height 18
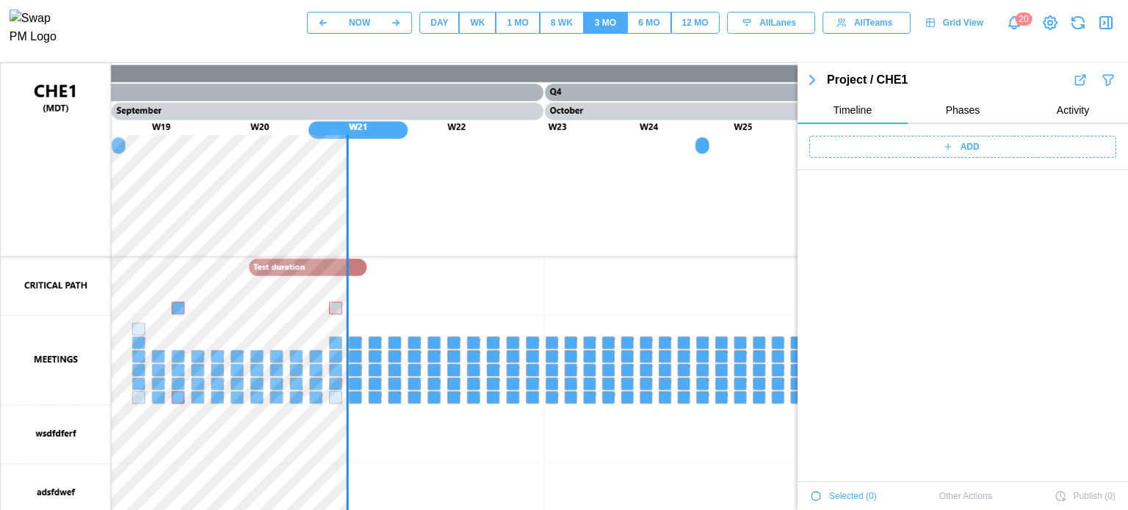
scroll to position [5244, 0]
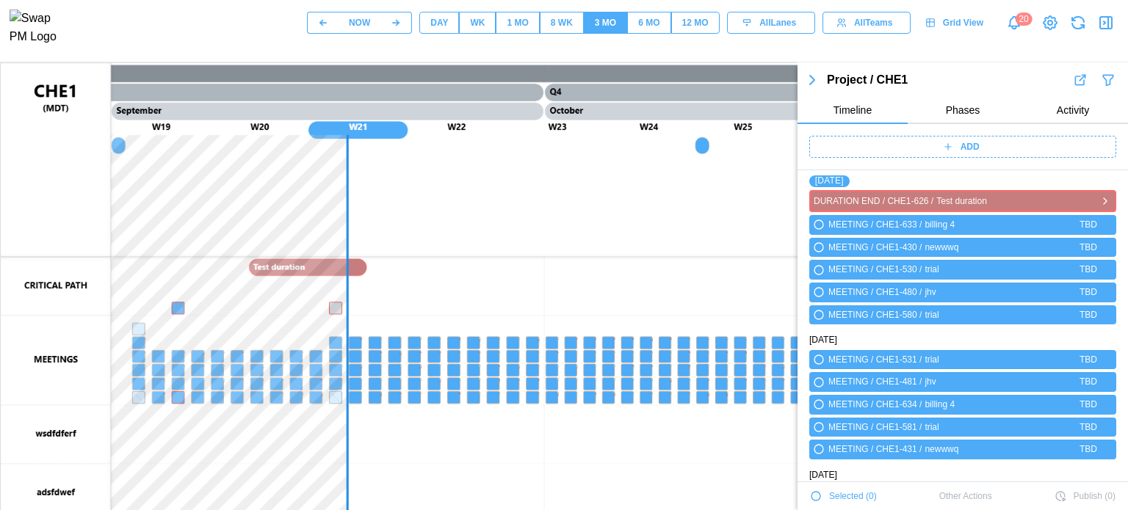
click at [1099, 202] on icon "button" at bounding box center [1105, 201] width 12 height 18
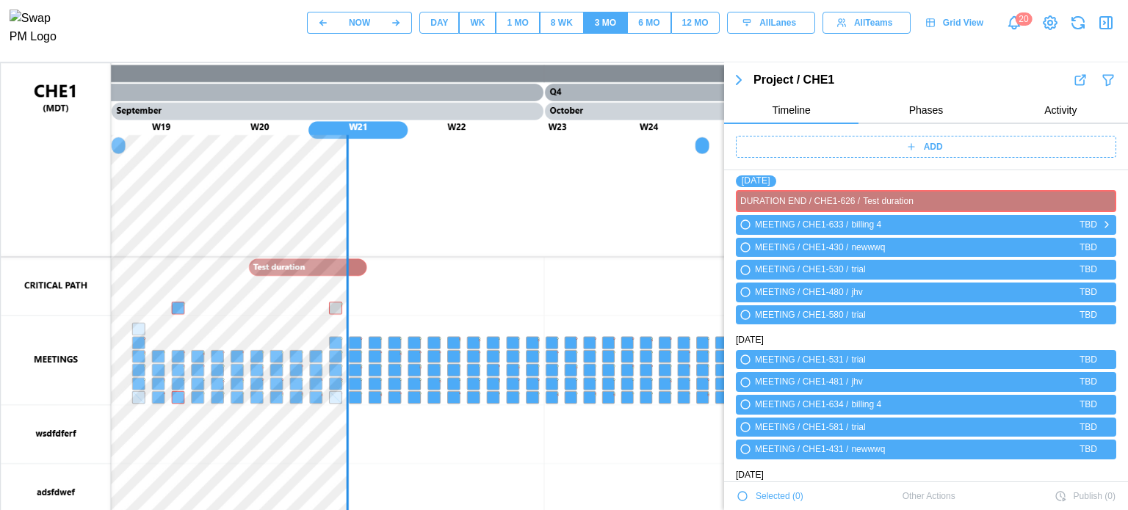
scroll to position [0, 0]
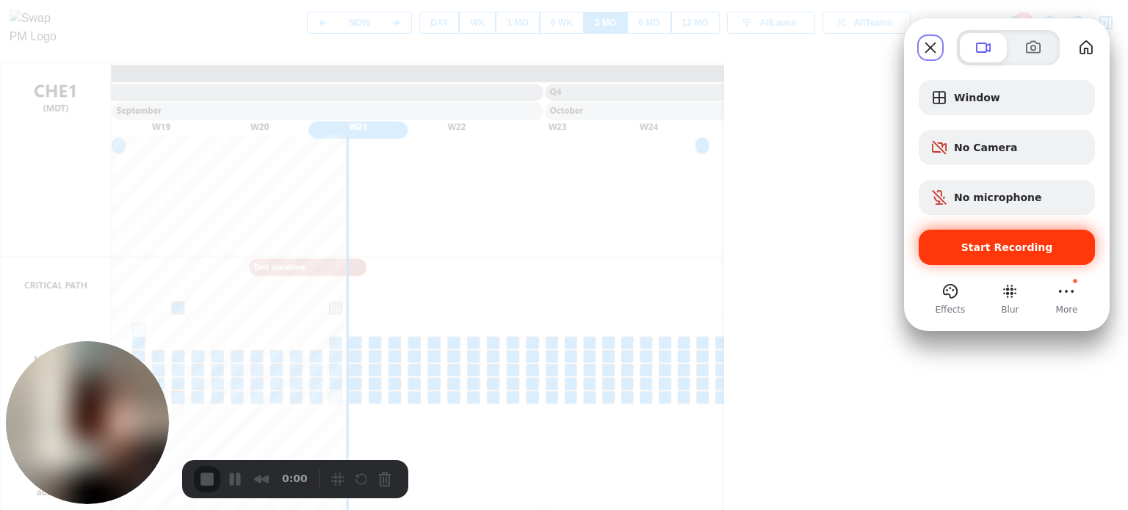
click at [1040, 252] on span "Start Recording" at bounding box center [1007, 248] width 92 height 12
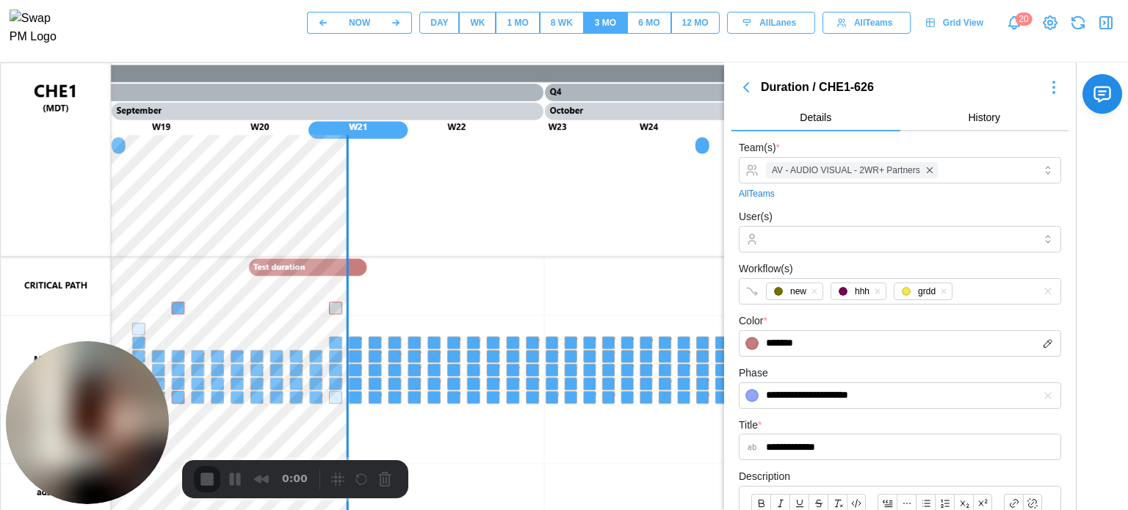
click at [621, 510] on div at bounding box center [564, 510] width 1128 height 0
click at [546, 510] on div "3" at bounding box center [564, 517] width 1128 height 14
click at [993, 294] on div "new hhh grdd" at bounding box center [884, 291] width 245 height 25
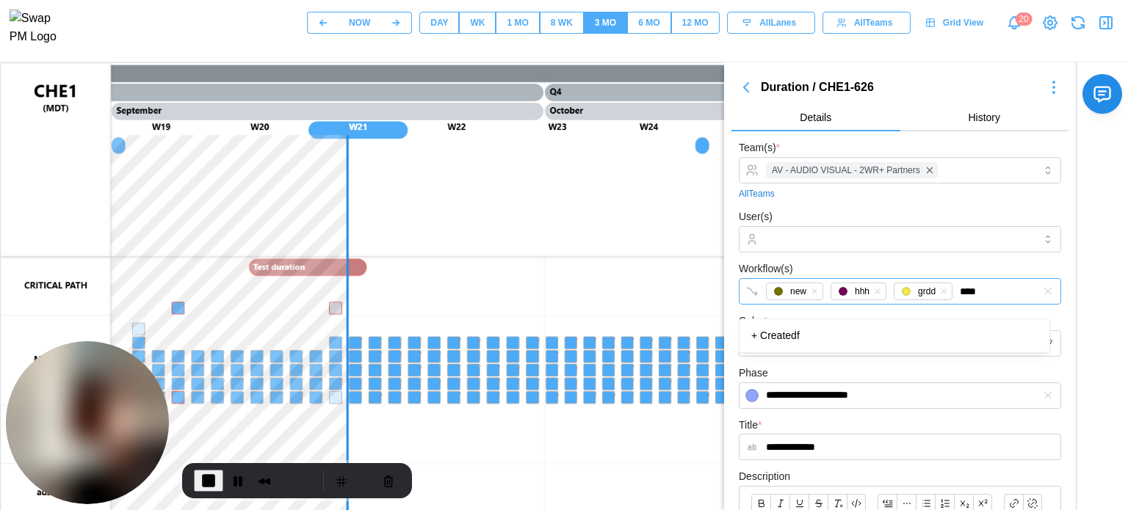
type input "*****"
click at [834, 345] on div "+ Create dfgdf" at bounding box center [894, 336] width 304 height 28
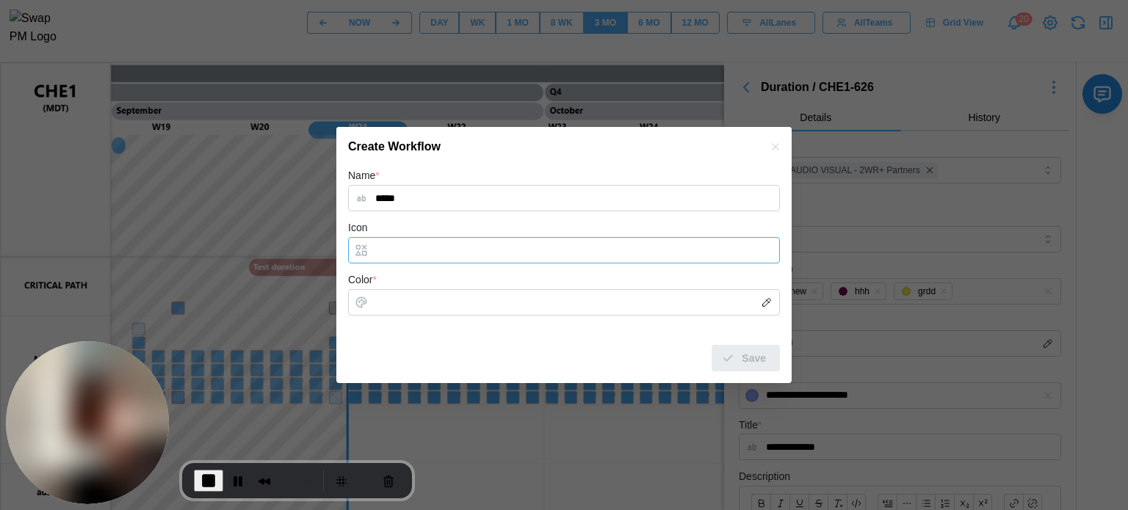
click at [467, 245] on input "Icon" at bounding box center [564, 250] width 432 height 26
type input "**"
click at [427, 306] on input "Color *" at bounding box center [564, 302] width 432 height 26
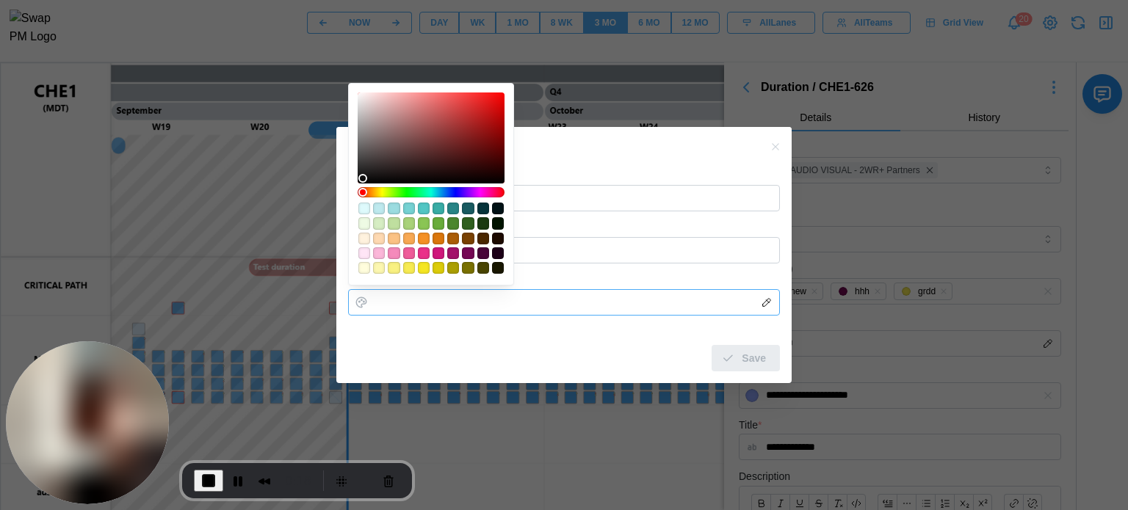
click at [455, 219] on div "#4b862d" at bounding box center [453, 223] width 12 height 12
type input "*******"
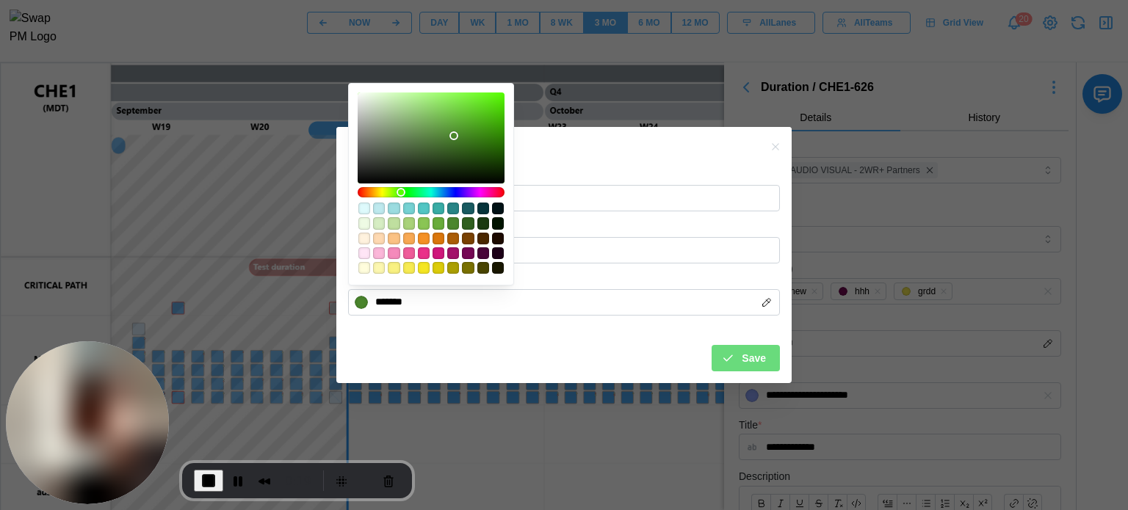
click at [734, 354] on icon "submit" at bounding box center [727, 358] width 13 height 13
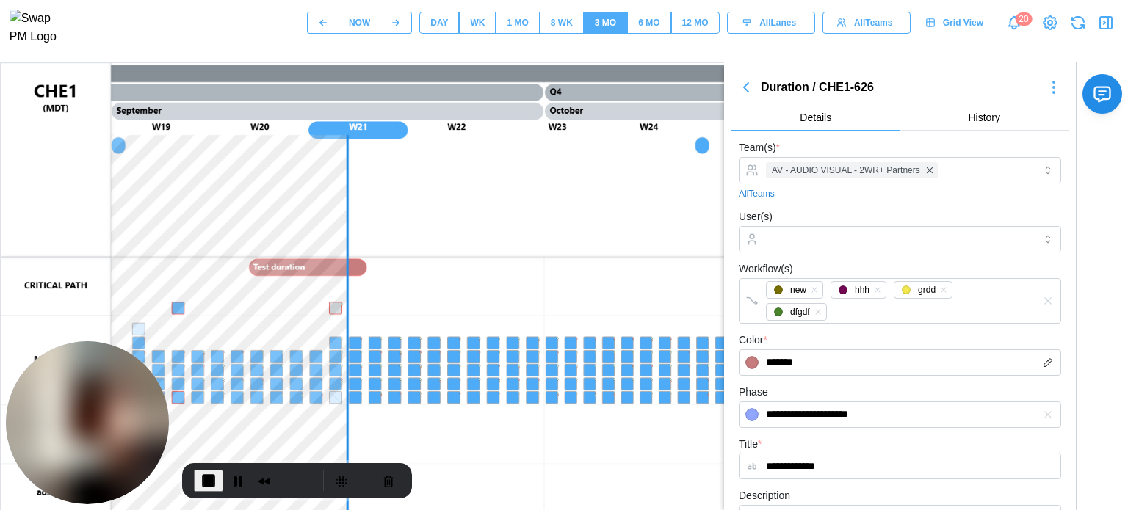
click at [220, 480] on div "0:28" at bounding box center [255, 481] width 123 height 24
click at [217, 481] on button "End Recording" at bounding box center [208, 481] width 29 height 22
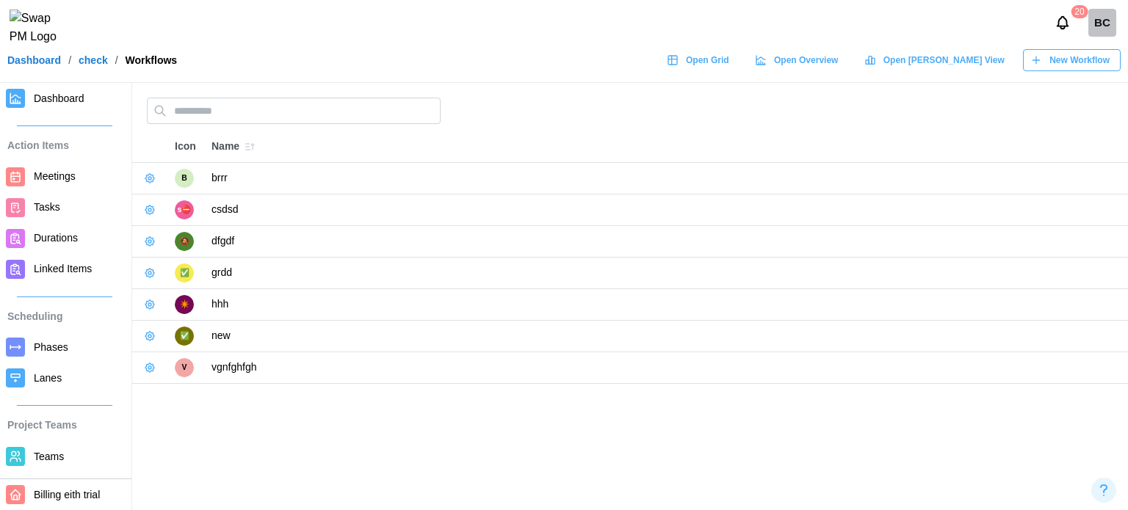
click at [59, 452] on span "Teams" at bounding box center [49, 457] width 30 height 12
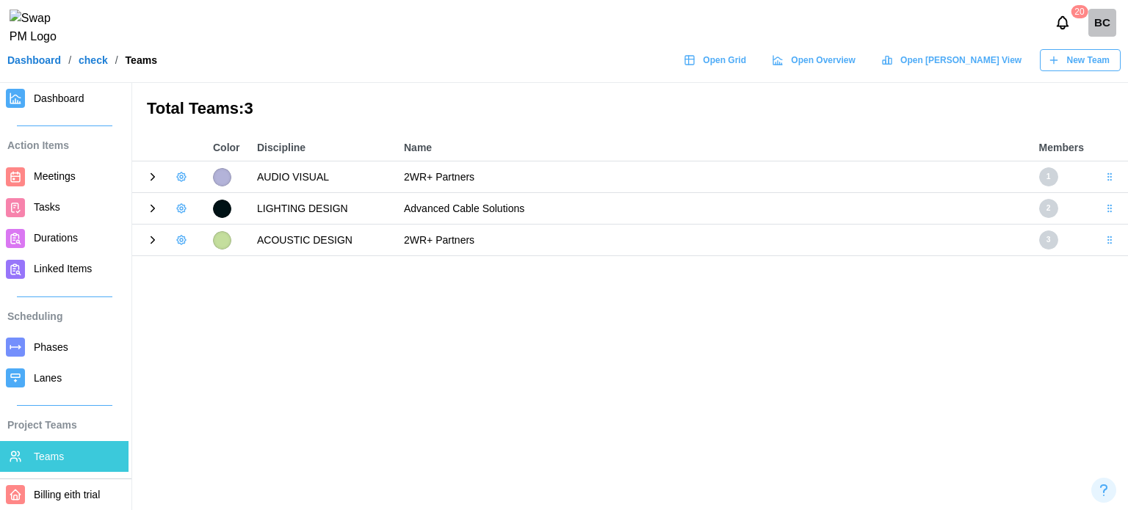
click at [153, 240] on icon at bounding box center [153, 240] width 4 height 7
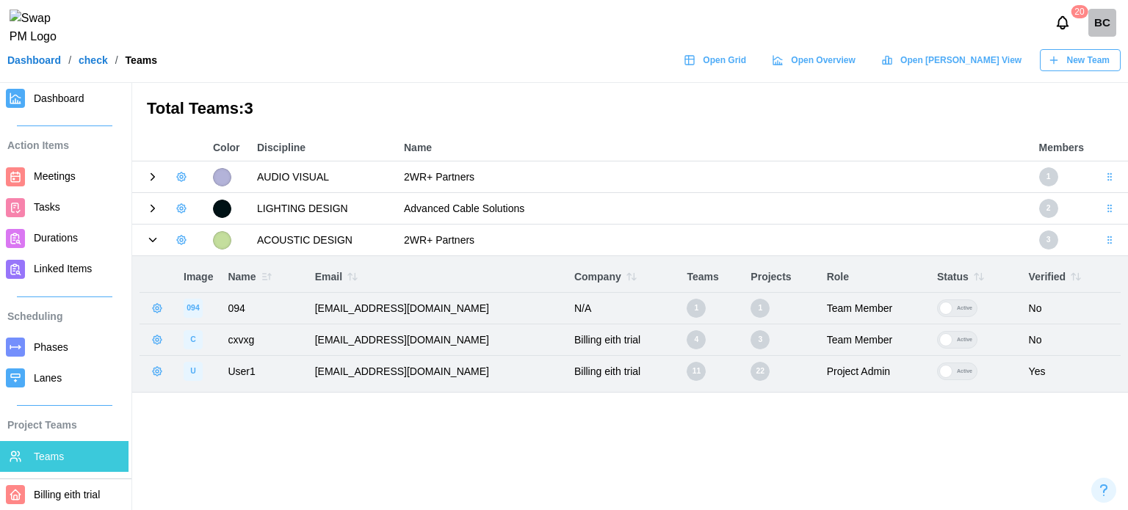
click at [154, 212] on icon at bounding box center [152, 208] width 13 height 13
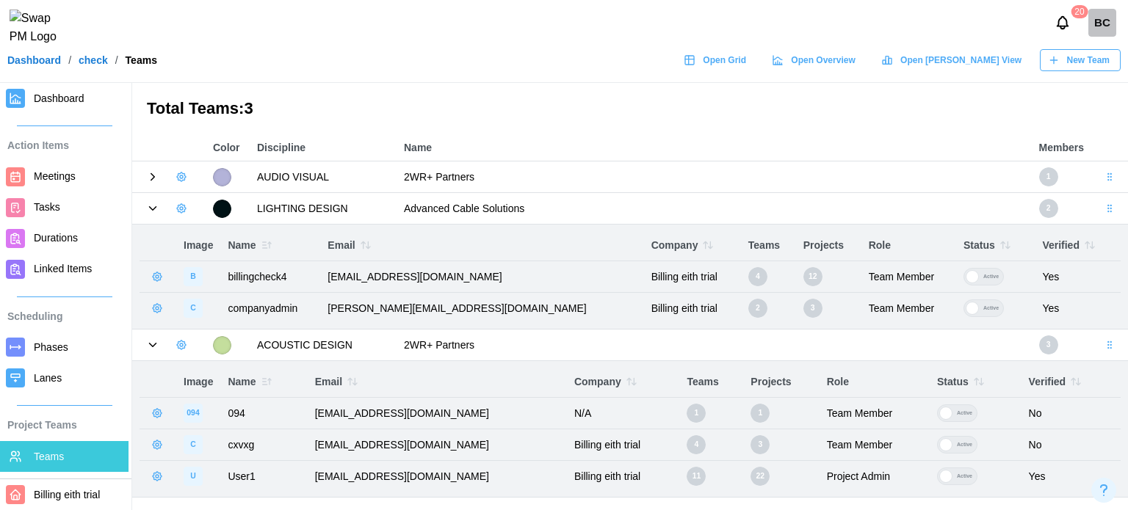
click at [157, 276] on icon "button" at bounding box center [157, 277] width 12 height 12
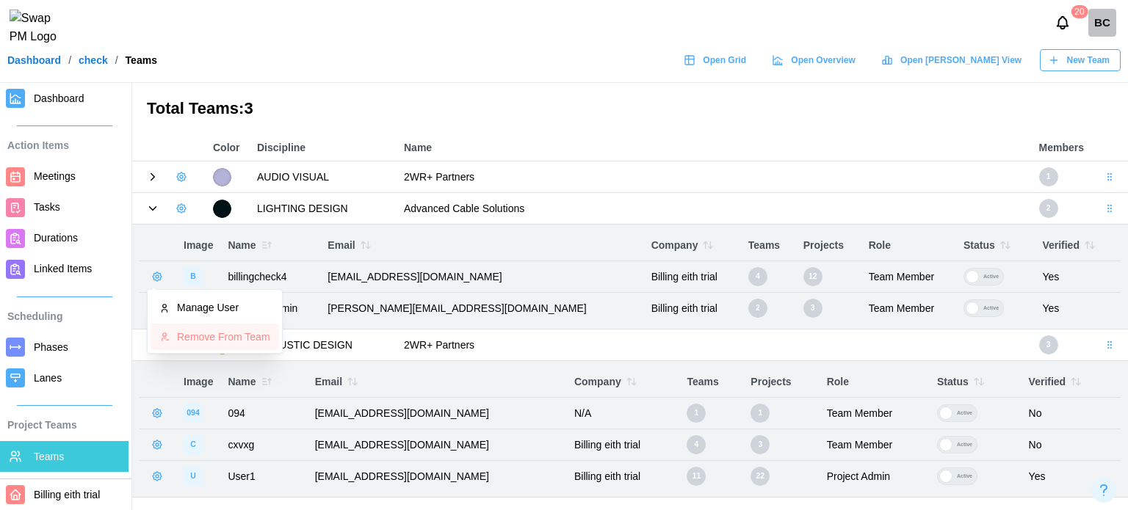
drag, startPoint x: 195, startPoint y: 333, endPoint x: 206, endPoint y: 339, distance: 11.5
click at [195, 333] on div "Remove From Team" at bounding box center [223, 337] width 93 height 12
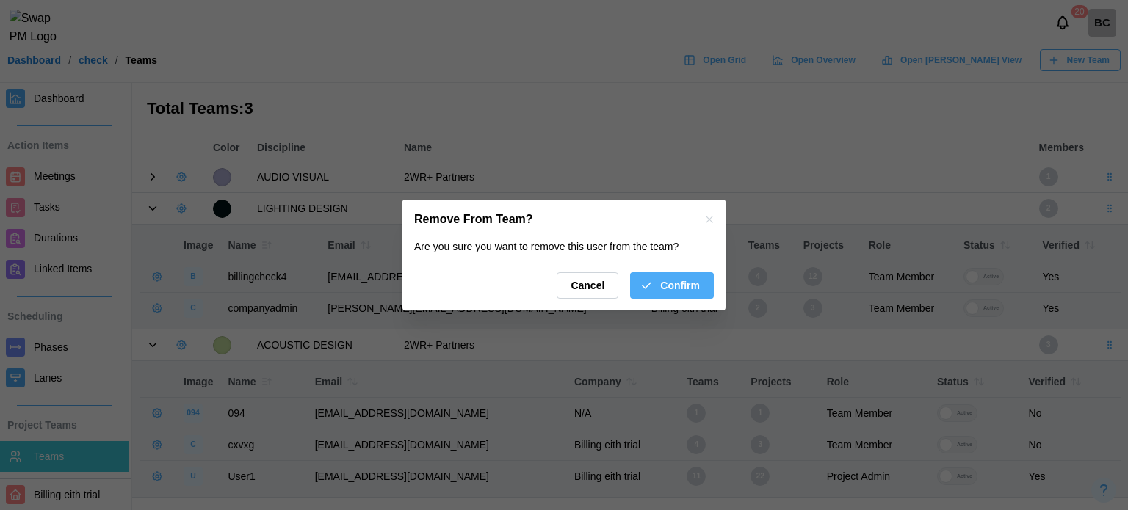
click at [687, 287] on span "Confirm" at bounding box center [680, 285] width 40 height 25
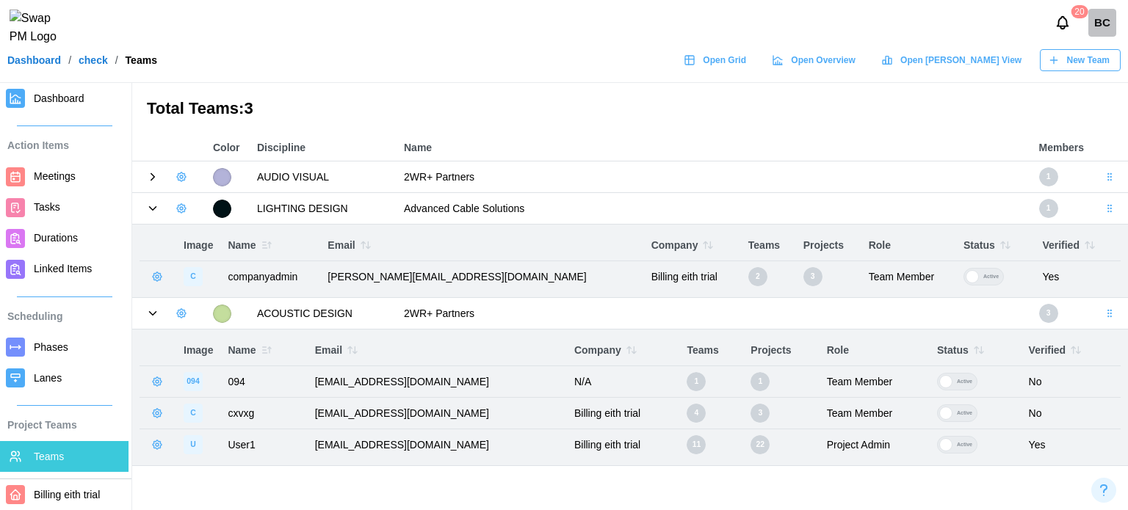
click at [79, 106] on span "Dashboard" at bounding box center [78, 99] width 89 height 18
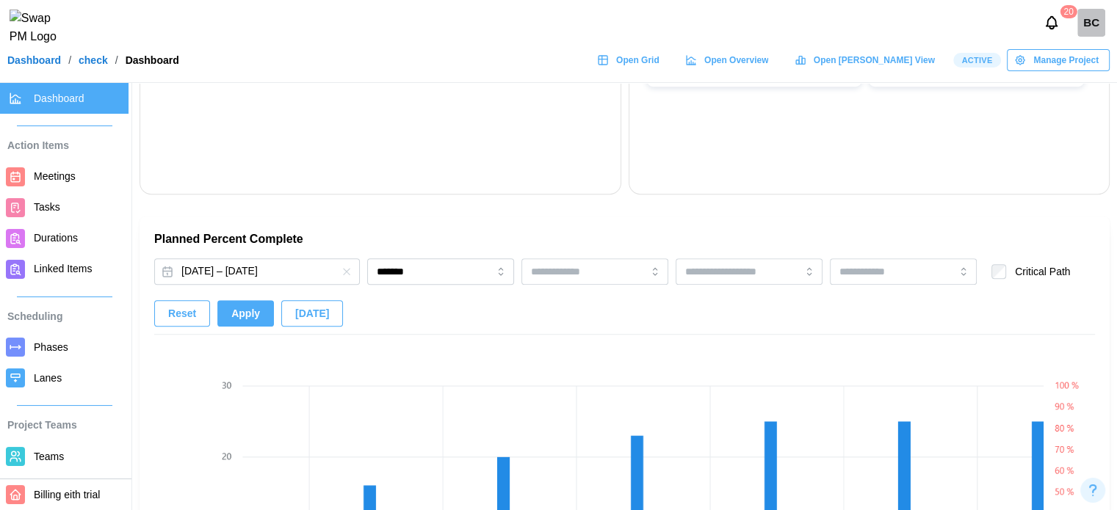
scroll to position [734, 0]
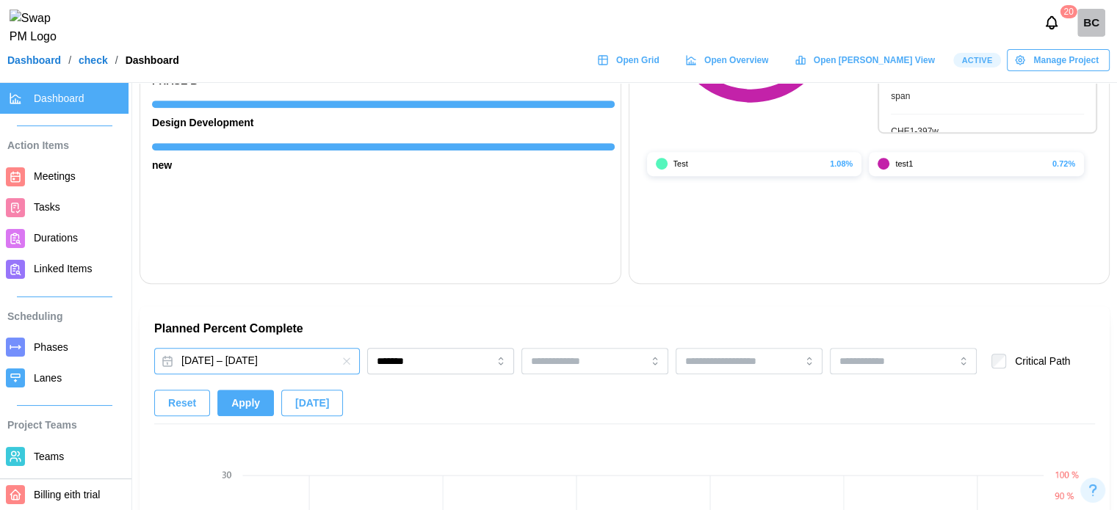
click at [288, 368] on button "Apr 29, 2025 – Nov 10, 2025" at bounding box center [257, 361] width 206 height 26
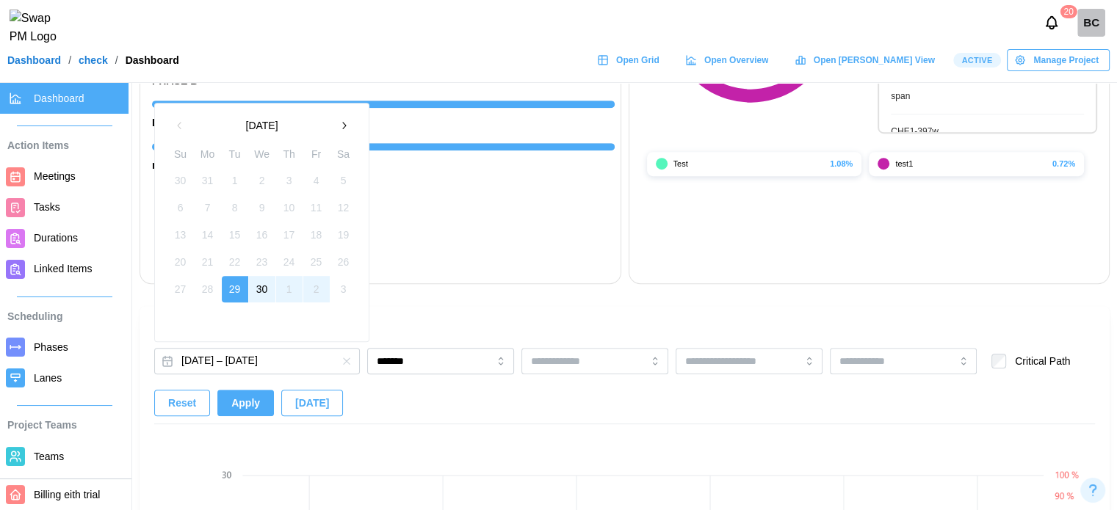
click at [300, 299] on button "1" at bounding box center [289, 289] width 26 height 26
click at [448, 354] on input "*******" at bounding box center [440, 361] width 147 height 26
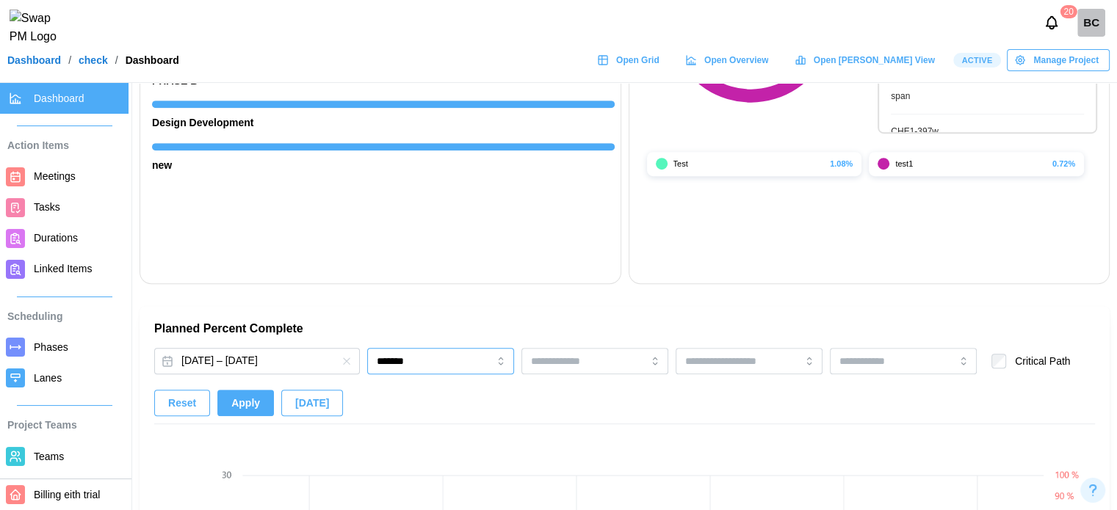
click at [444, 366] on input "*******" at bounding box center [440, 361] width 147 height 26
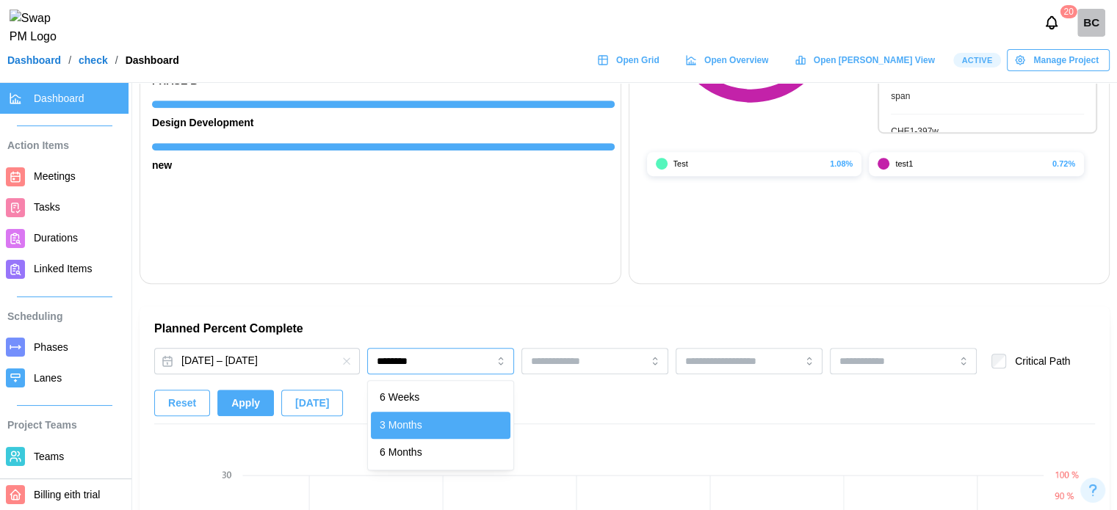
click at [391, 361] on input "********" at bounding box center [440, 361] width 147 height 26
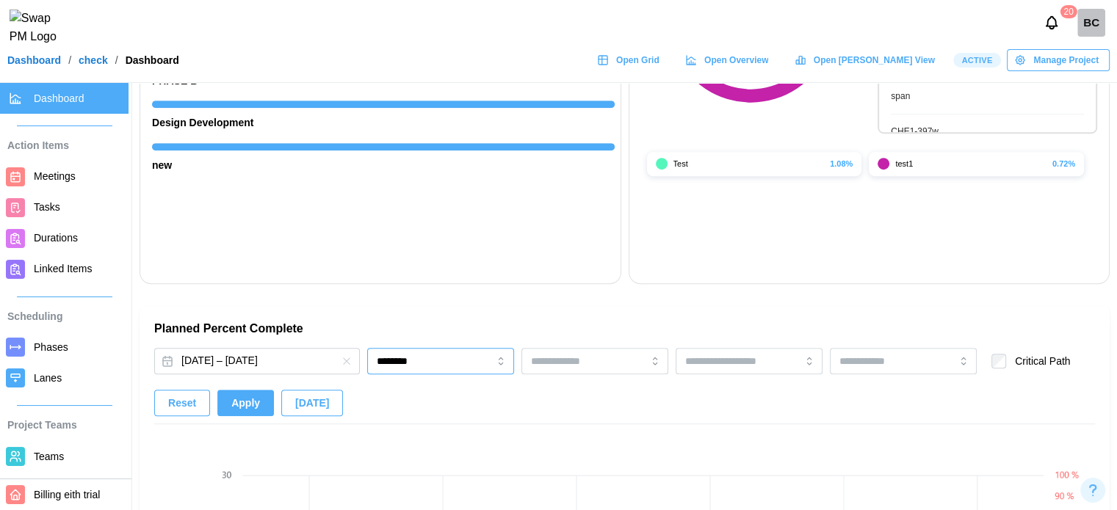
click at [407, 368] on input "********" at bounding box center [440, 361] width 147 height 26
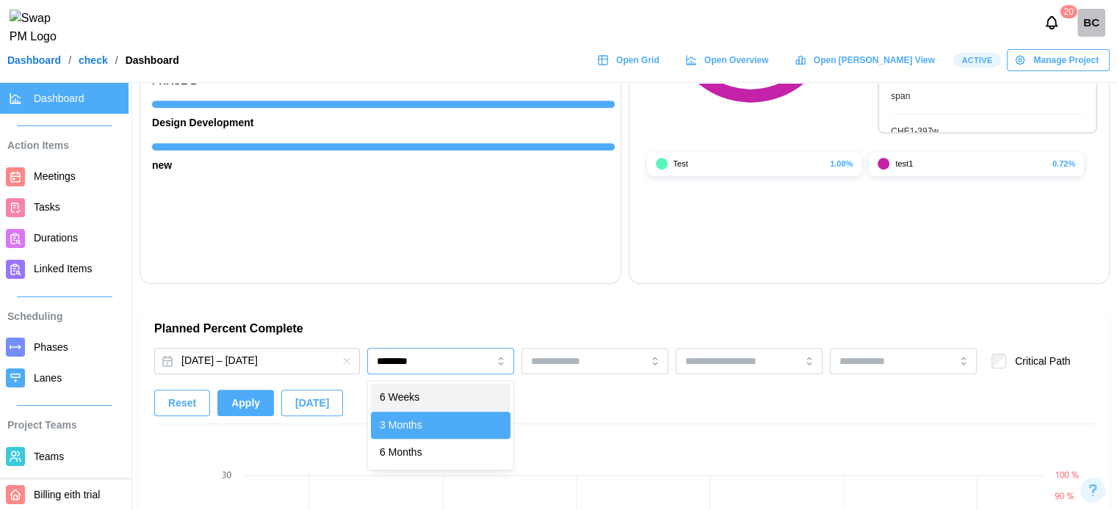
type input "*******"
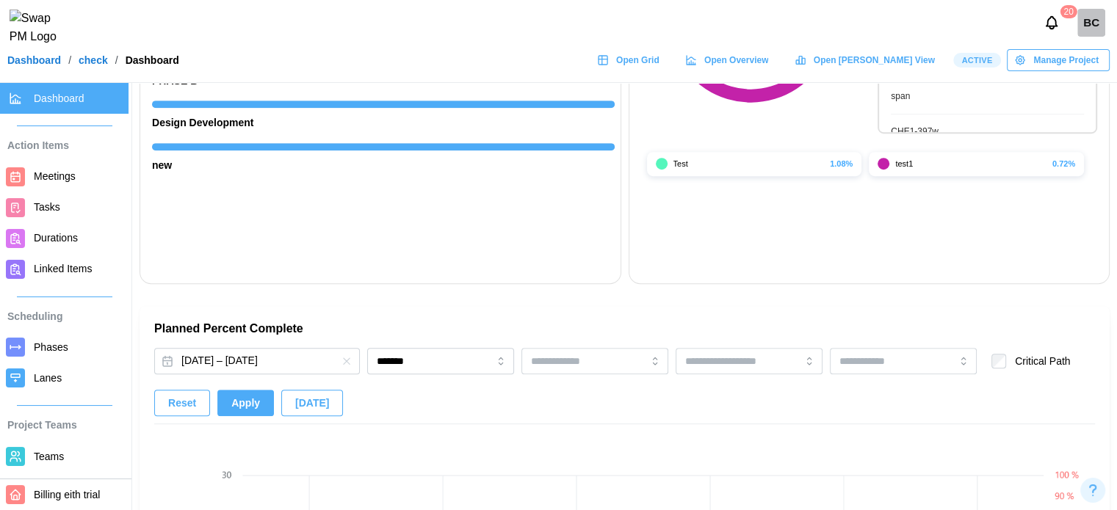
click at [335, 366] on div at bounding box center [346, 361] width 26 height 26
click at [294, 369] on button "Apr 29, 2025 – Nov 10, 2025" at bounding box center [257, 361] width 206 height 26
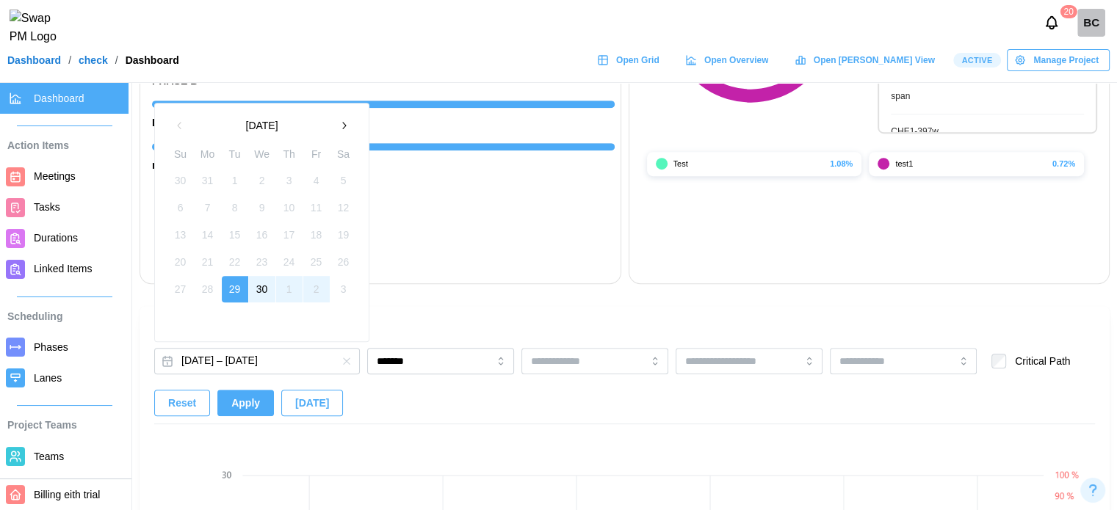
click at [274, 292] on button "30" at bounding box center [262, 289] width 26 height 26
click at [372, 387] on div "Apr 30, 2025 – ******* Critical Path Reset Apply Today" at bounding box center [624, 386] width 941 height 76
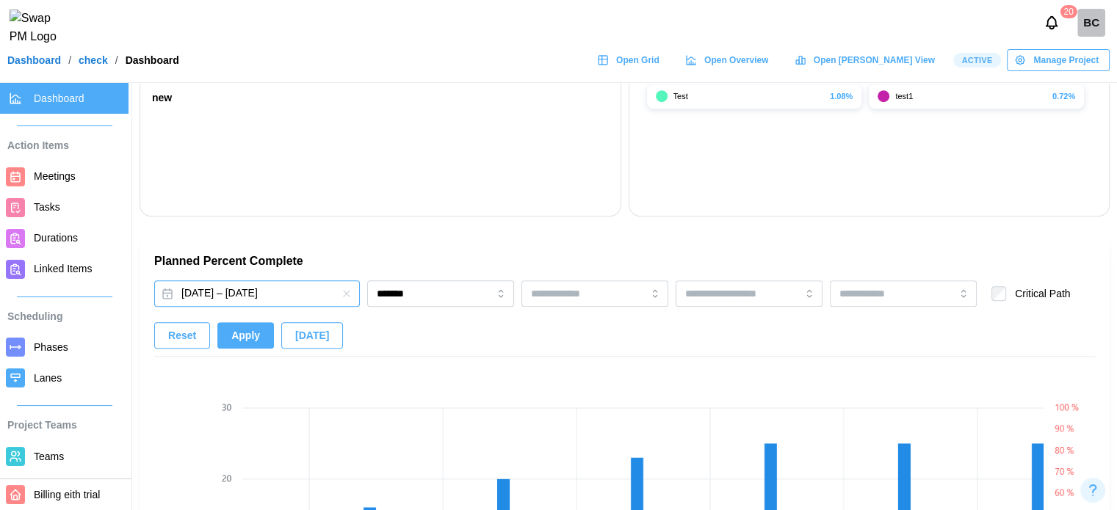
scroll to position [881, 0]
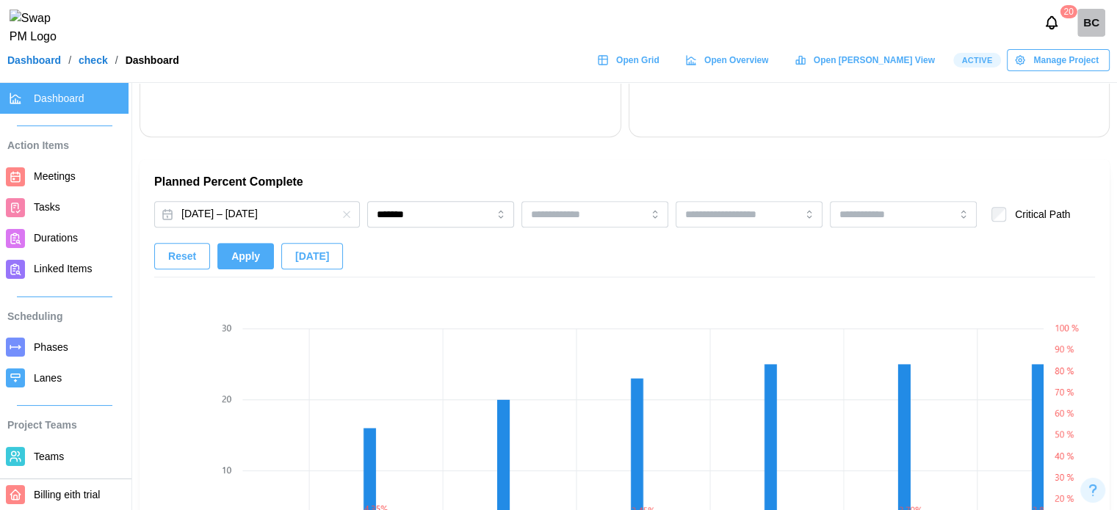
click at [294, 235] on div "Apr 29, 2025 – Nov 10, 2025 ******* Critical Path Reset Apply Today" at bounding box center [624, 239] width 941 height 76
click at [295, 249] on span "Today" at bounding box center [312, 256] width 34 height 25
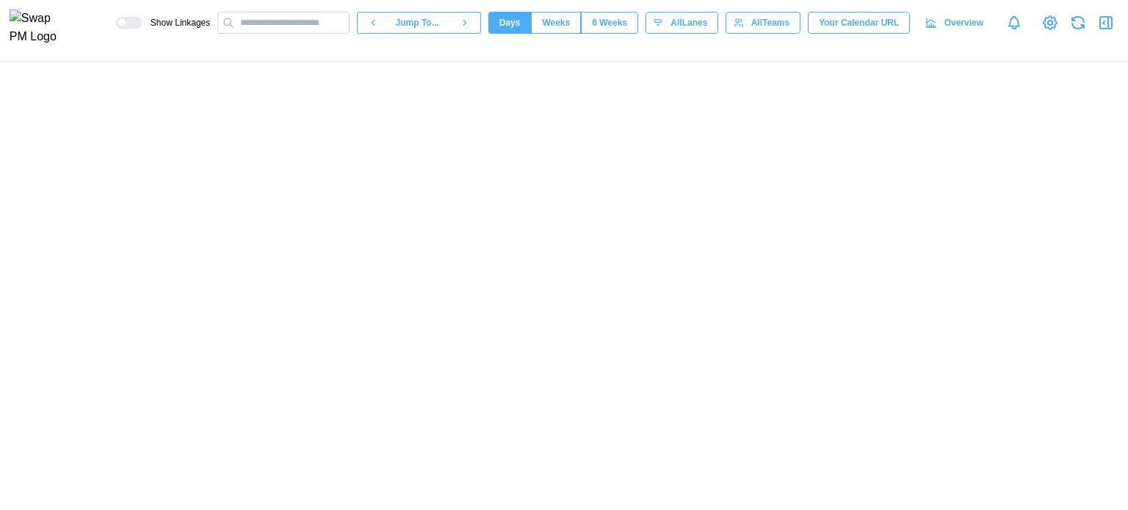
scroll to position [0, 16680]
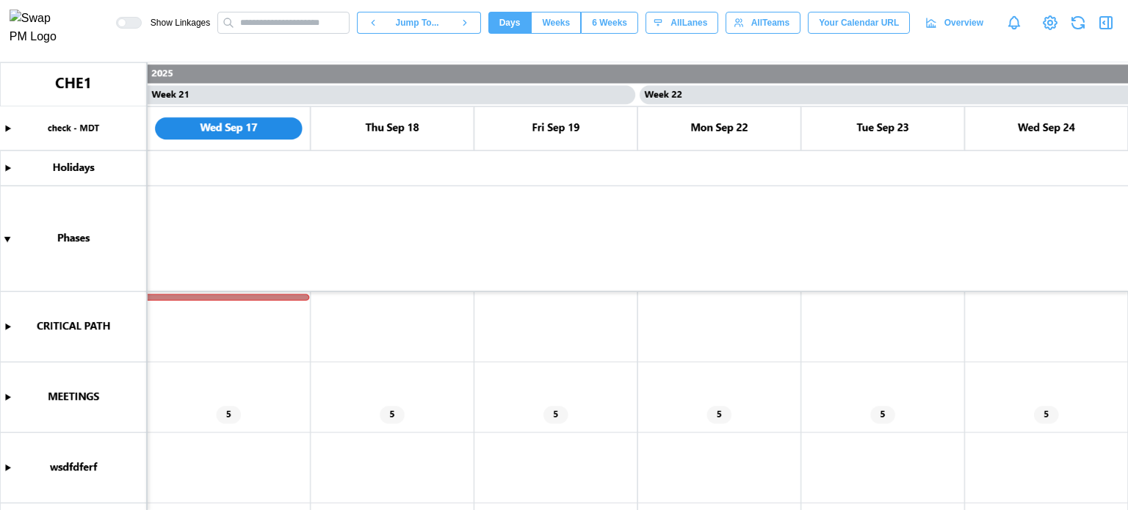
click at [196, 297] on canvas at bounding box center [564, 286] width 1128 height 448
click at [7, 328] on canvas at bounding box center [564, 286] width 1128 height 448
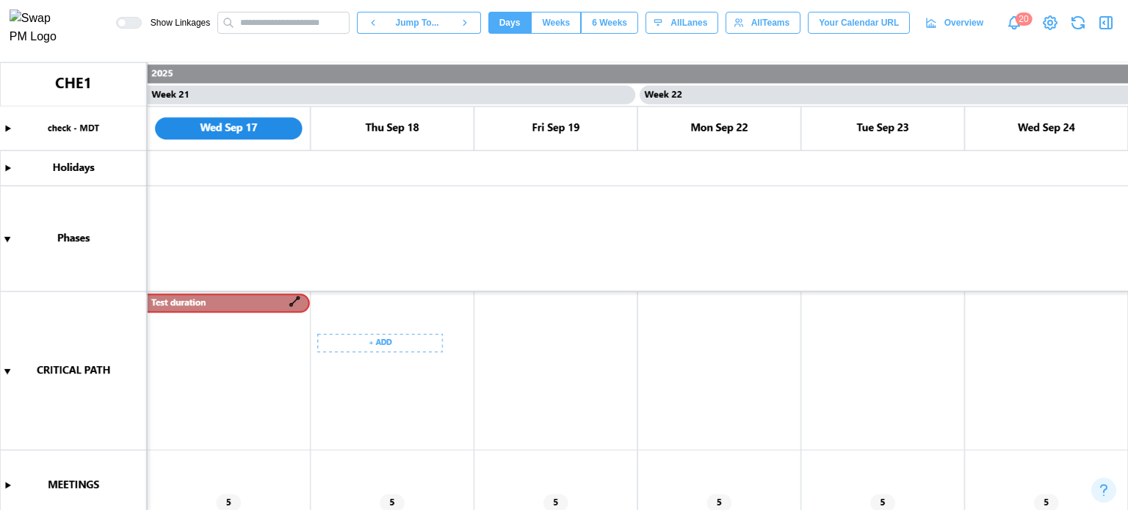
click at [206, 308] on canvas at bounding box center [564, 286] width 1128 height 448
click at [262, 305] on canvas at bounding box center [564, 286] width 1128 height 448
click at [262, 304] on canvas at bounding box center [564, 286] width 1128 height 448
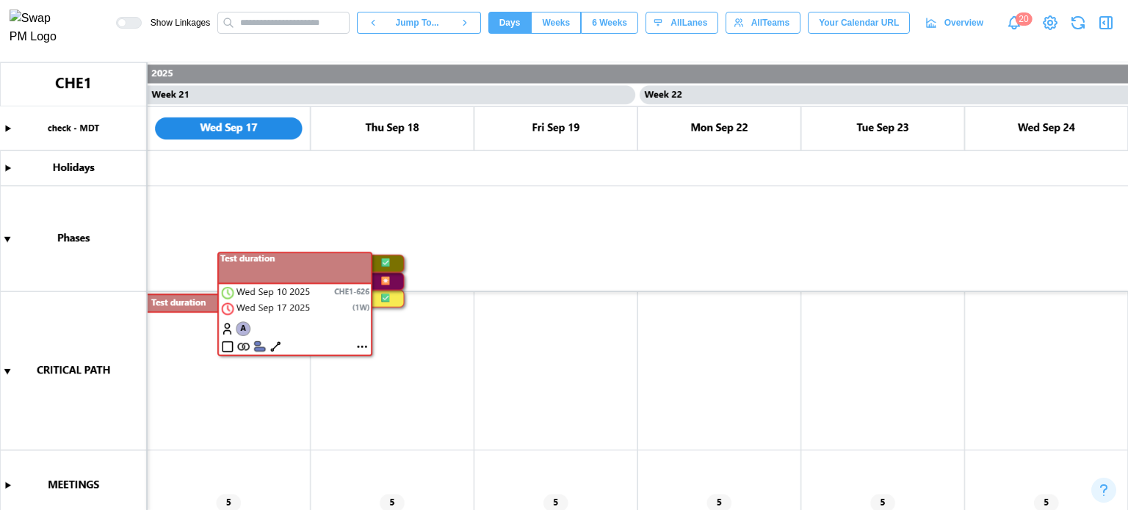
click at [361, 345] on canvas at bounding box center [564, 286] width 1128 height 448
click at [361, 346] on canvas at bounding box center [564, 286] width 1128 height 448
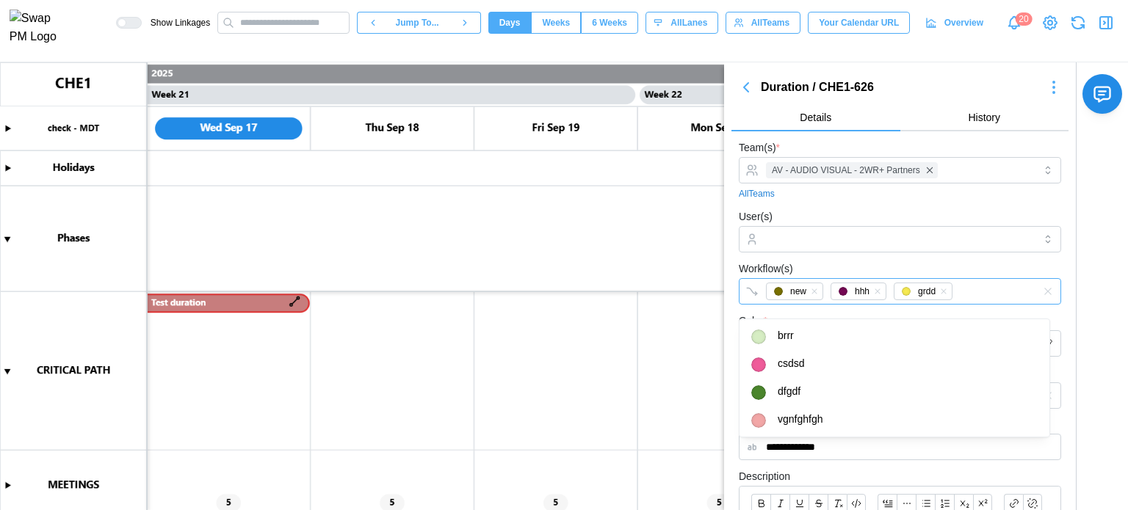
click at [958, 297] on div "new hhh grdd" at bounding box center [884, 291] width 245 height 25
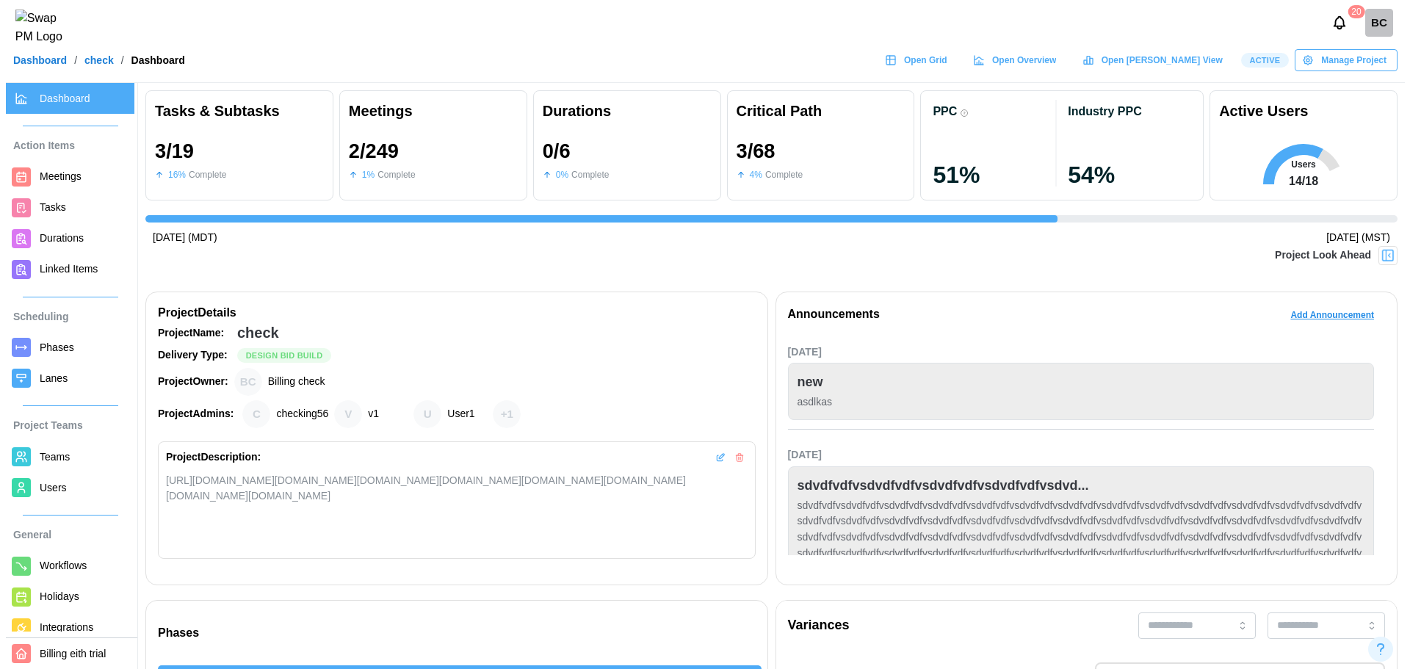
scroll to position [0, 3159]
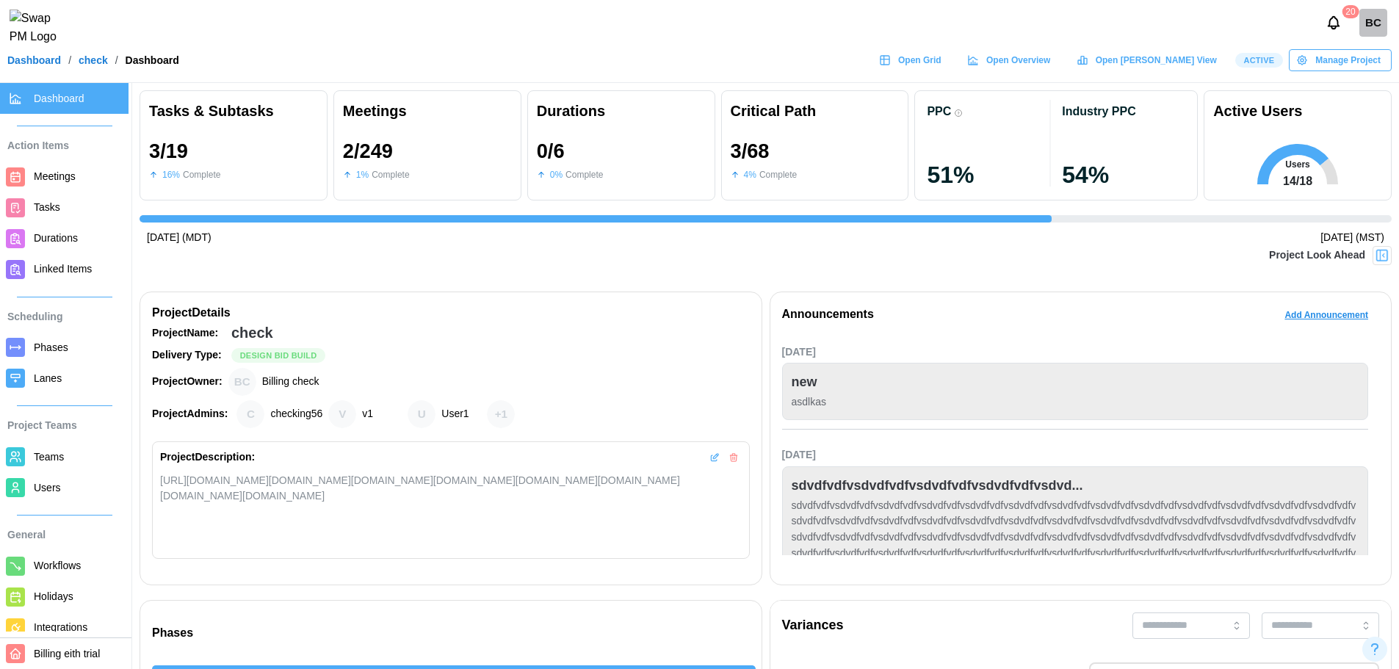
click at [63, 461] on span "Teams" at bounding box center [78, 457] width 89 height 18
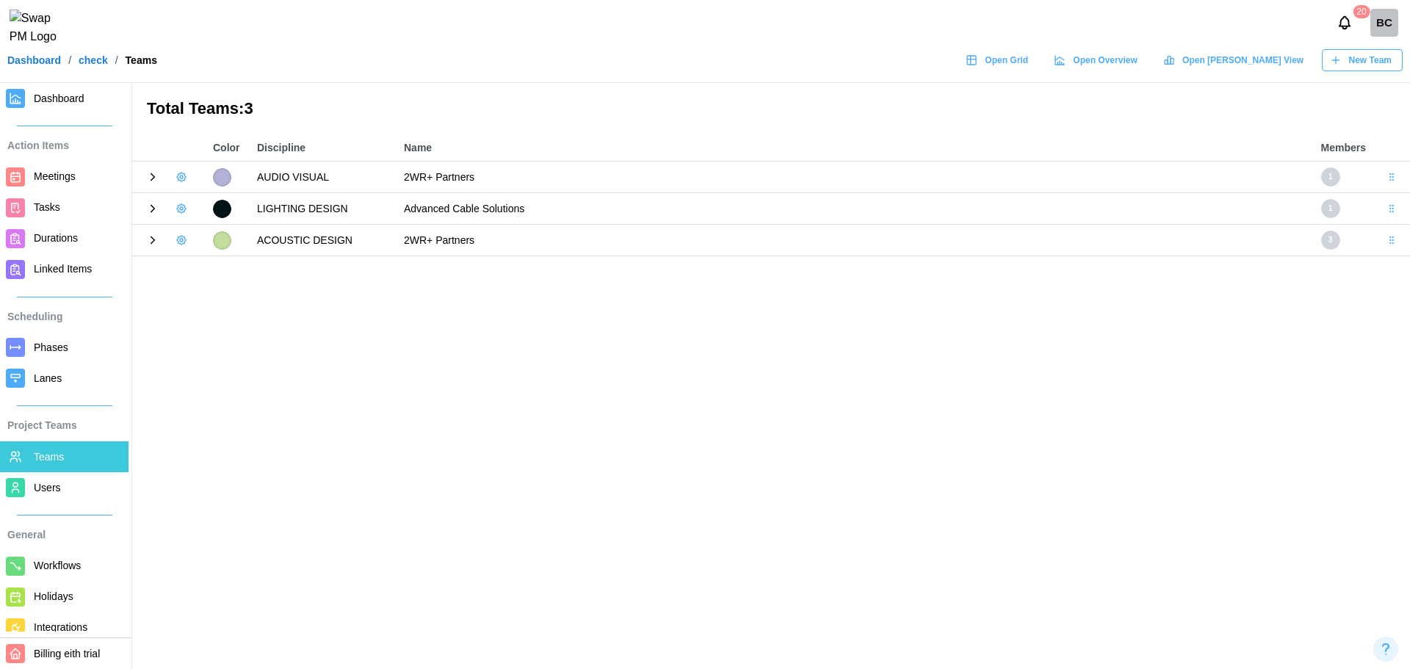
click at [153, 209] on icon at bounding box center [152, 208] width 13 height 13
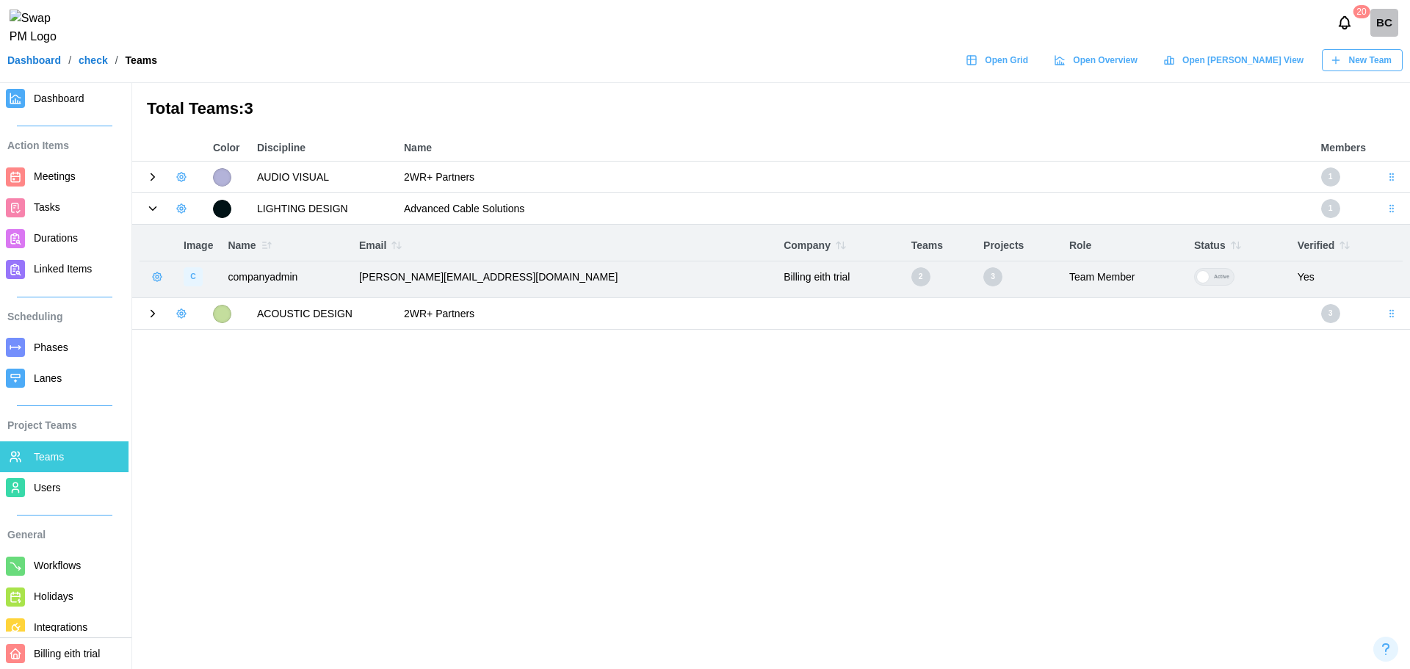
click at [171, 204] on button "button" at bounding box center [181, 208] width 21 height 21
click at [203, 239] on button "Add User" at bounding box center [221, 239] width 93 height 28
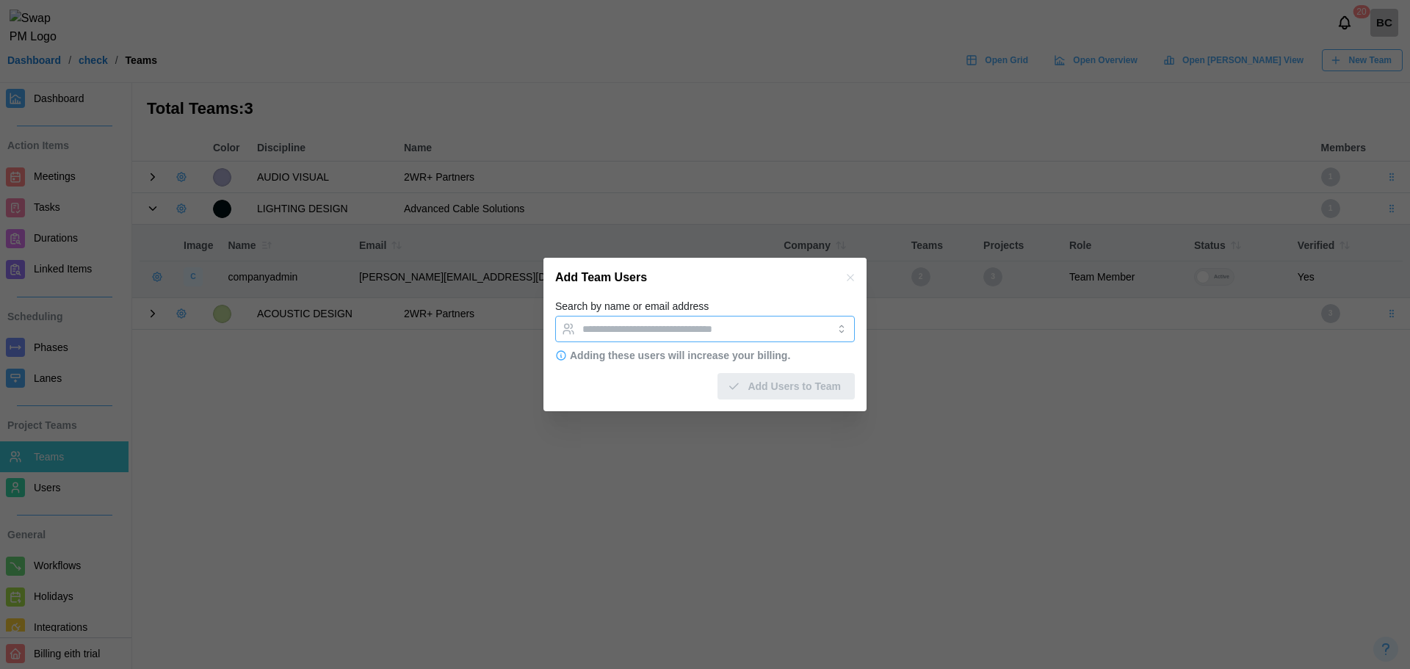
click at [690, 317] on div at bounding box center [690, 329] width 223 height 25
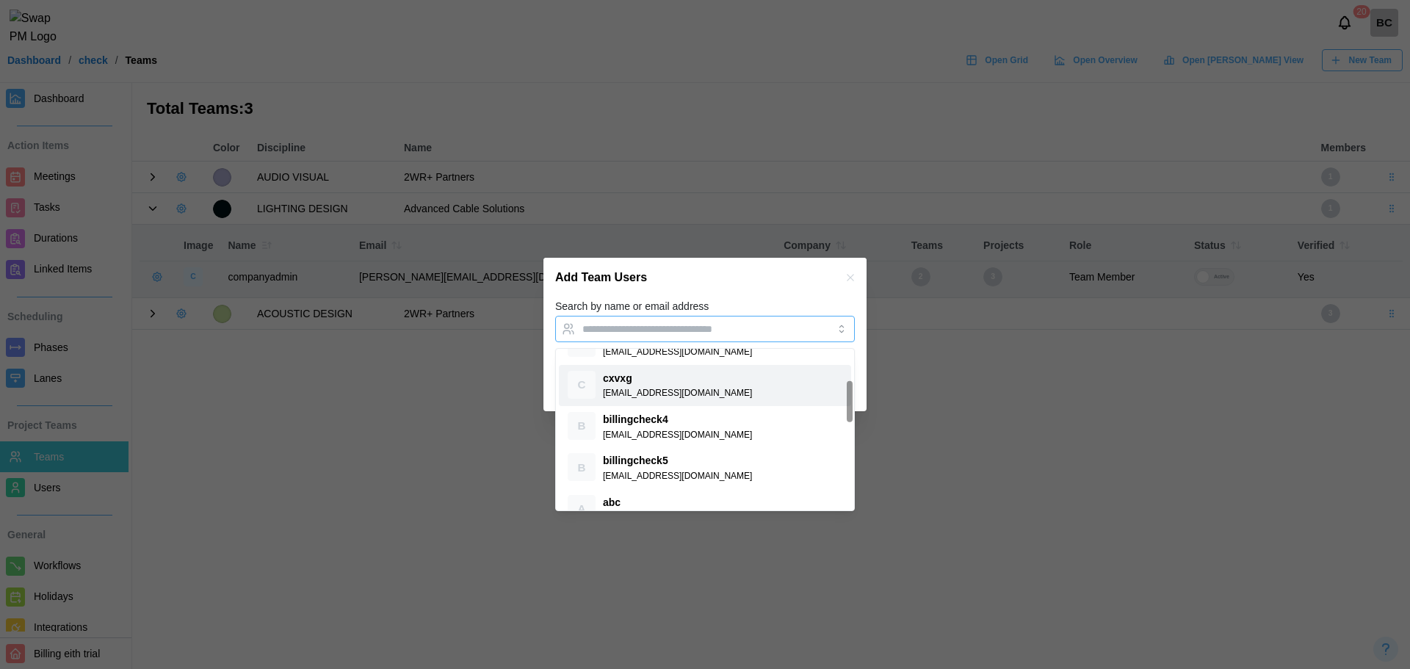
scroll to position [147, 0]
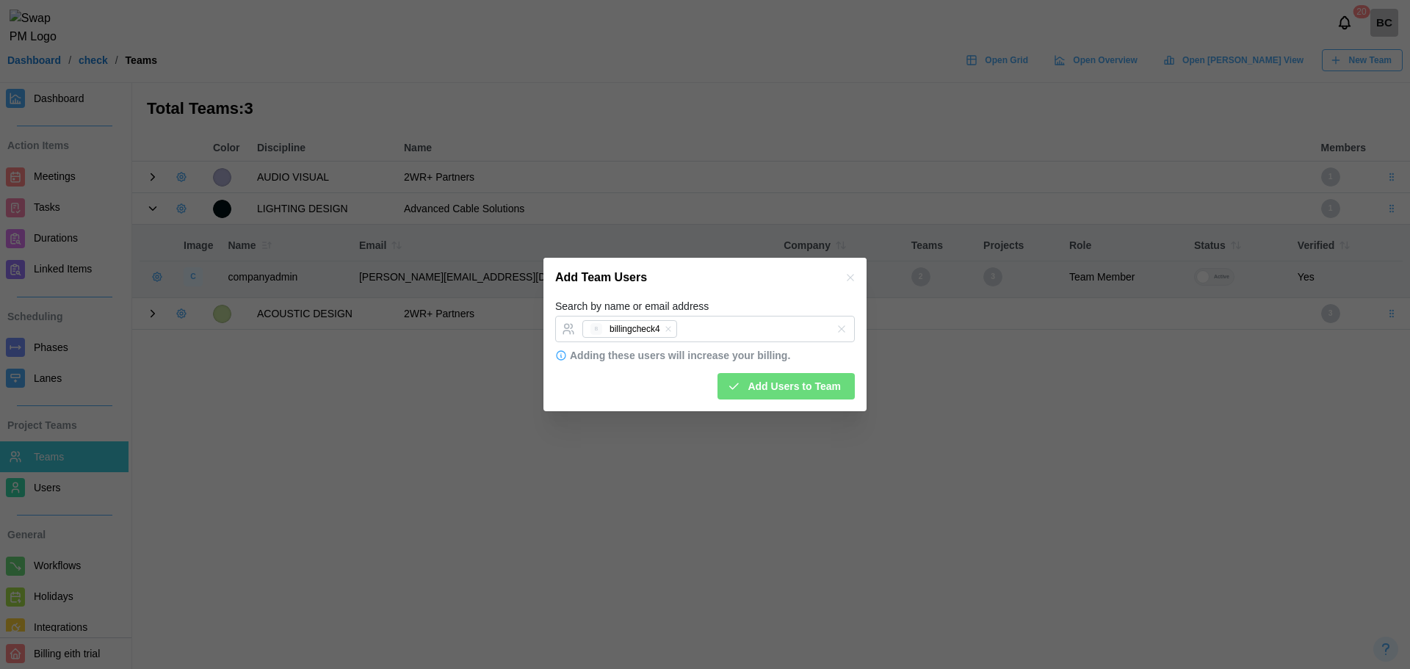
click at [743, 303] on div "Search by name or email address B billingcheck4" at bounding box center [705, 319] width 300 height 45
click at [783, 373] on button "Add Users to Team" at bounding box center [786, 386] width 137 height 26
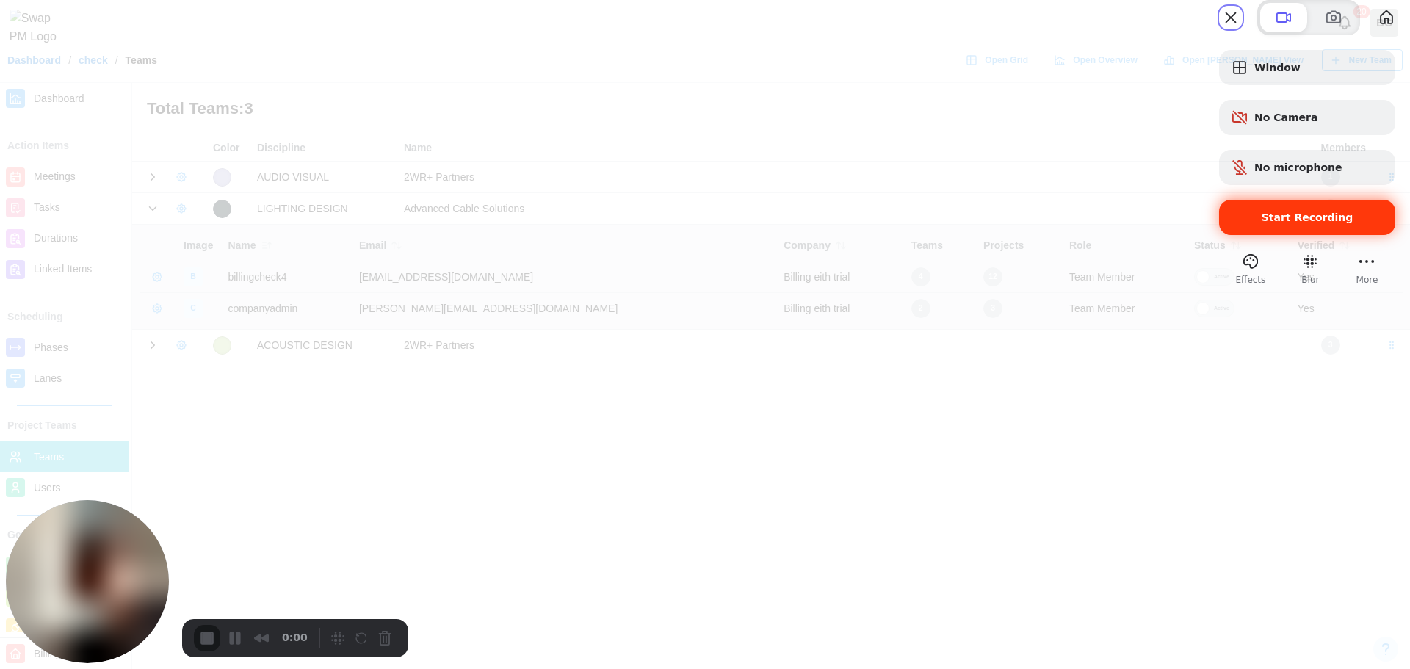
click at [1235, 223] on span "Start Recording" at bounding box center [1307, 218] width 153 height 12
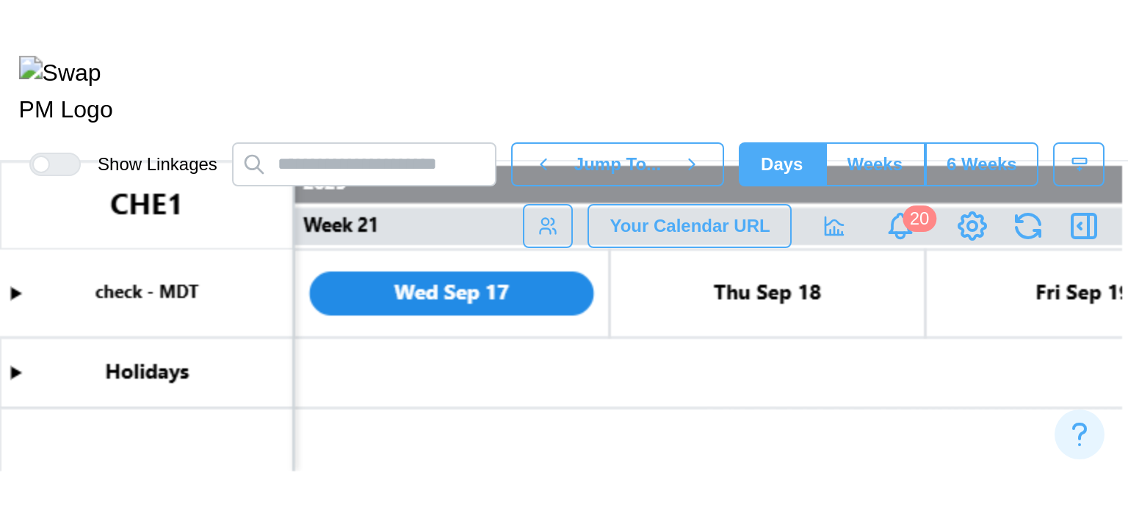
scroll to position [0, 16106]
